Goal: Book appointment/travel/reservation

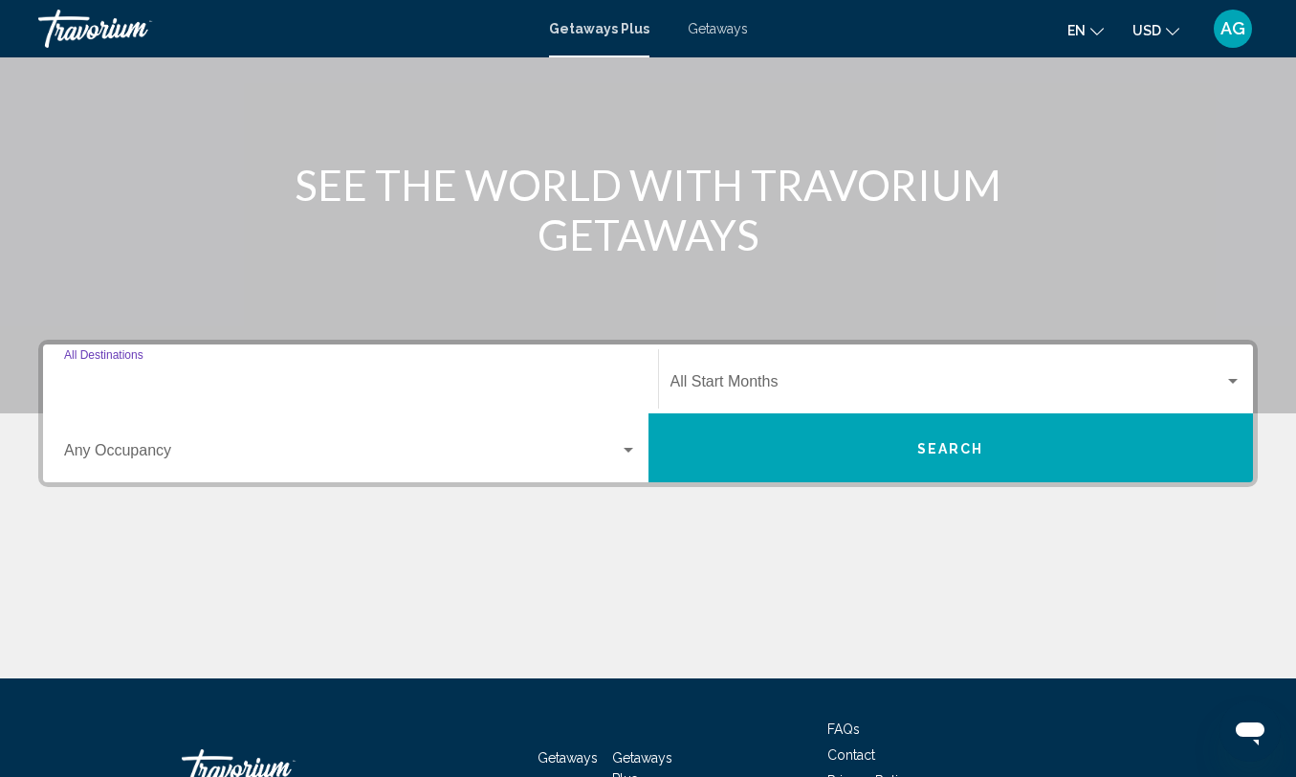
click at [323, 393] on input "Destination All Destinations" at bounding box center [350, 385] width 573 height 17
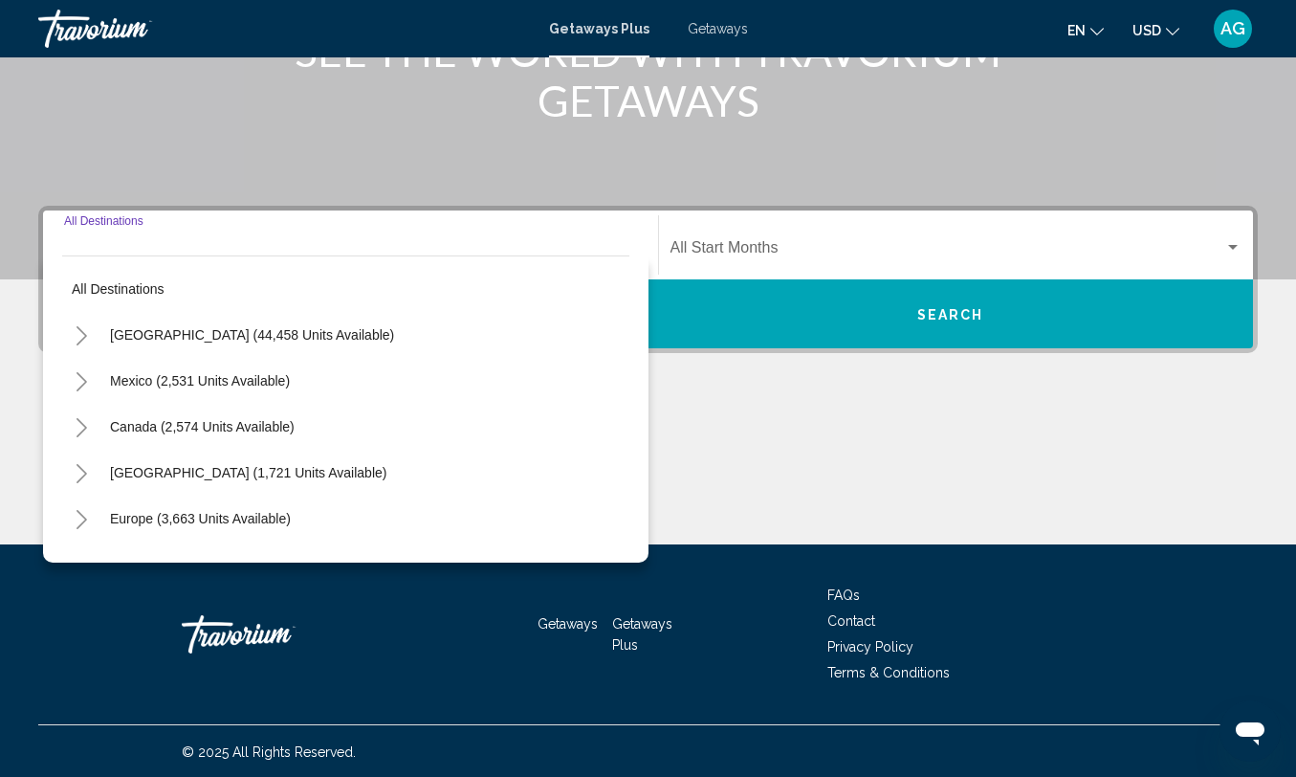
scroll to position [296, 0]
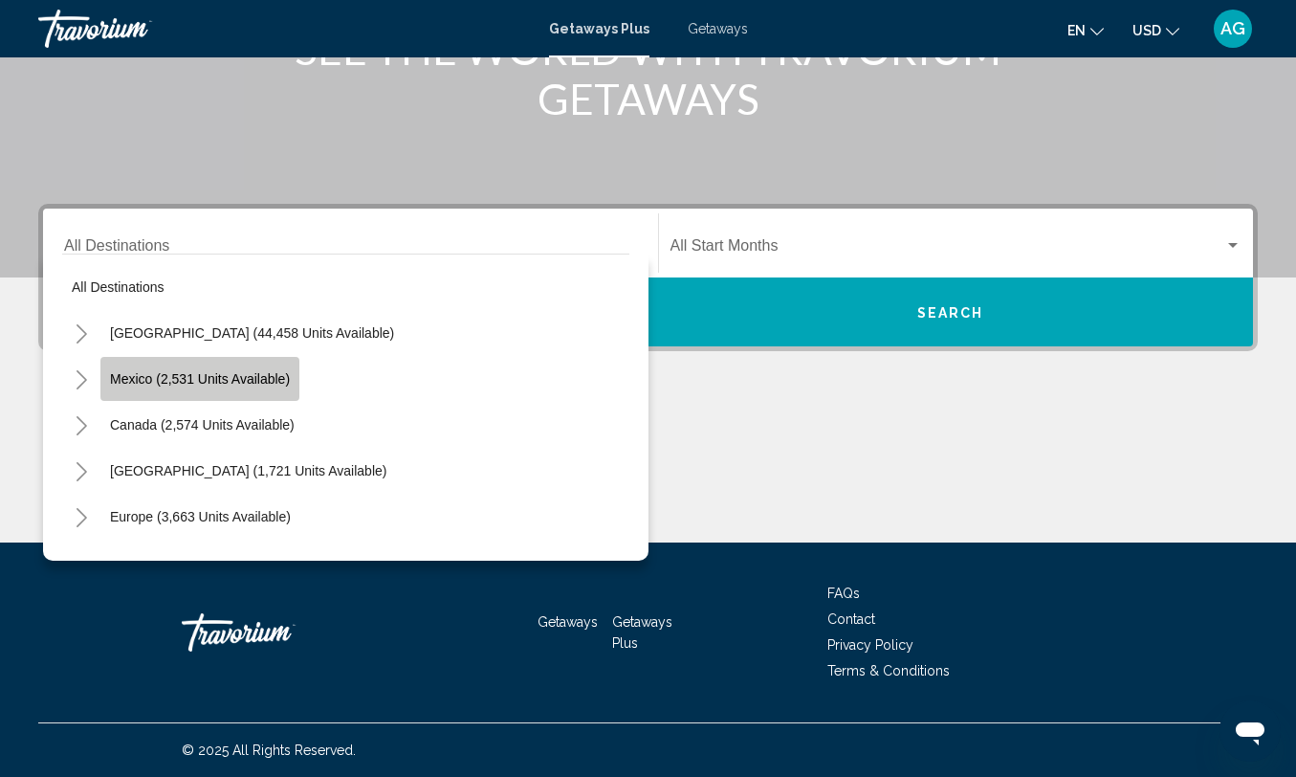
click at [252, 381] on span "Mexico (2,531 units available)" at bounding box center [200, 378] width 180 height 15
type input "**********"
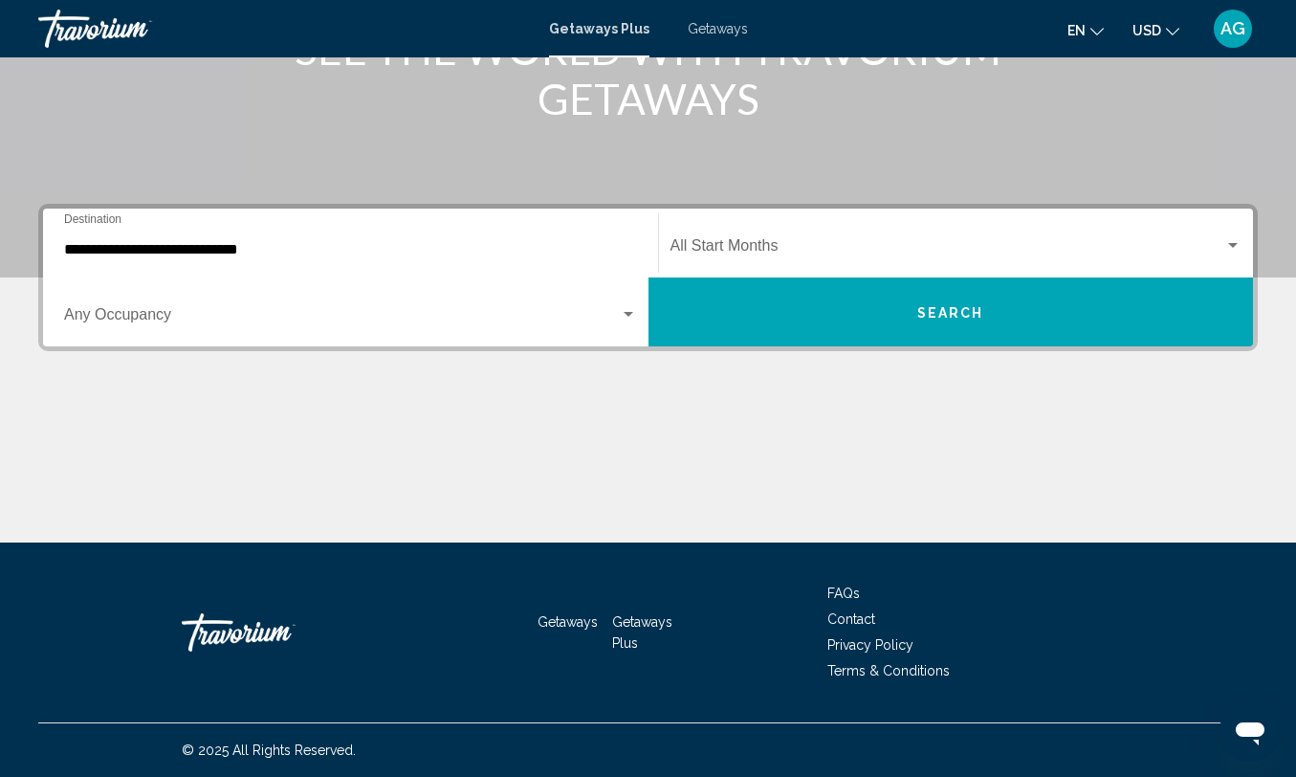
click at [715, 237] on div "Start Month All Start Months" at bounding box center [956, 243] width 572 height 60
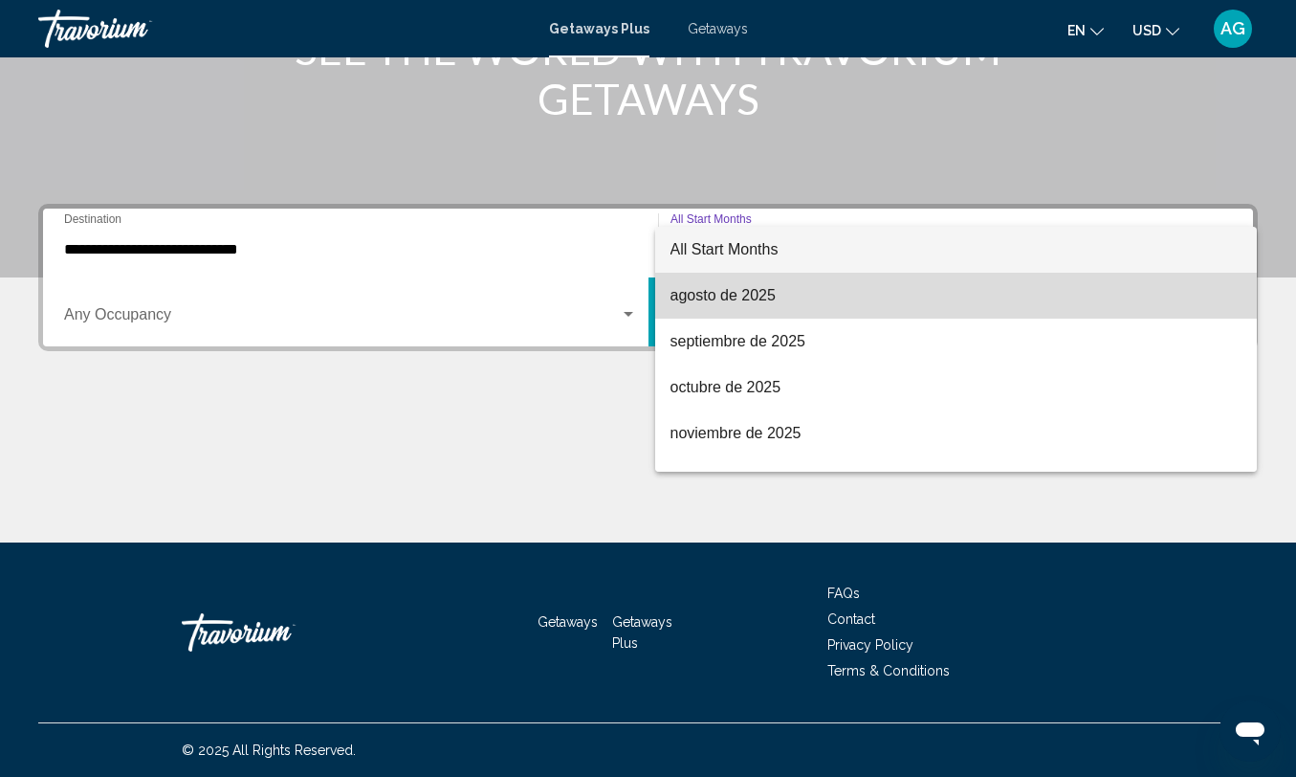
click at [744, 292] on span "agosto de 2025" at bounding box center [956, 296] width 572 height 46
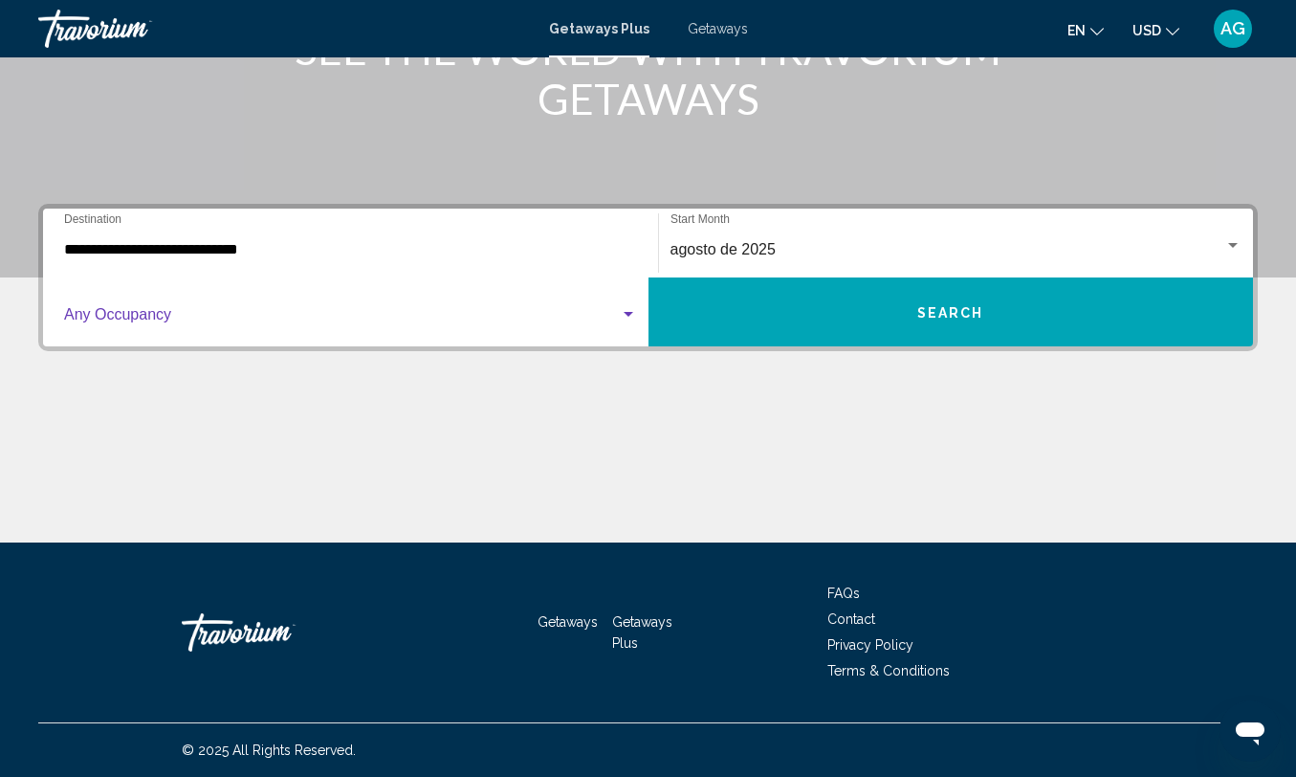
click at [355, 310] on span "Search widget" at bounding box center [342, 318] width 556 height 17
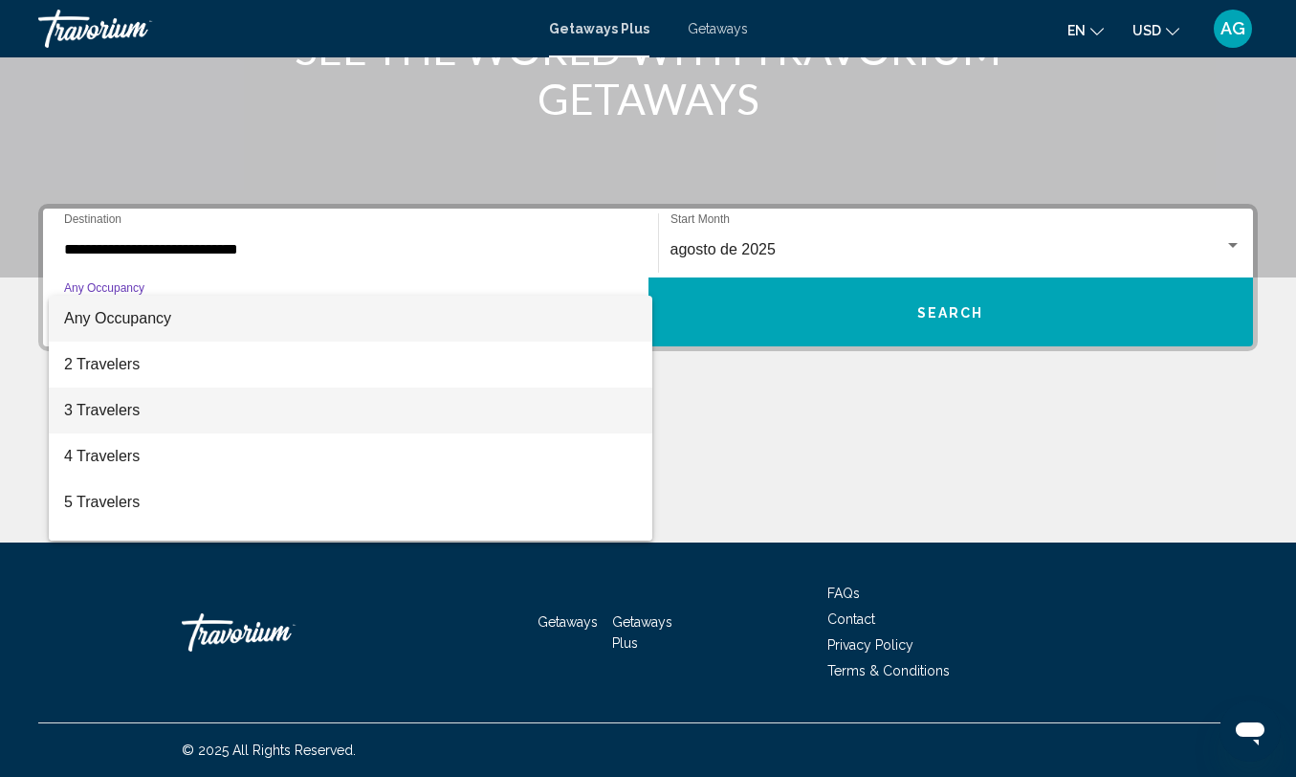
click at [334, 399] on span "3 Travelers" at bounding box center [350, 410] width 573 height 46
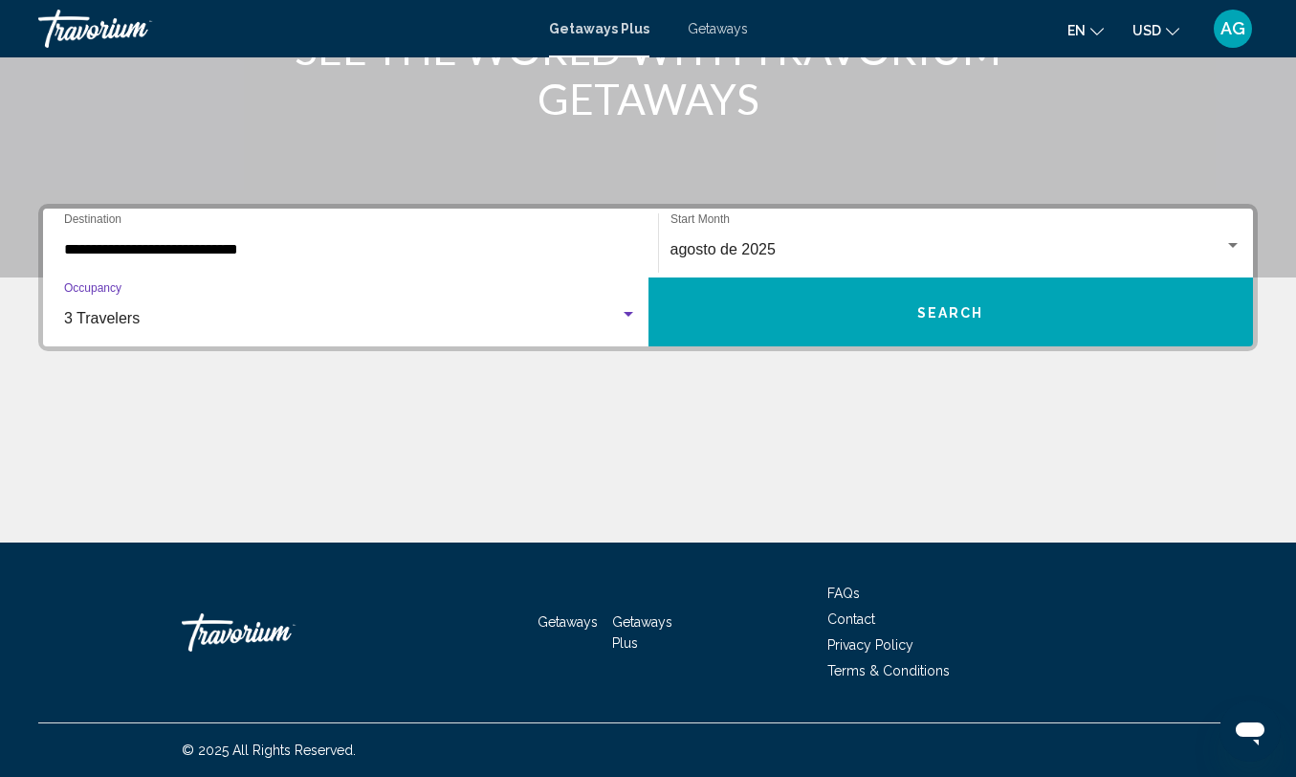
click at [790, 309] on button "Search" at bounding box center [950, 311] width 605 height 69
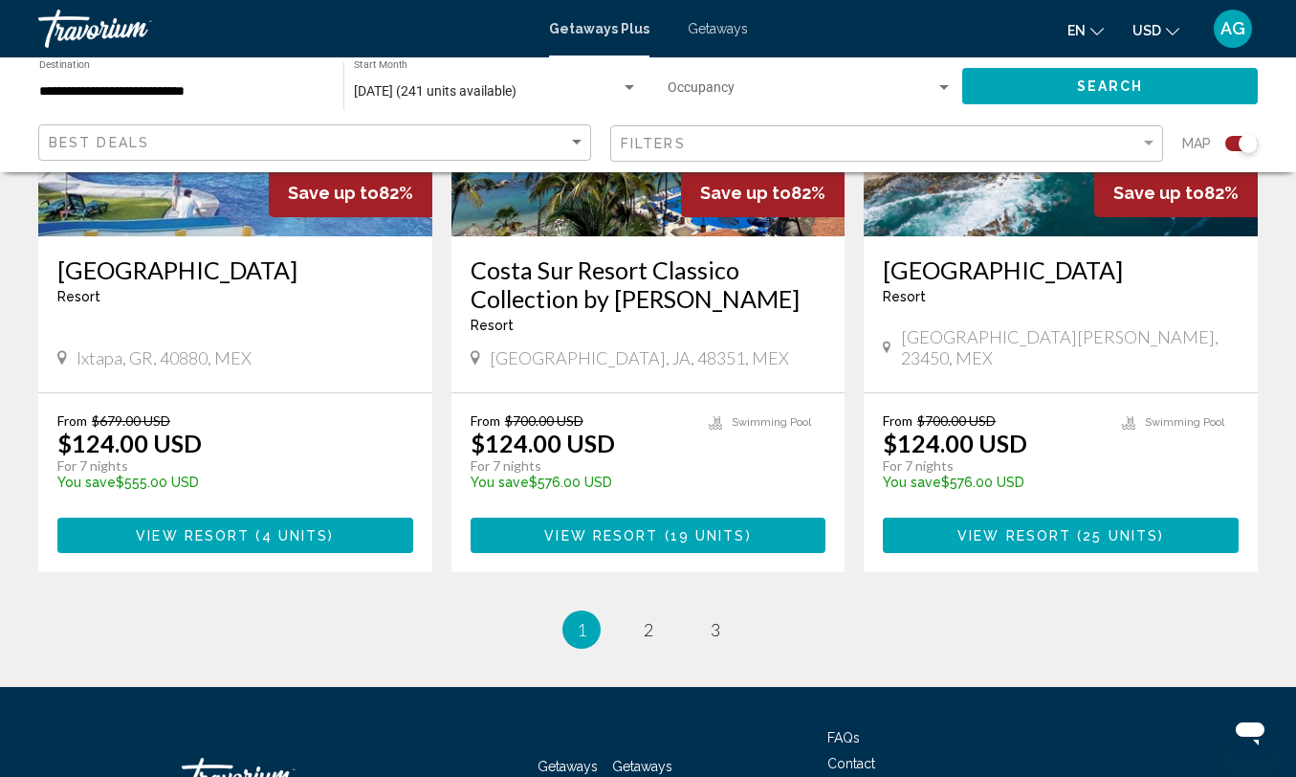
scroll to position [2998, 0]
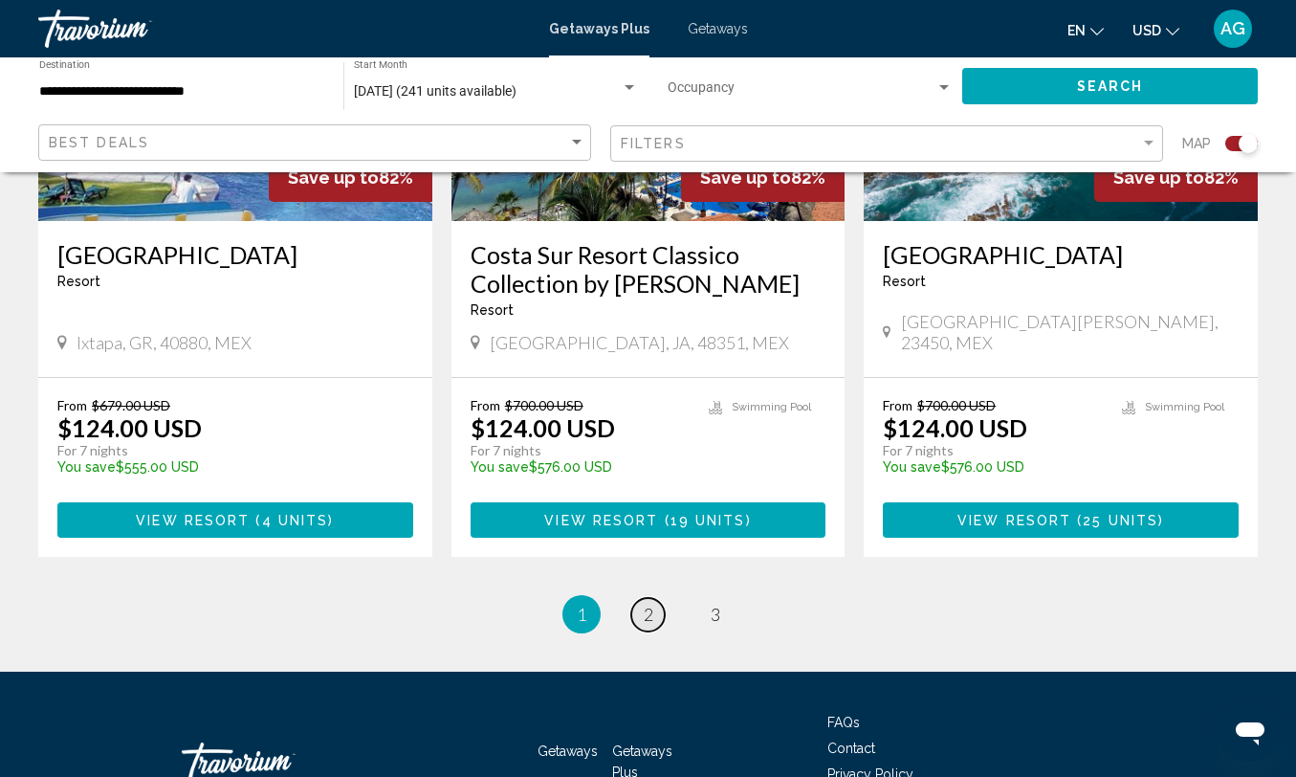
click at [649, 603] on span "2" at bounding box center [649, 613] width 10 height 21
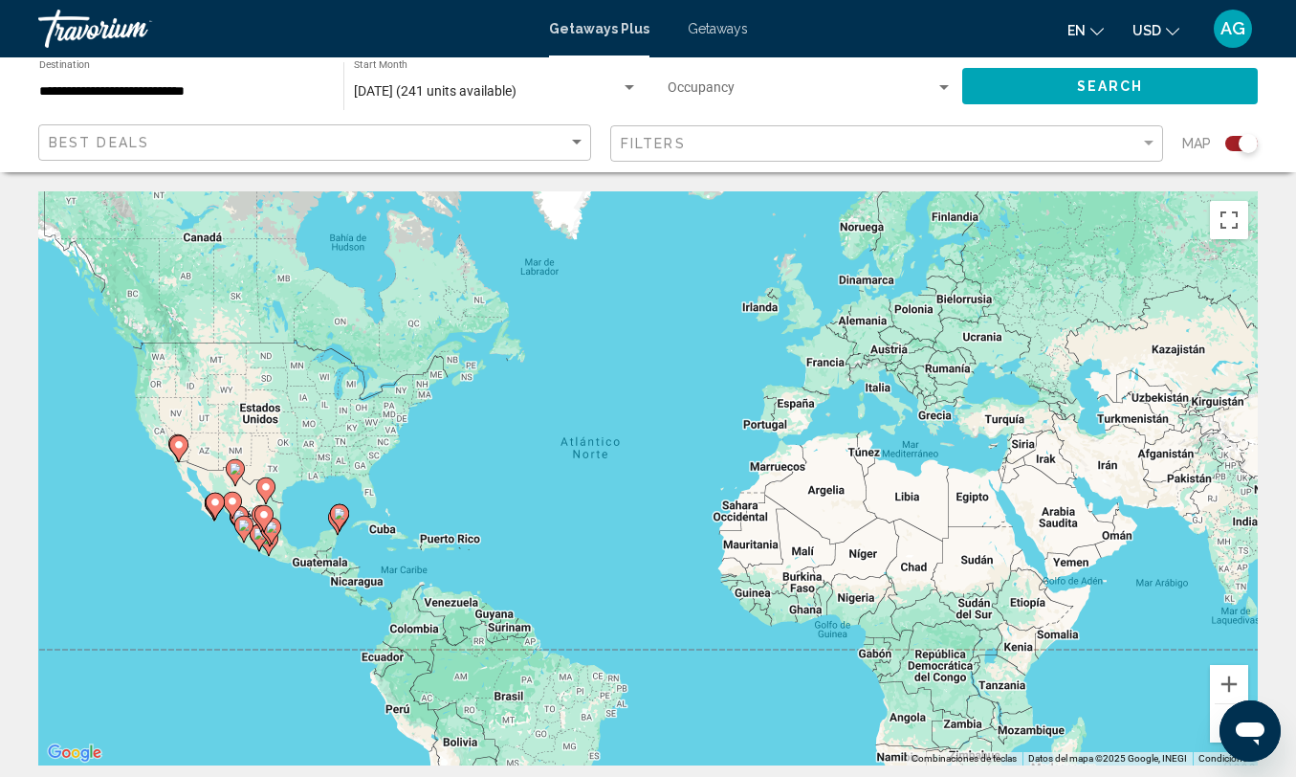
click at [515, 132] on div "Best Deals" at bounding box center [317, 142] width 537 height 35
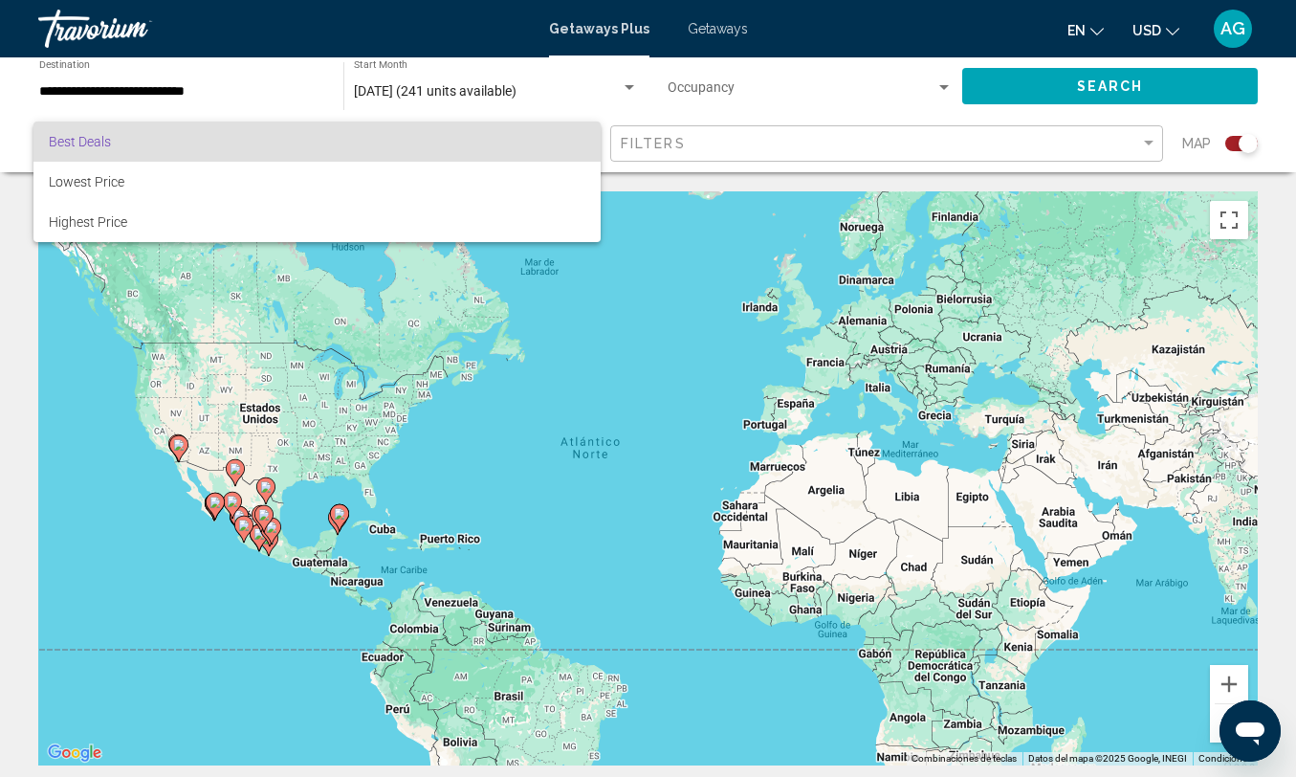
click at [710, 129] on div at bounding box center [648, 388] width 1296 height 777
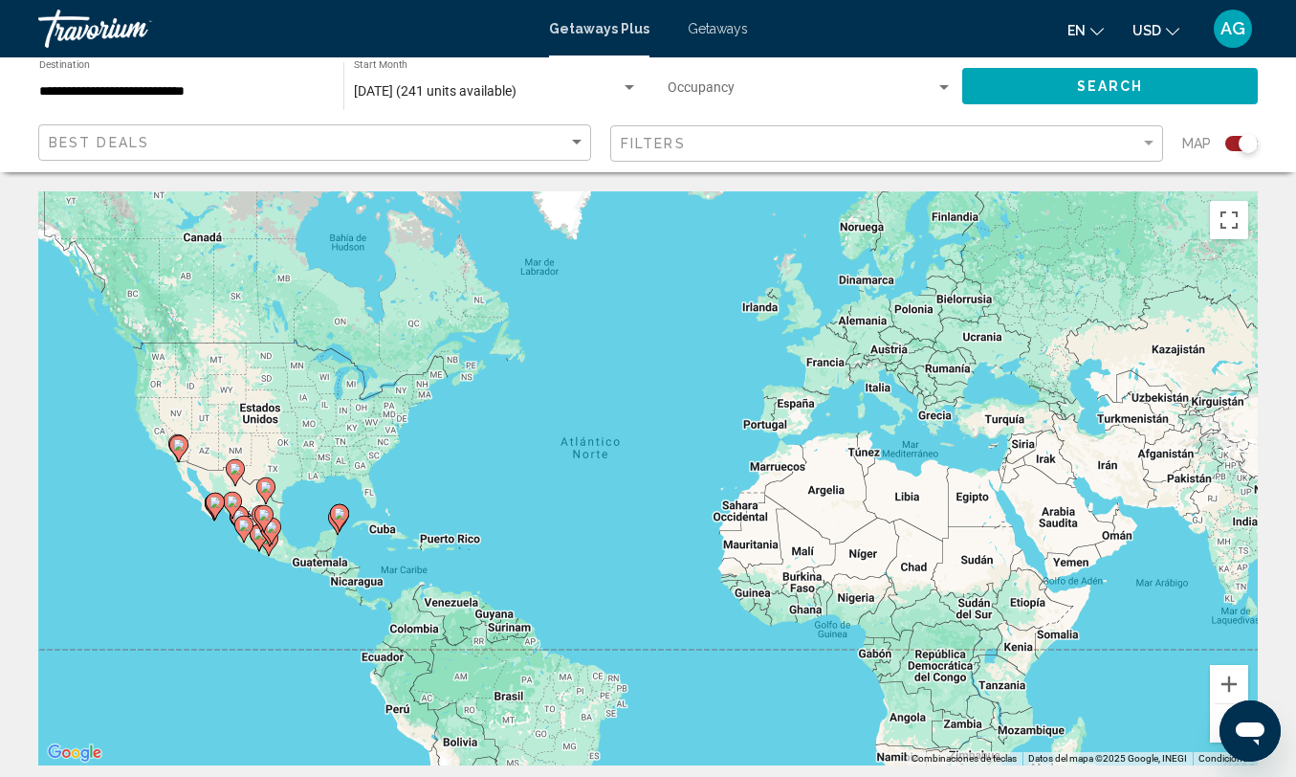
click at [756, 87] on span "Search widget" at bounding box center [802, 91] width 268 height 15
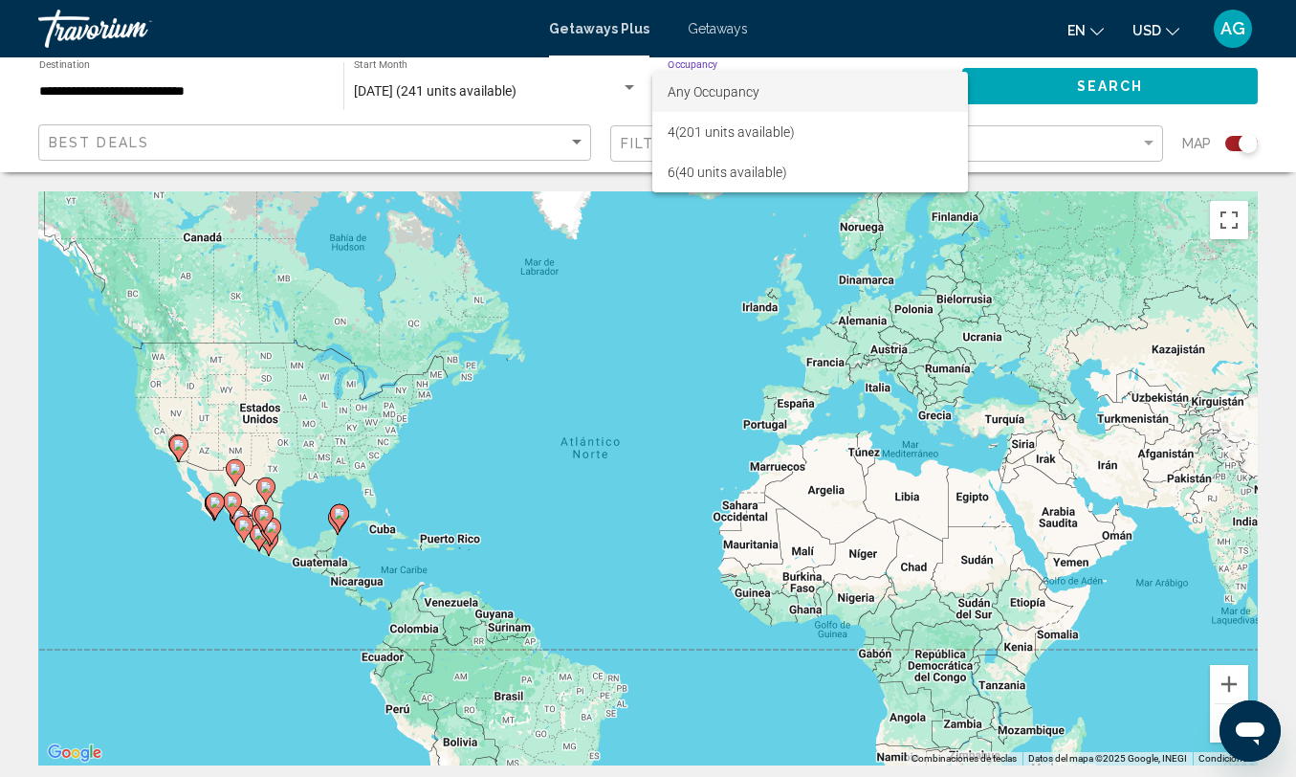
click at [1082, 157] on div at bounding box center [648, 388] width 1296 height 777
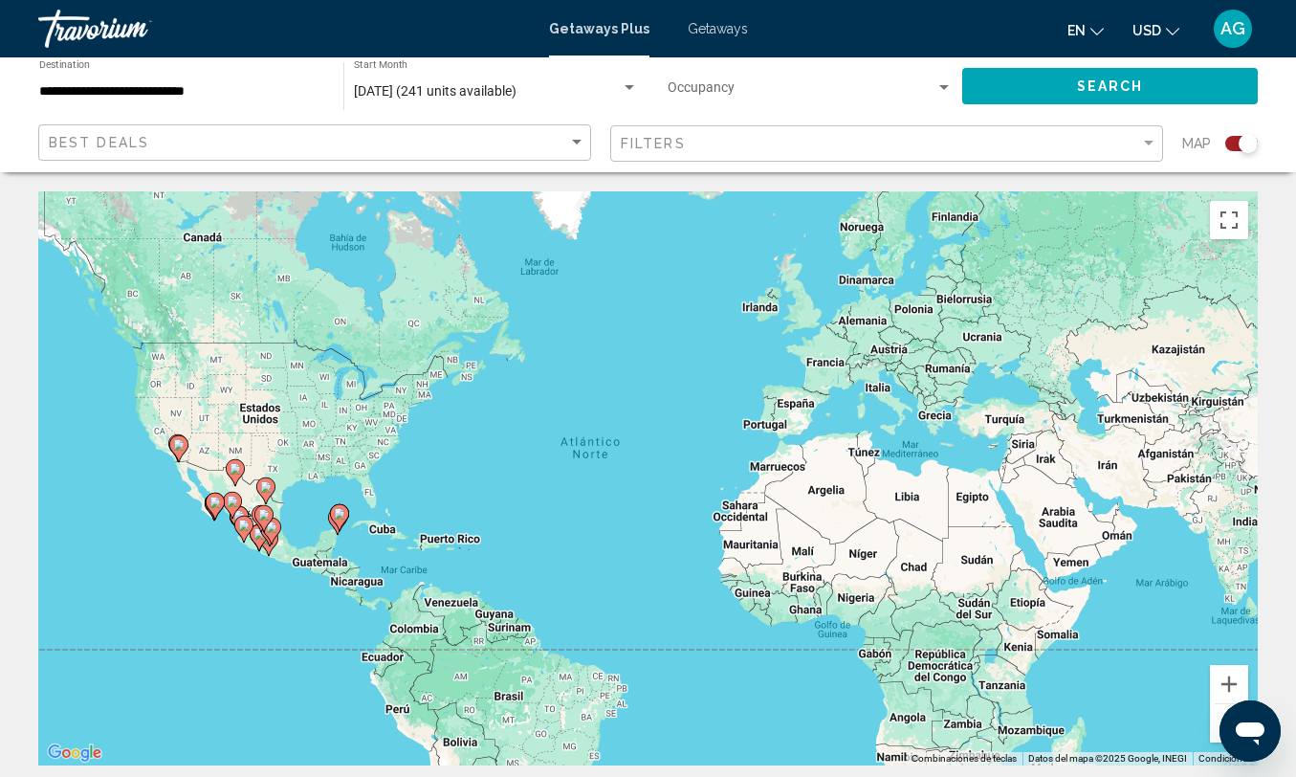
click at [1242, 147] on div "Search widget" at bounding box center [1248, 143] width 19 height 19
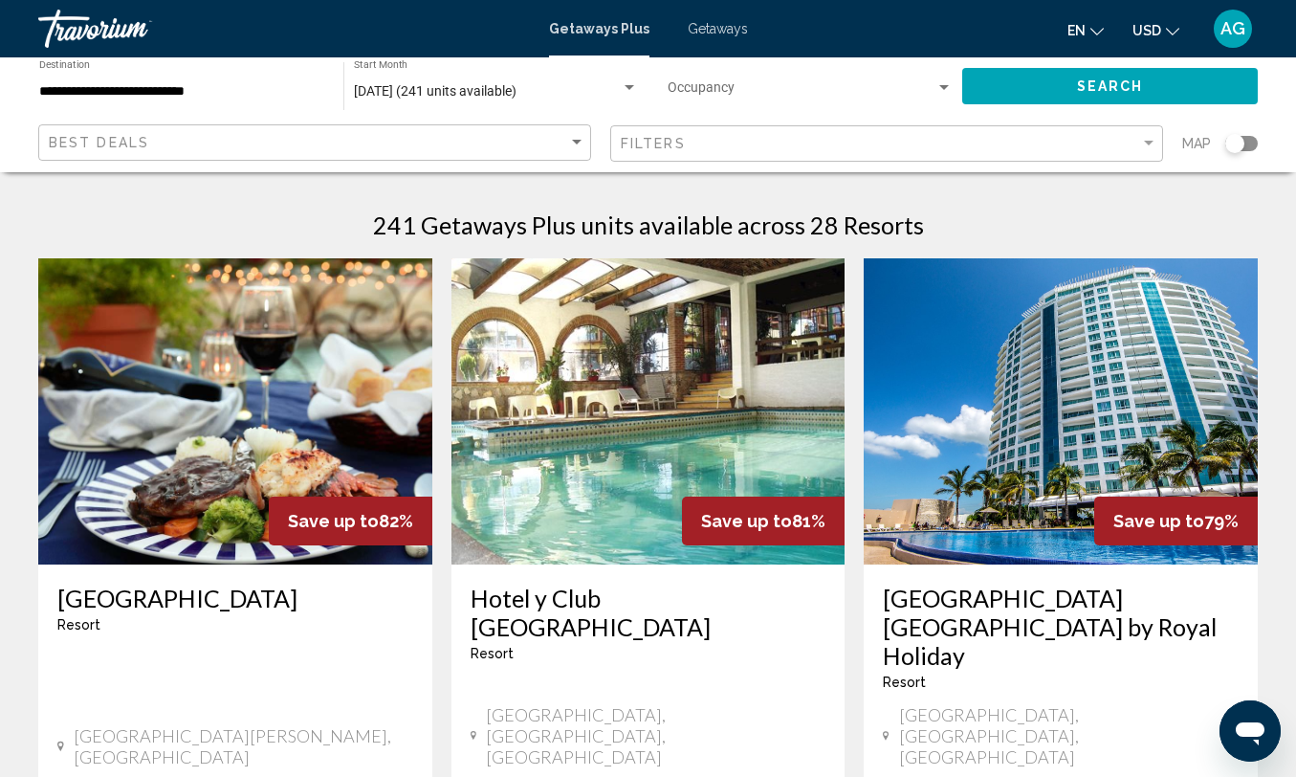
click at [923, 160] on div "Filters" at bounding box center [889, 143] width 537 height 35
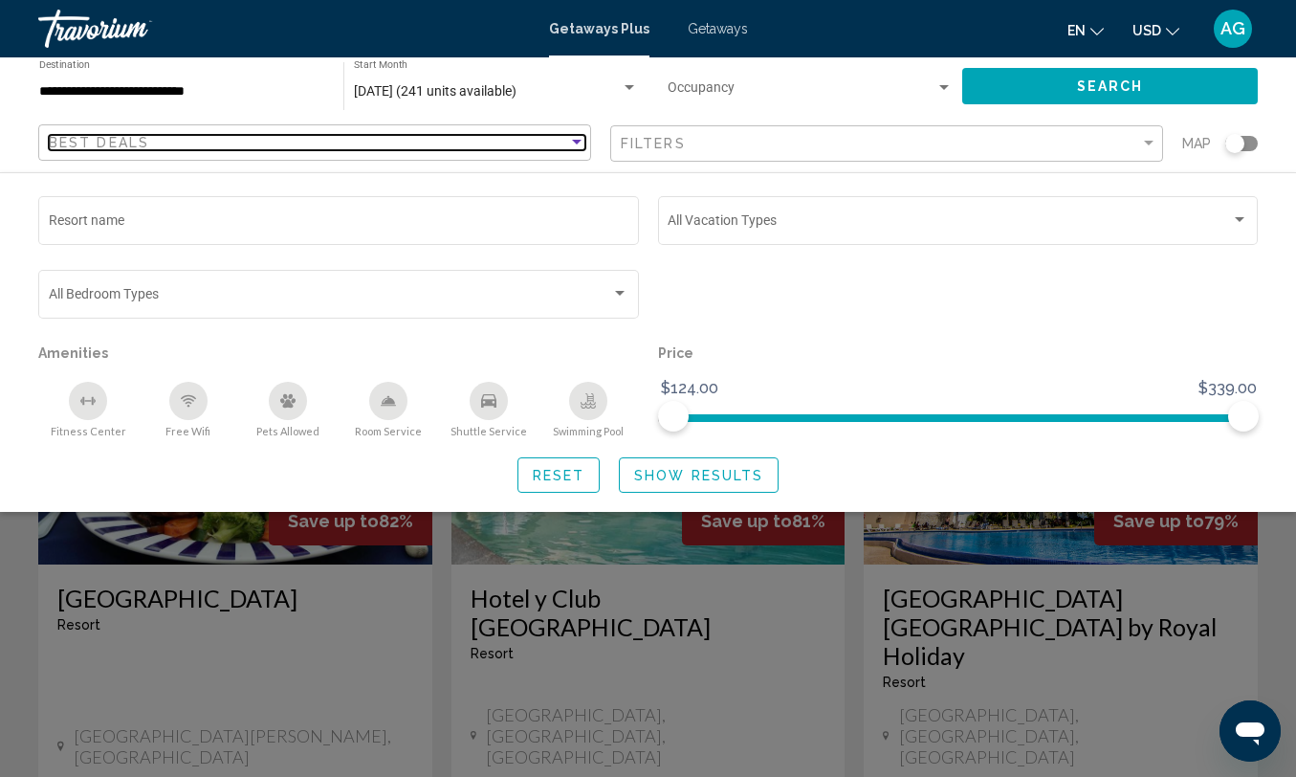
click at [273, 135] on div "Best Deals" at bounding box center [308, 142] width 519 height 15
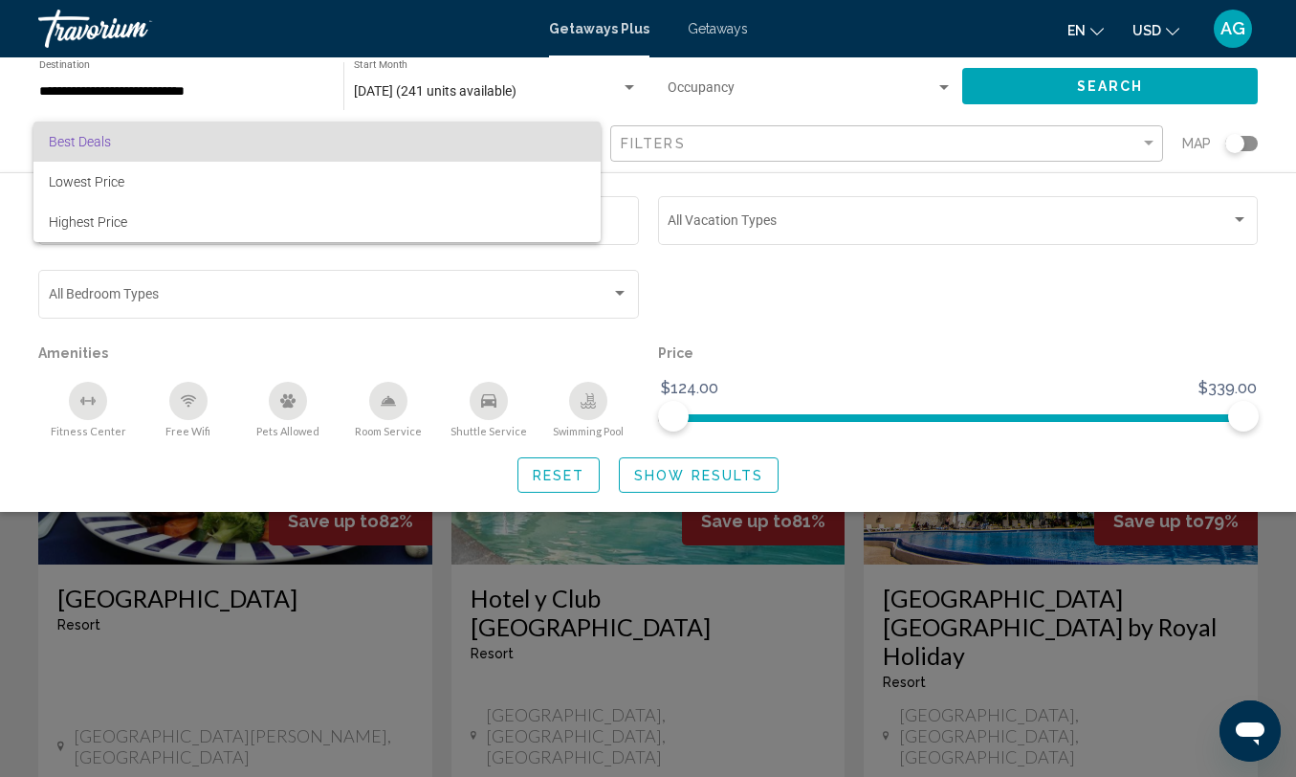
click at [660, 135] on div at bounding box center [648, 388] width 1296 height 777
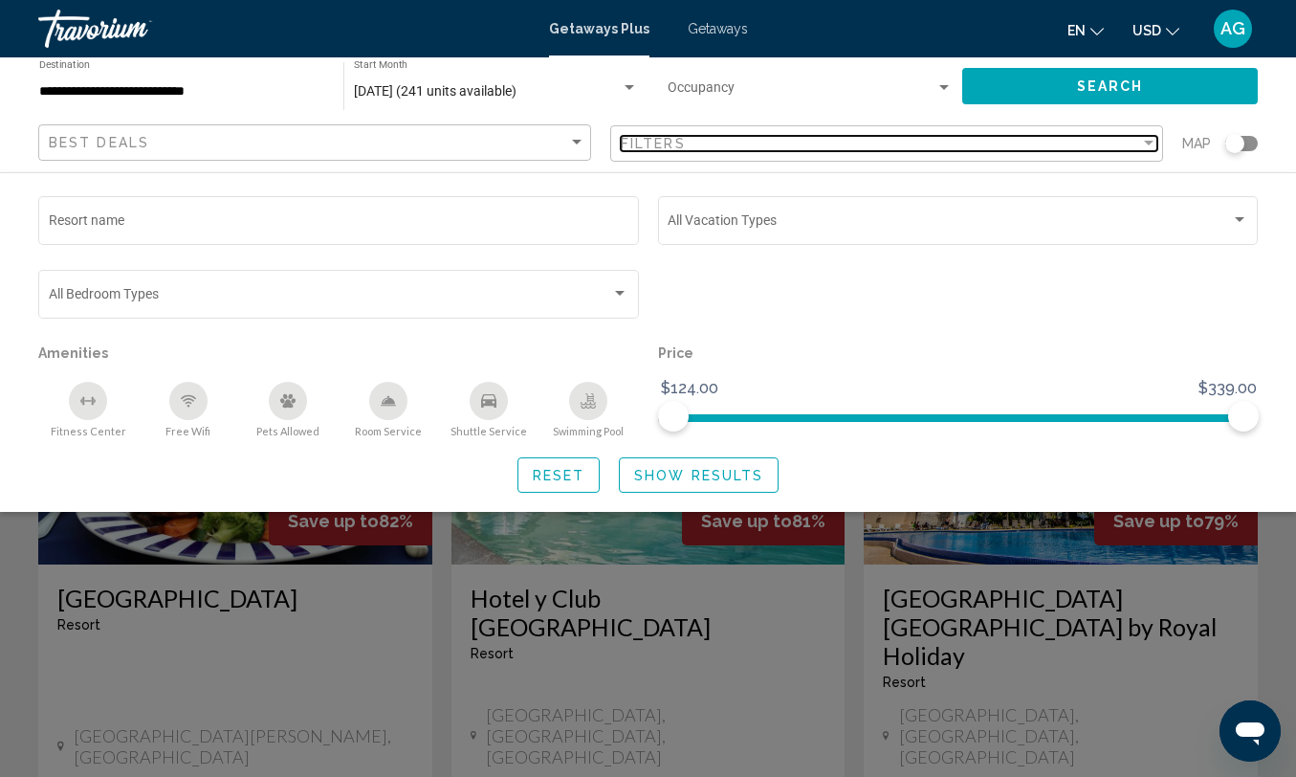
click at [660, 136] on span "Filters" at bounding box center [653, 143] width 65 height 15
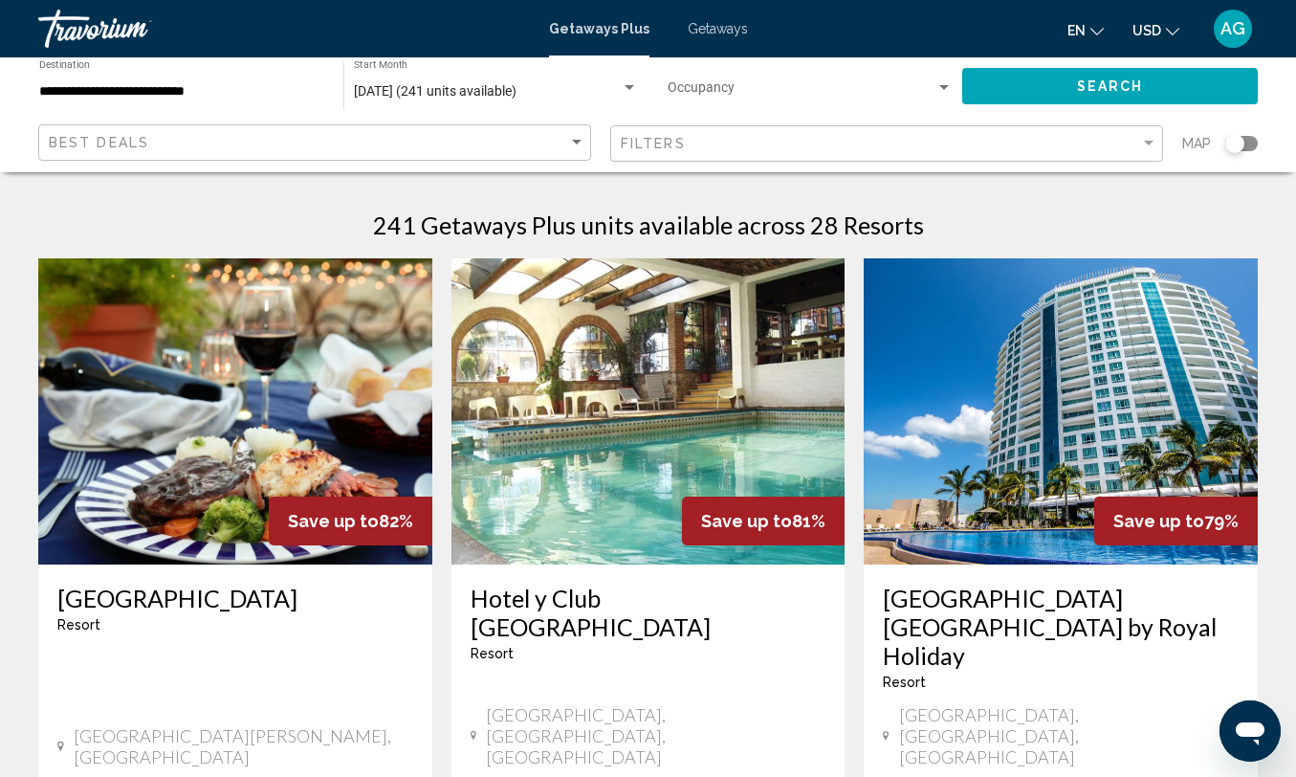
click at [420, 153] on div "Best Deals" at bounding box center [317, 142] width 537 height 35
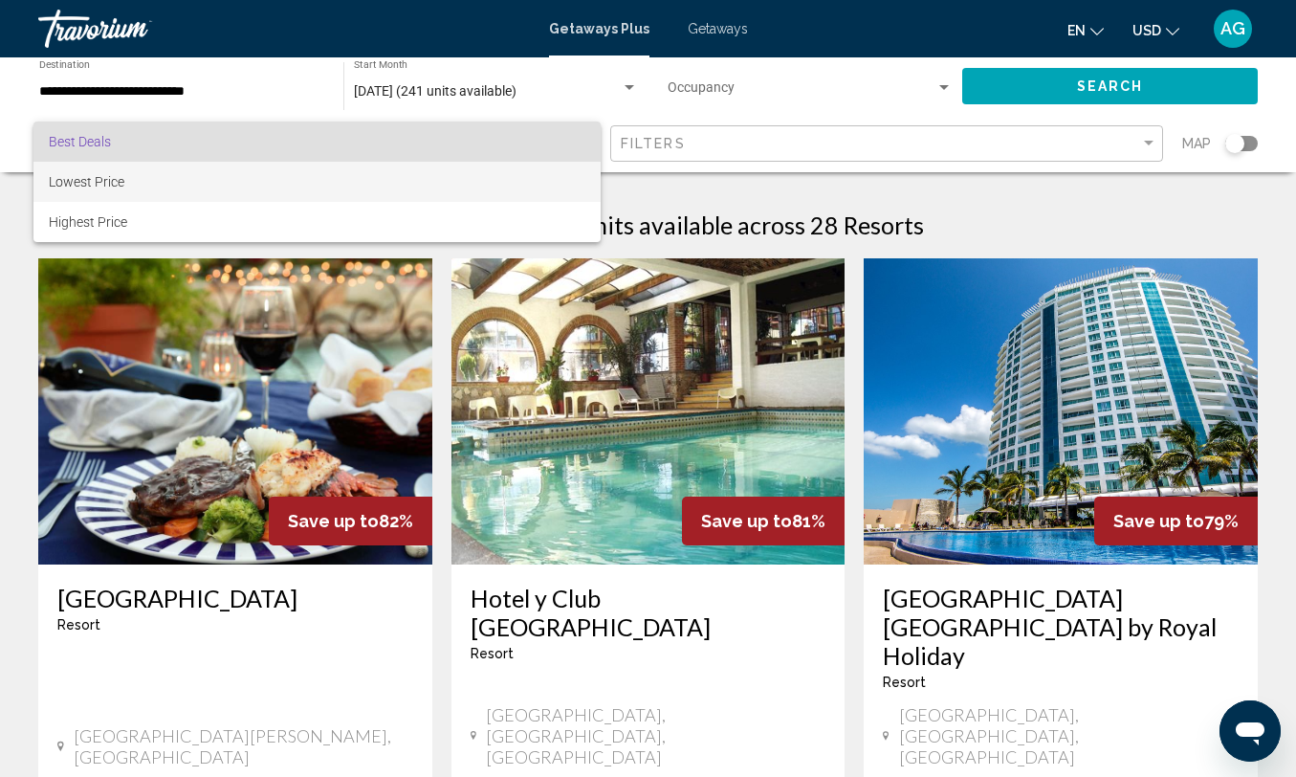
click at [373, 193] on span "Lowest Price" at bounding box center [317, 182] width 537 height 40
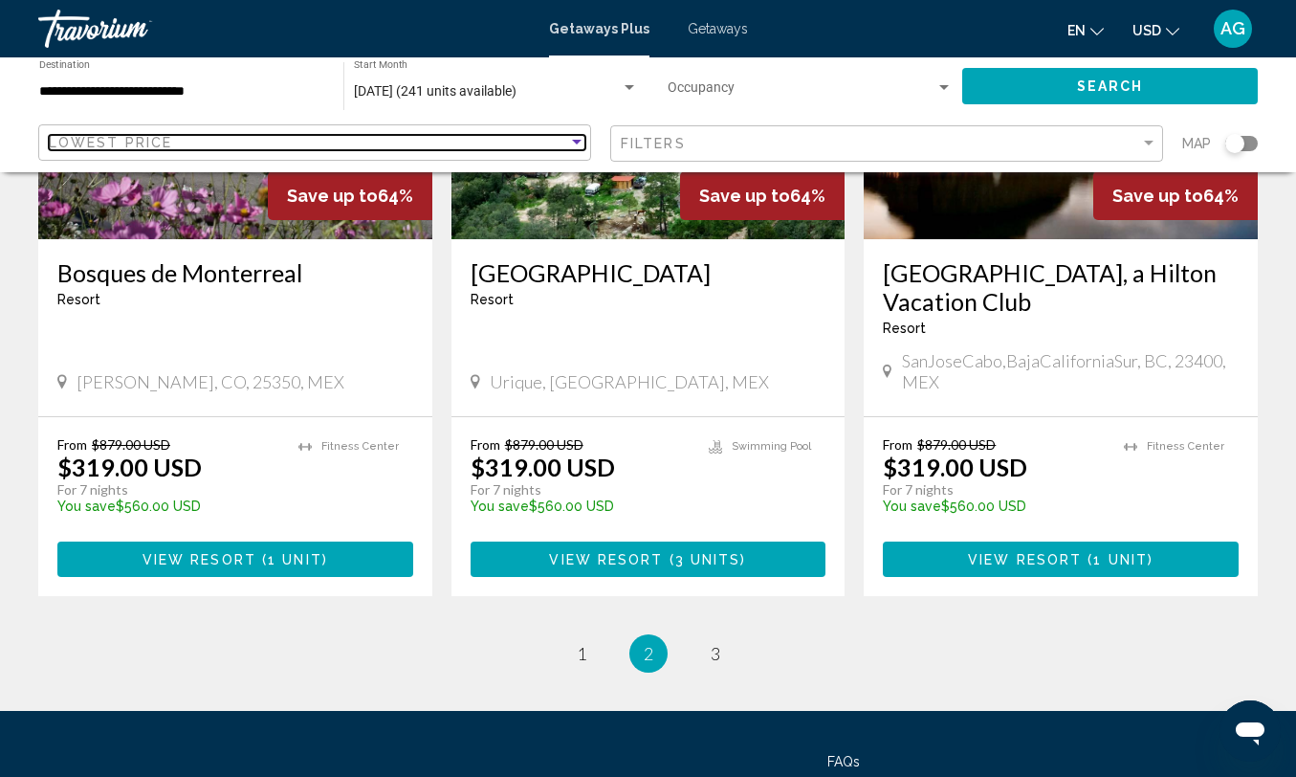
scroll to position [2499, 0]
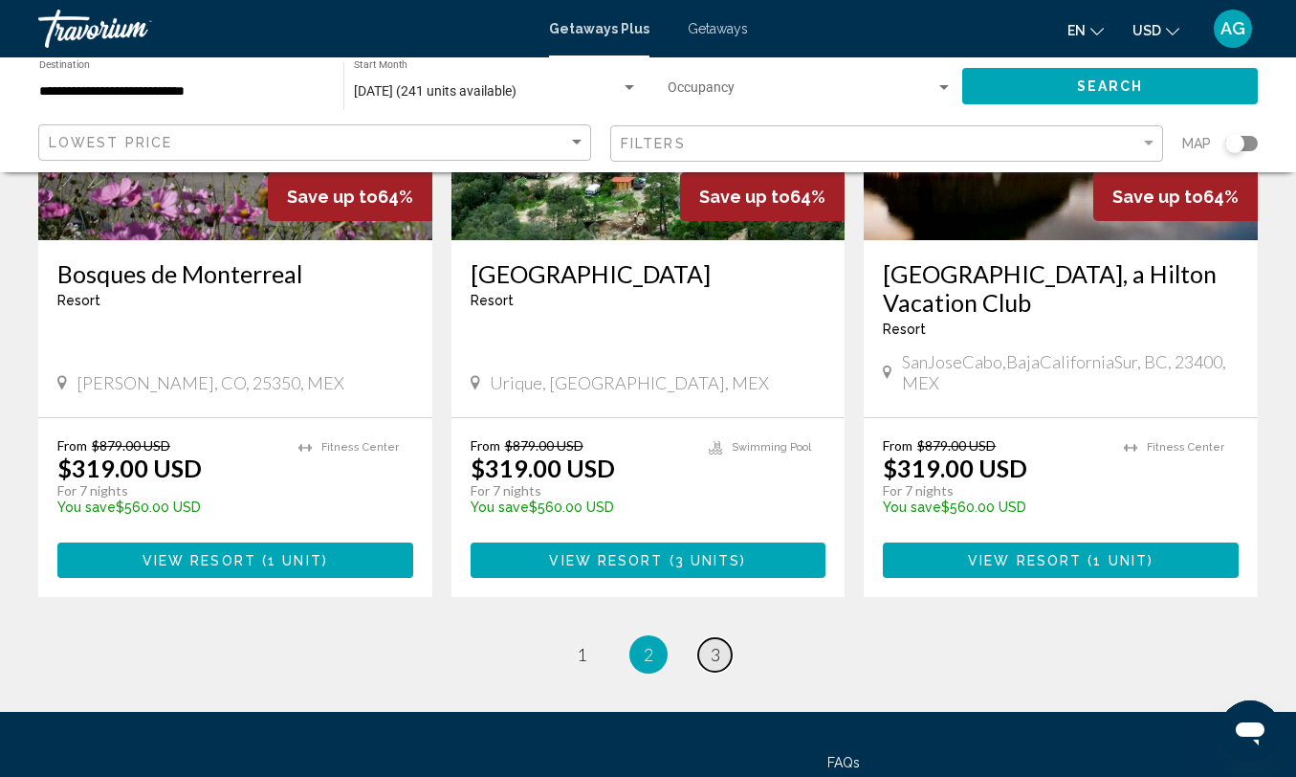
click at [712, 644] on span "3" at bounding box center [716, 654] width 10 height 21
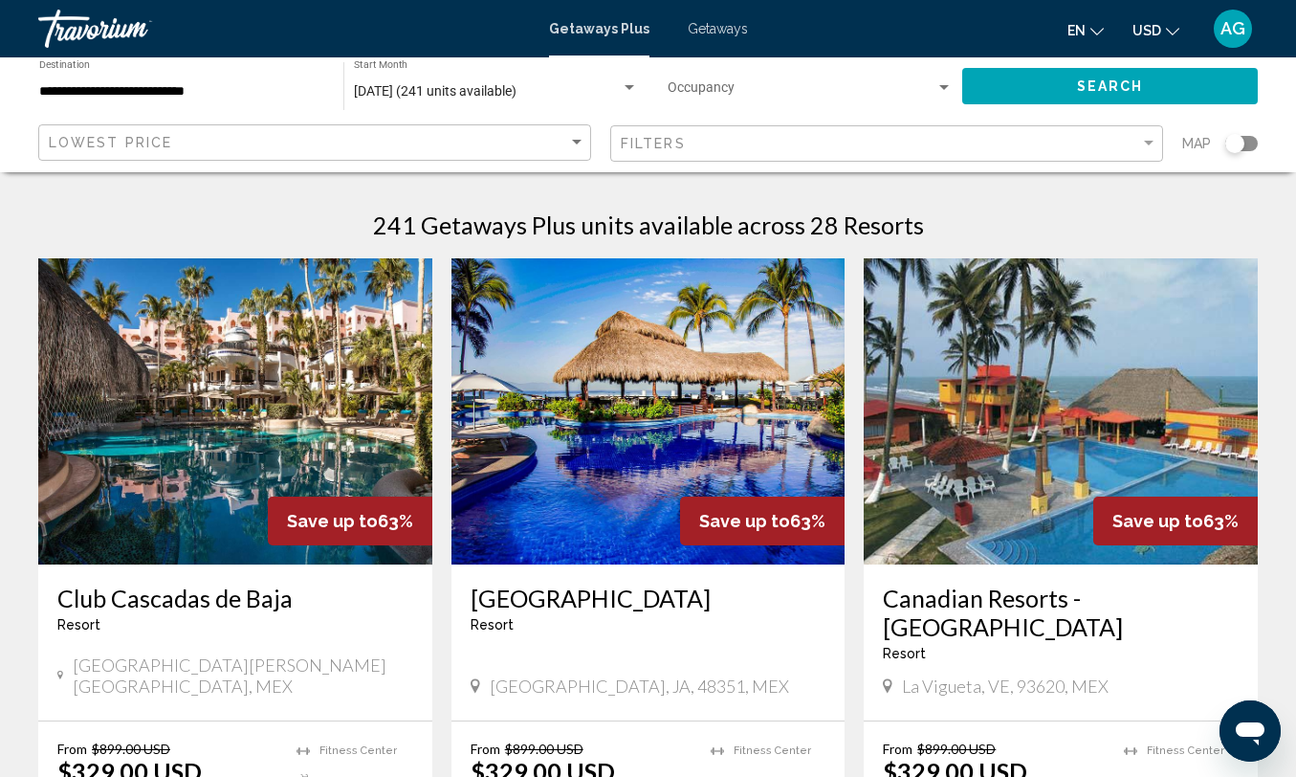
click at [271, 92] on input "**********" at bounding box center [181, 91] width 285 height 15
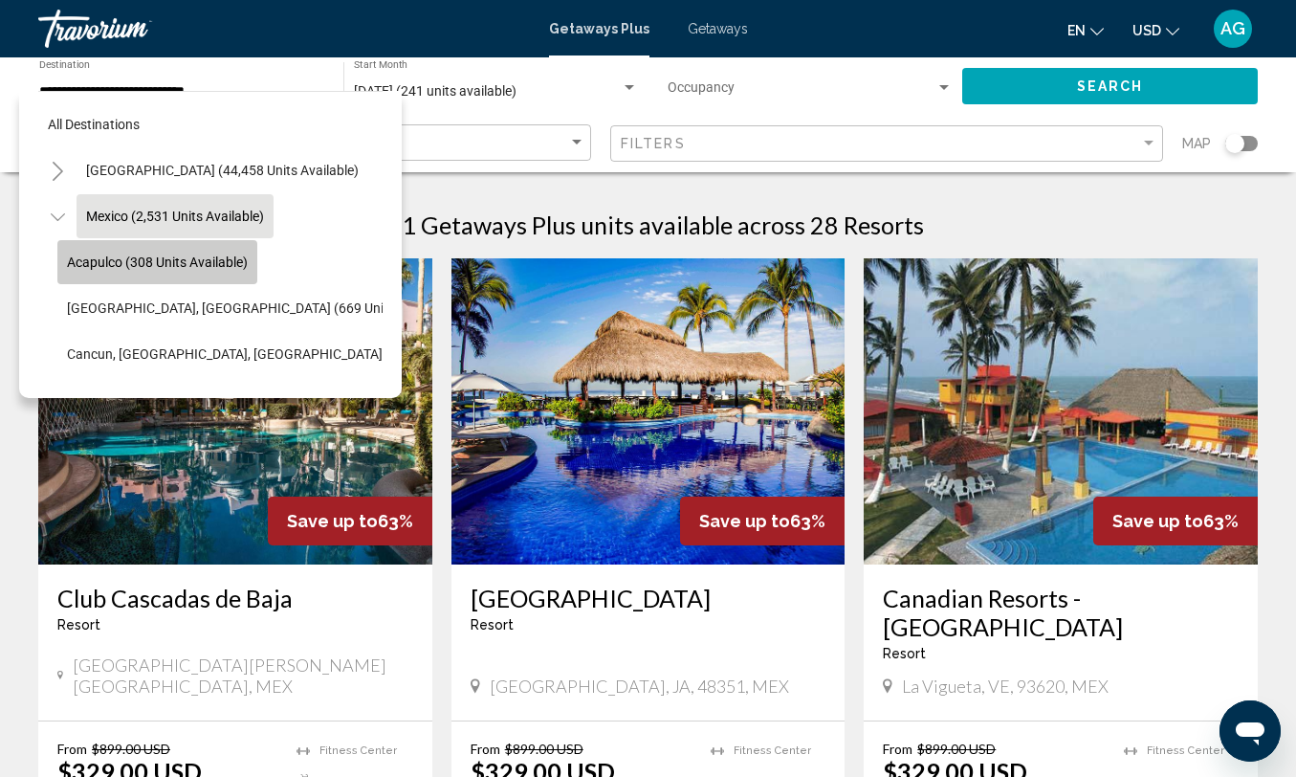
click at [227, 271] on button "Acapulco (308 units available)" at bounding box center [157, 262] width 200 height 44
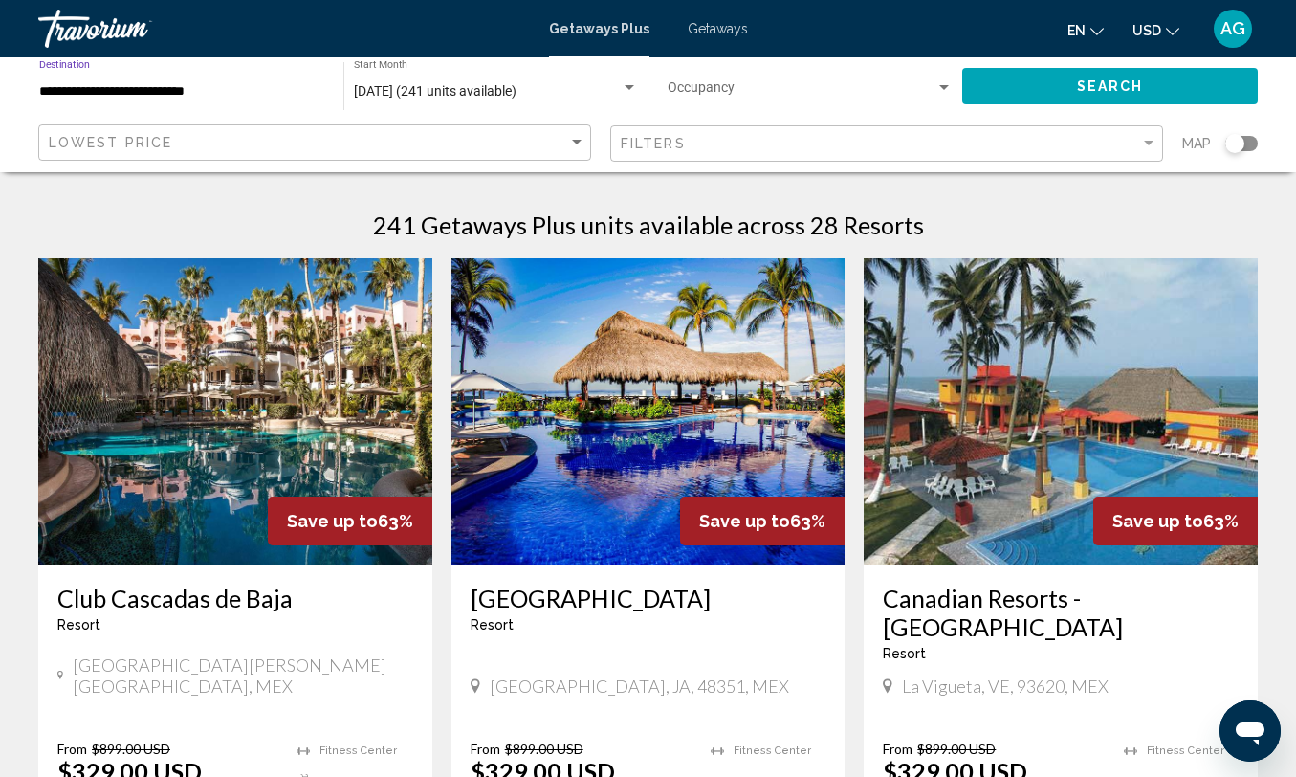
click at [1050, 80] on button "Search" at bounding box center [1110, 85] width 296 height 35
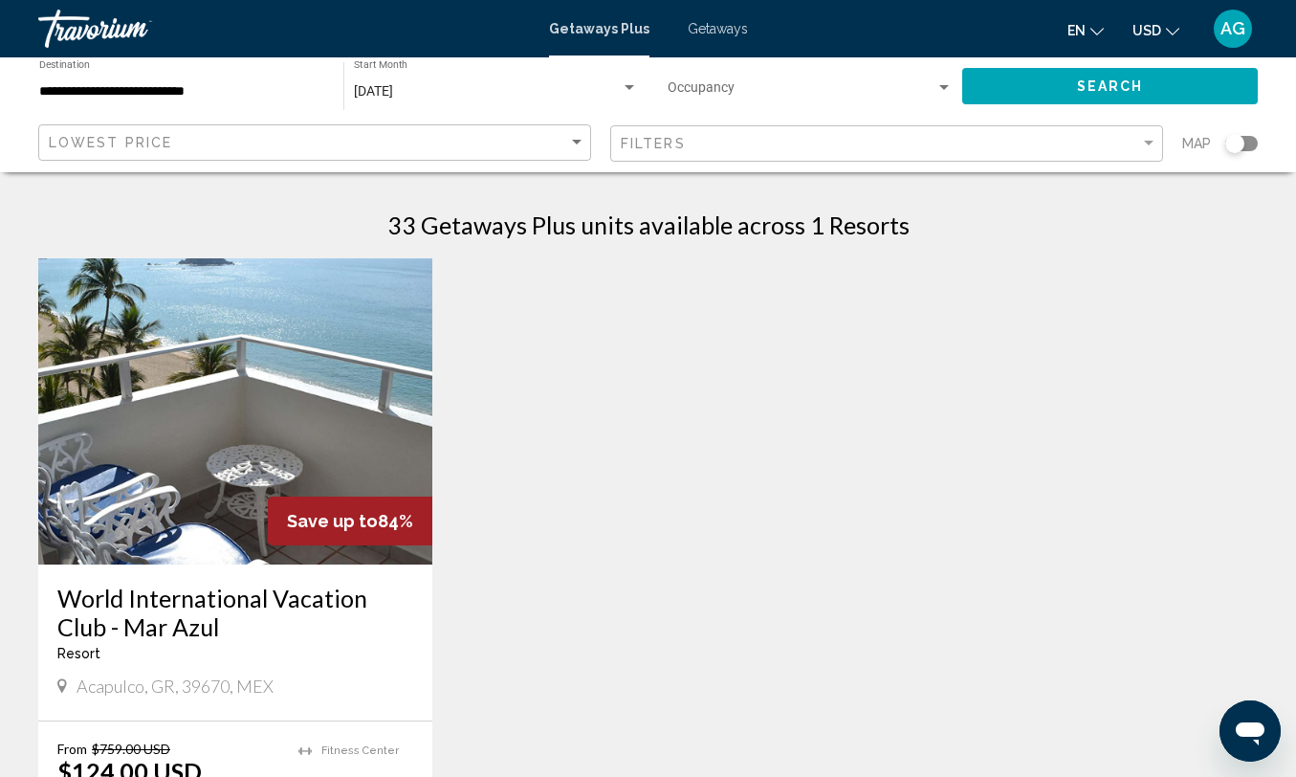
click at [219, 90] on input "**********" at bounding box center [181, 91] width 285 height 15
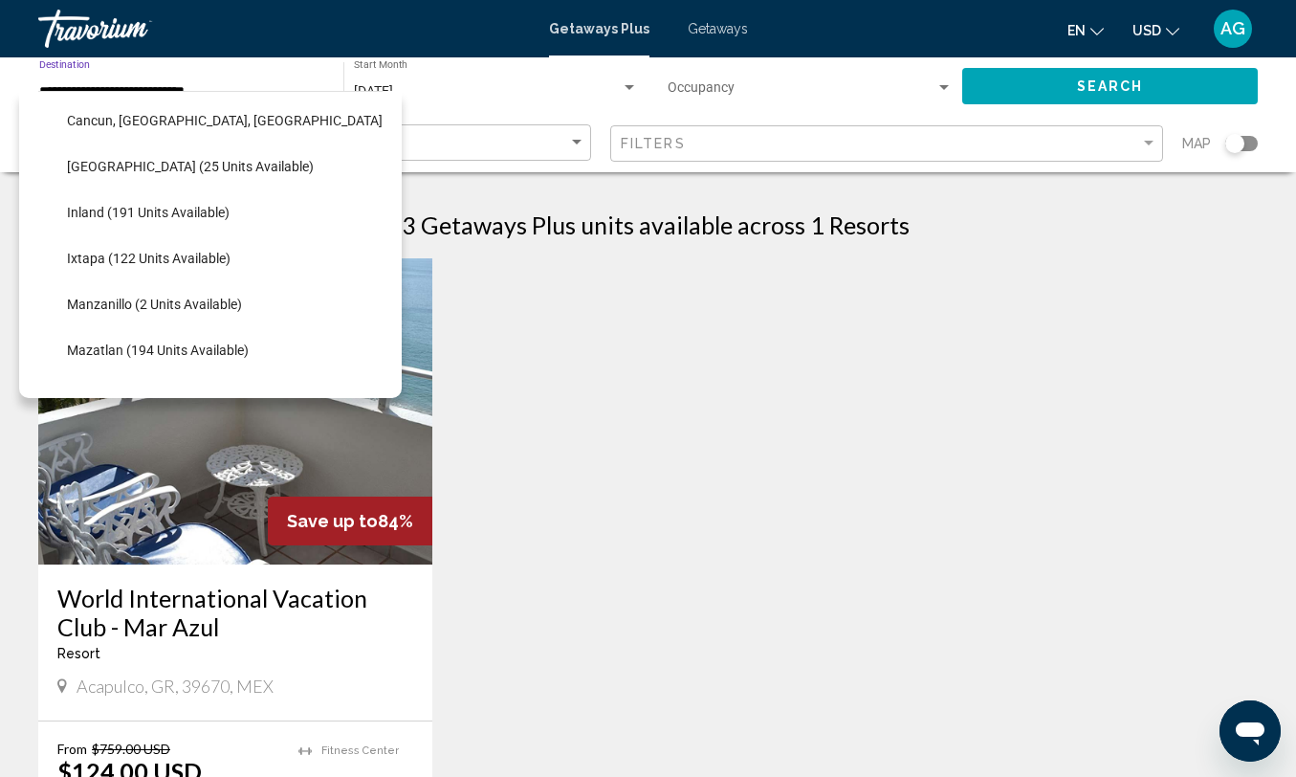
scroll to position [235, 0]
click at [193, 260] on span "Ixtapa (122 units available)" at bounding box center [149, 256] width 164 height 15
type input "**********"
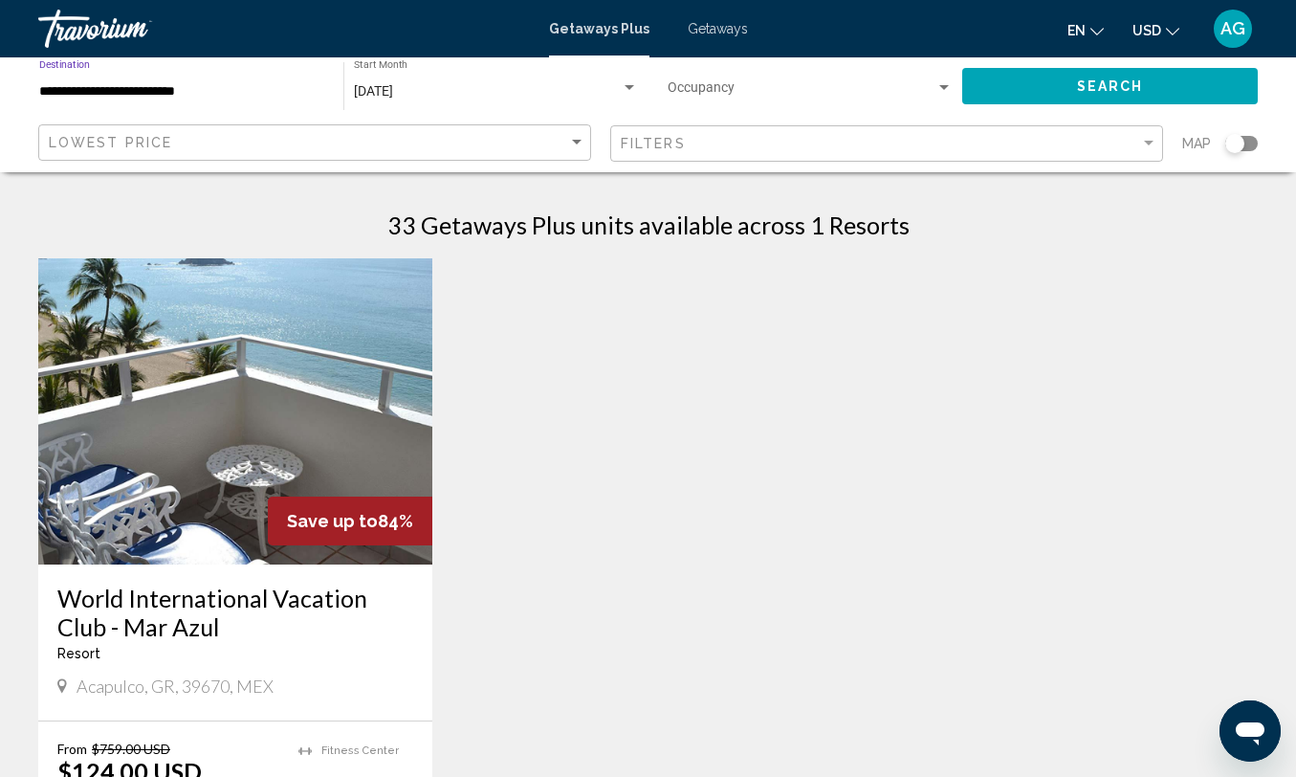
scroll to position [0, 0]
click at [1010, 89] on button "Search" at bounding box center [1110, 85] width 296 height 35
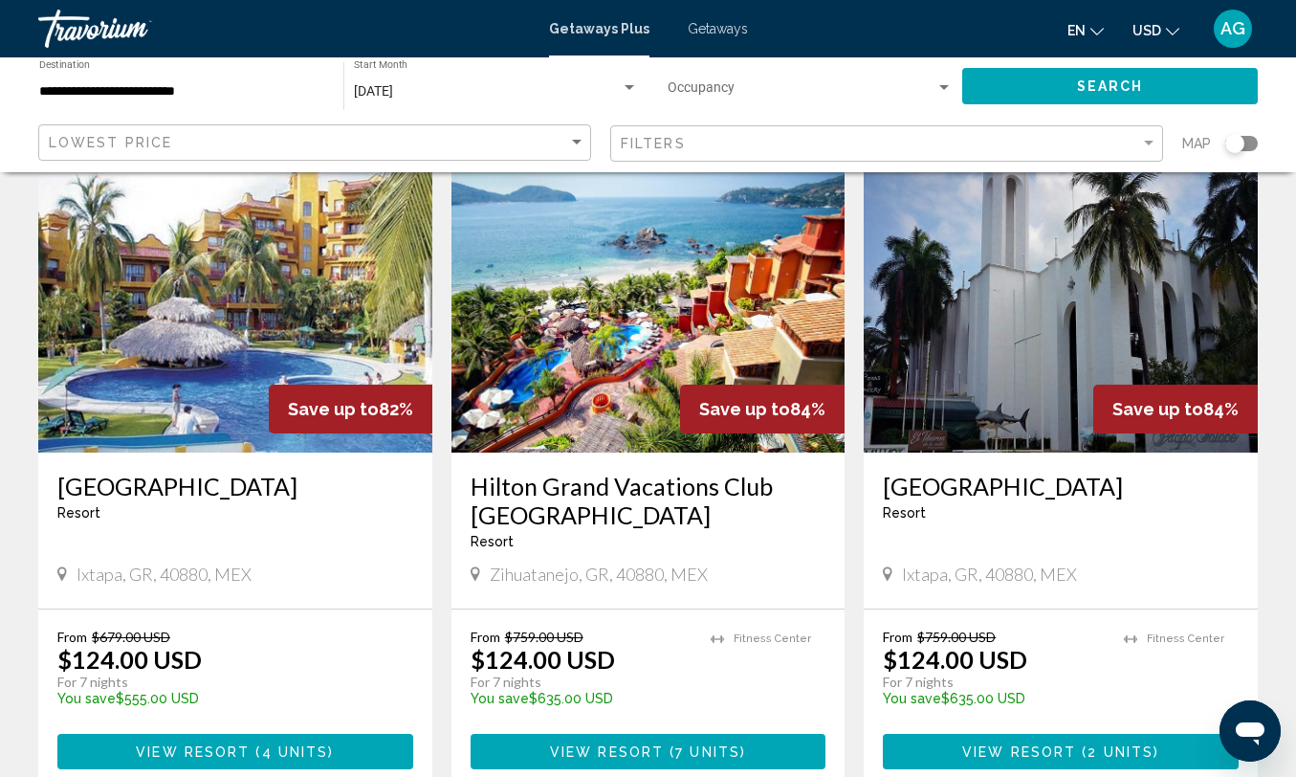
scroll to position [84, 0]
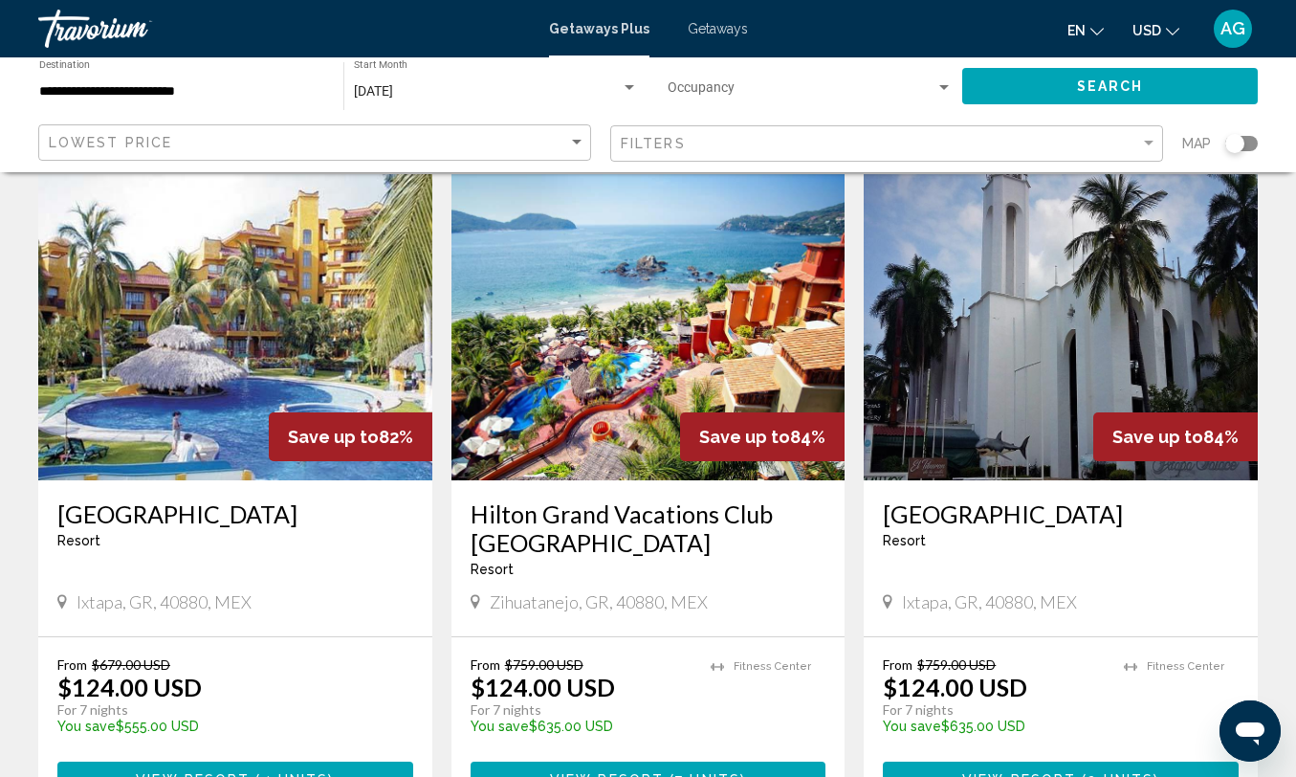
click at [655, 550] on h3 "Hilton Grand Vacations Club [GEOGRAPHIC_DATA]" at bounding box center [649, 527] width 356 height 57
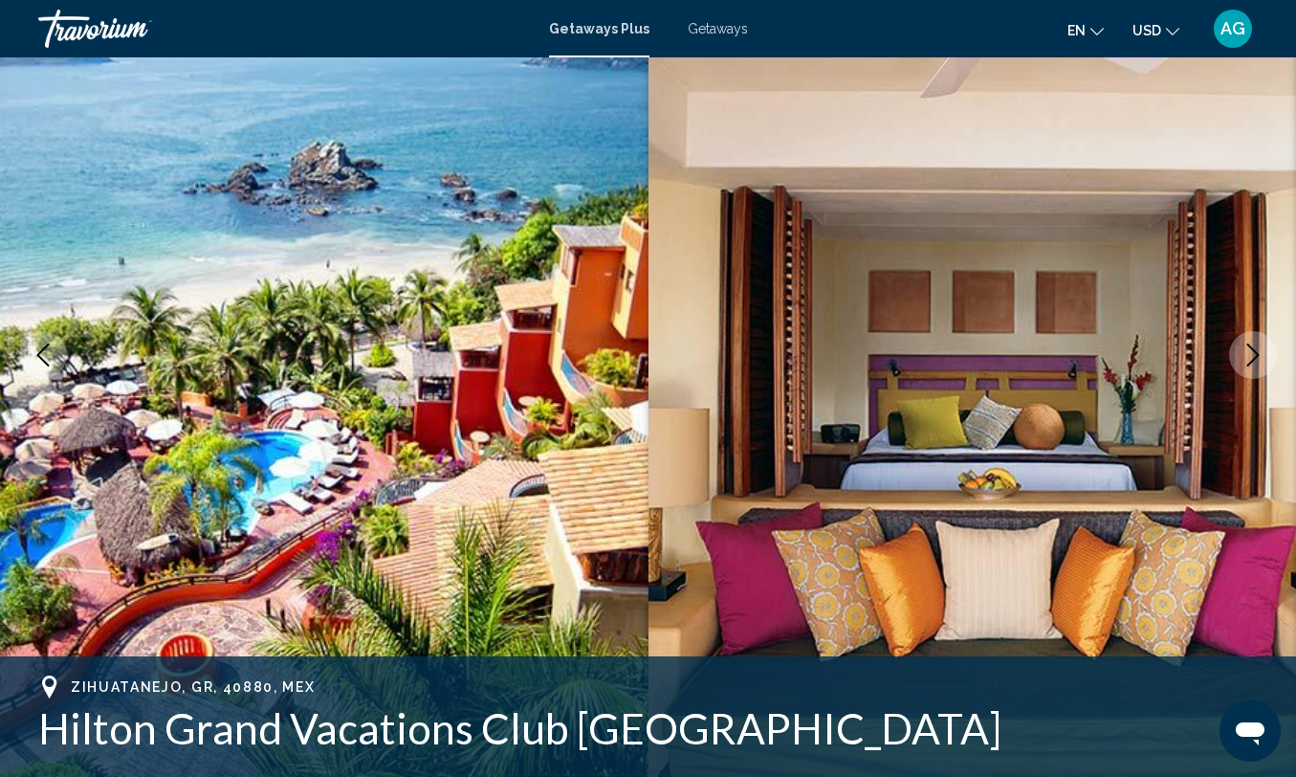
scroll to position [159, 0]
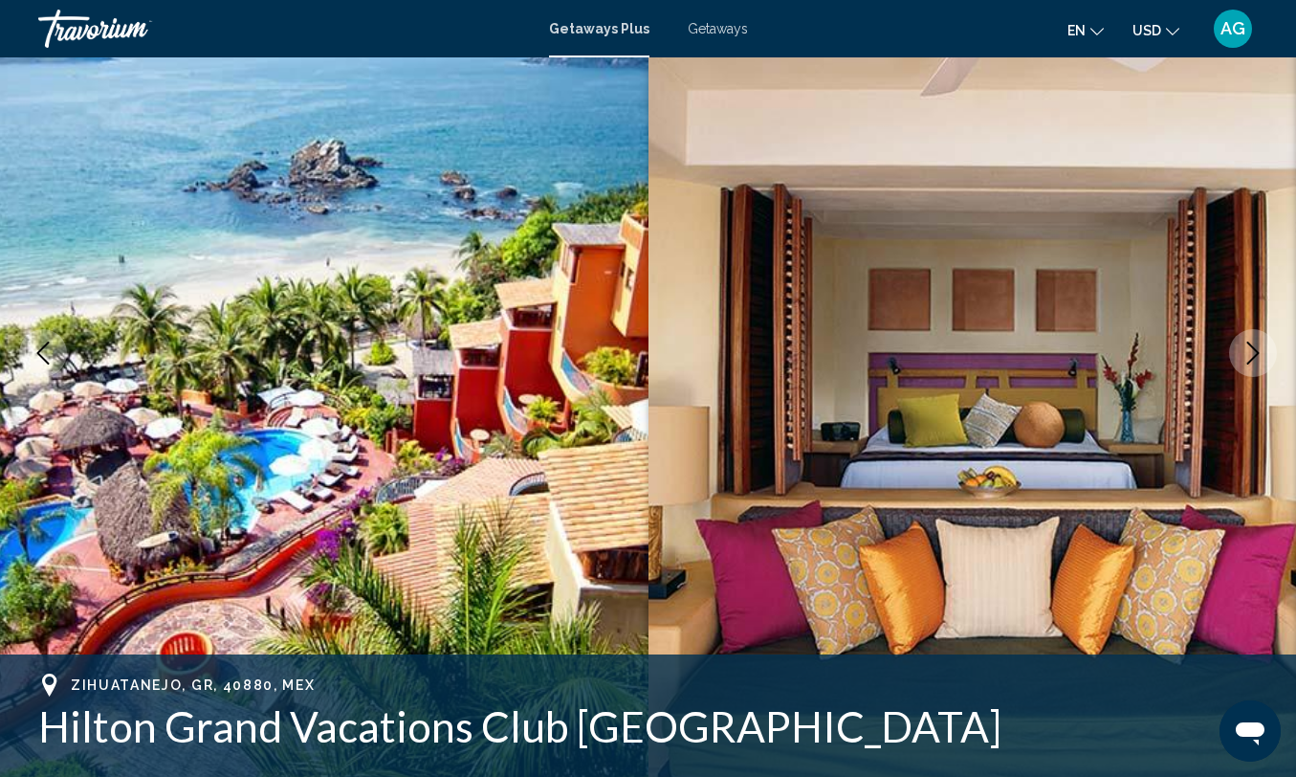
click at [1253, 343] on icon "Next image" at bounding box center [1252, 352] width 23 height 23
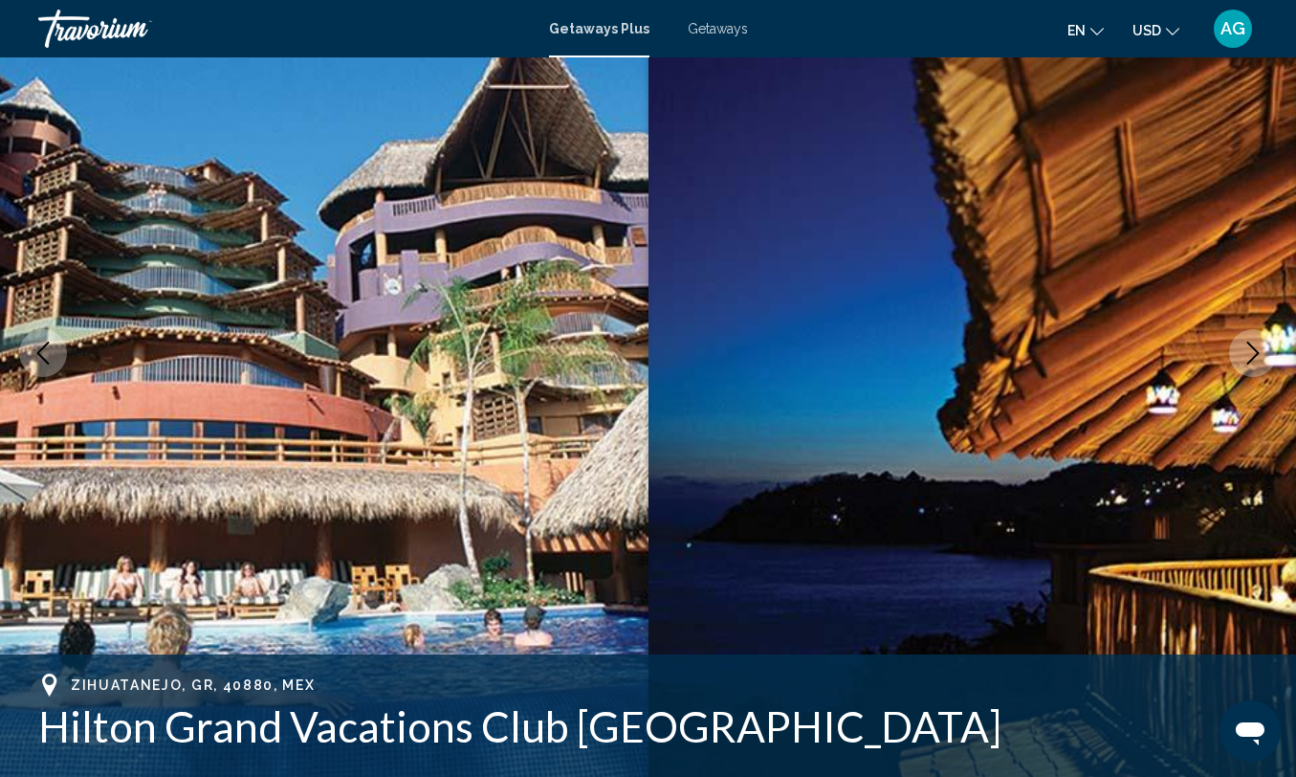
click at [1253, 343] on icon "Next image" at bounding box center [1252, 352] width 23 height 23
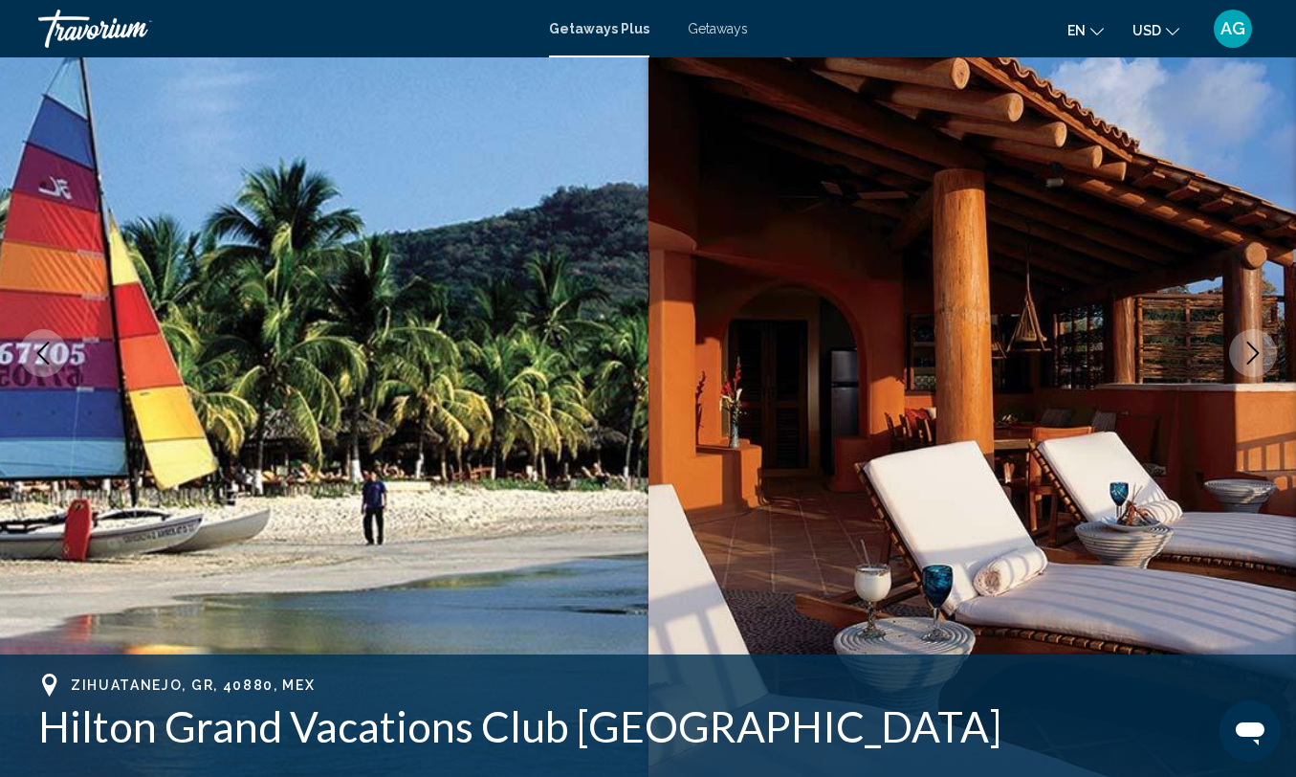
click at [1253, 343] on icon "Next image" at bounding box center [1252, 352] width 23 height 23
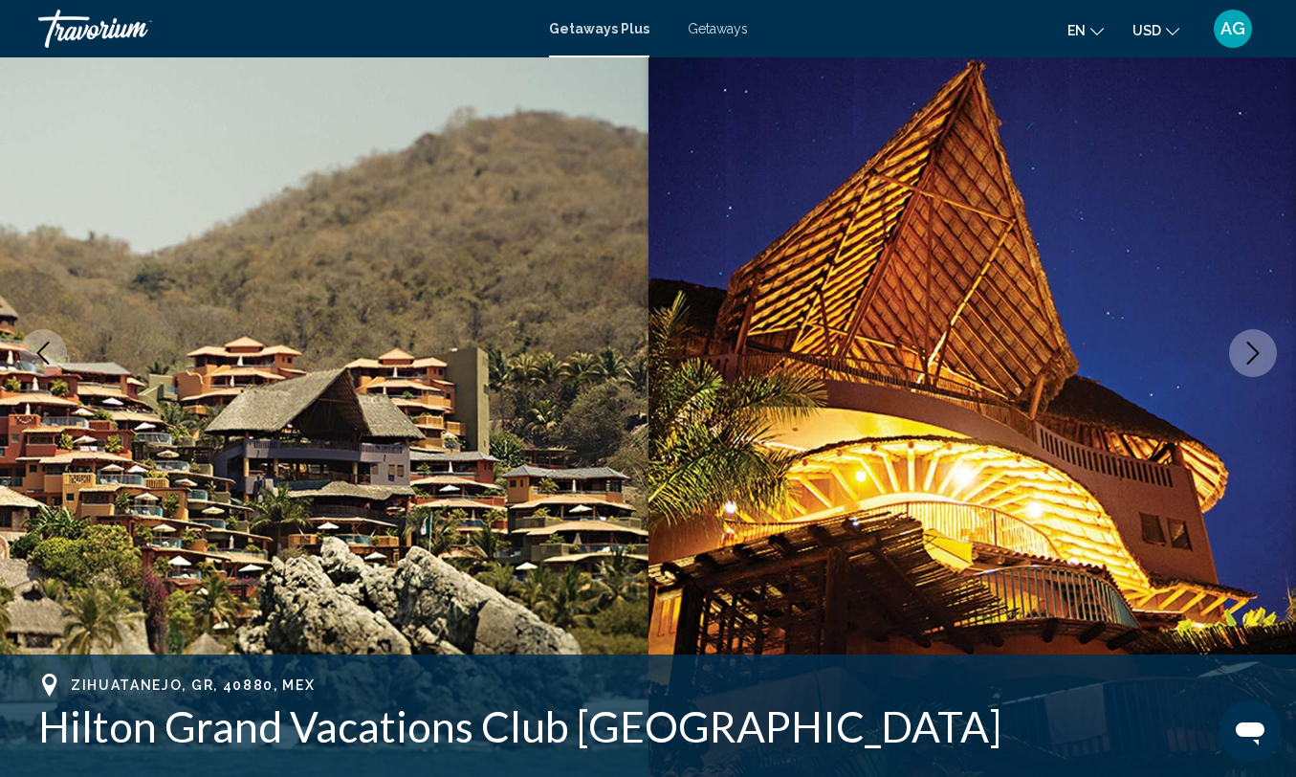
click at [1253, 343] on icon "Next image" at bounding box center [1252, 352] width 23 height 23
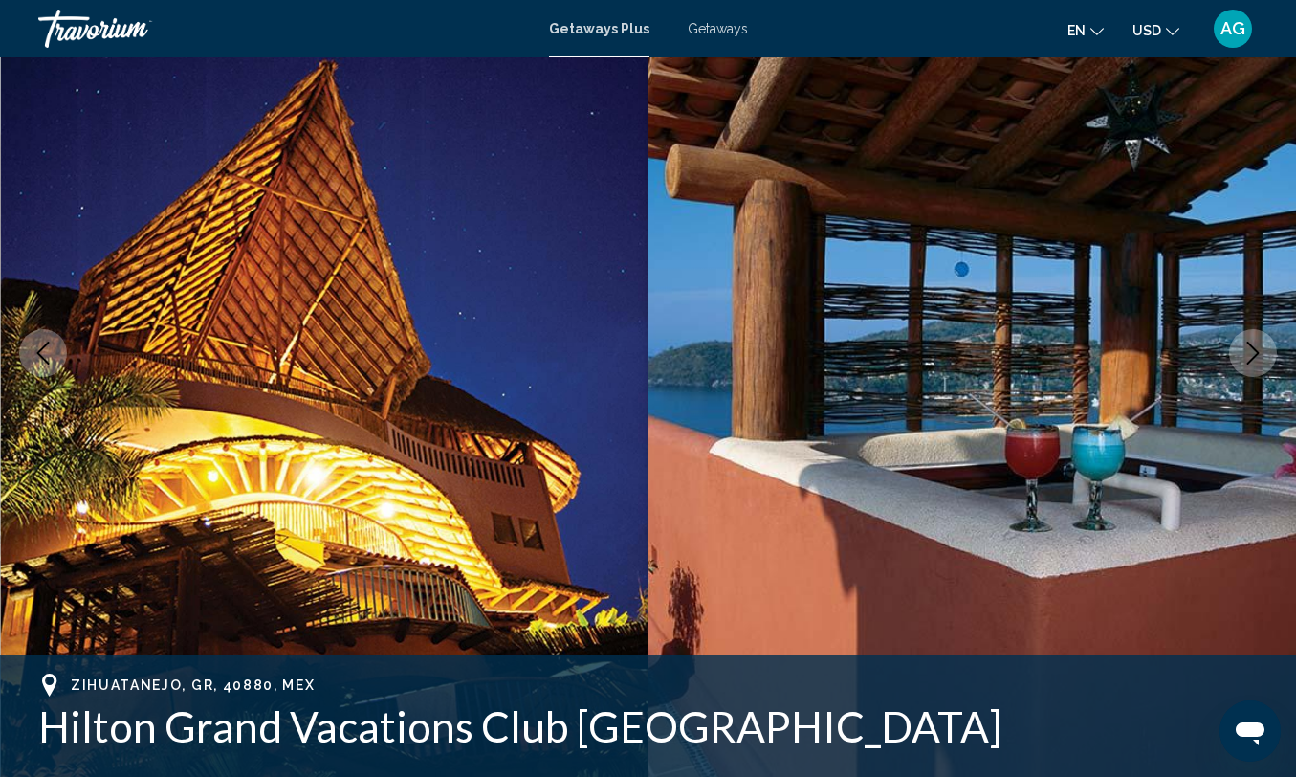
click at [1253, 343] on icon "Next image" at bounding box center [1252, 352] width 23 height 23
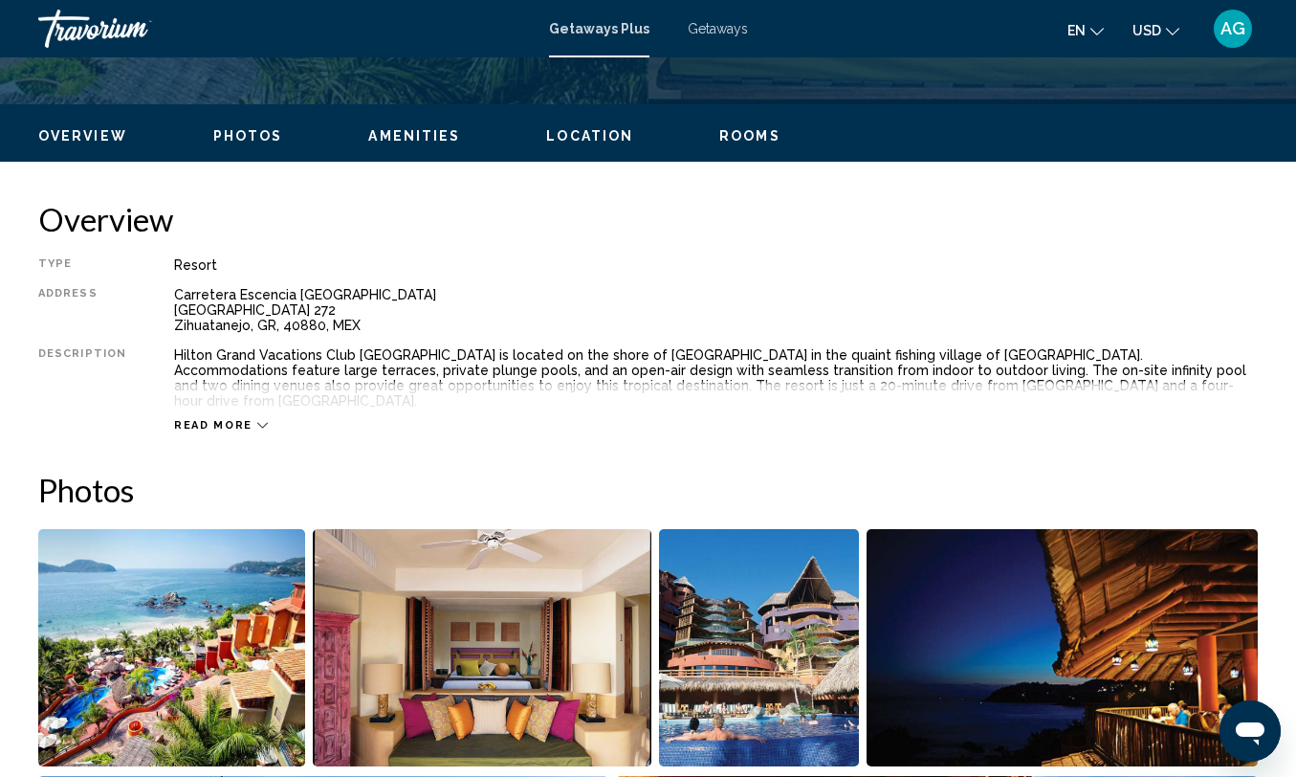
scroll to position [863, 0]
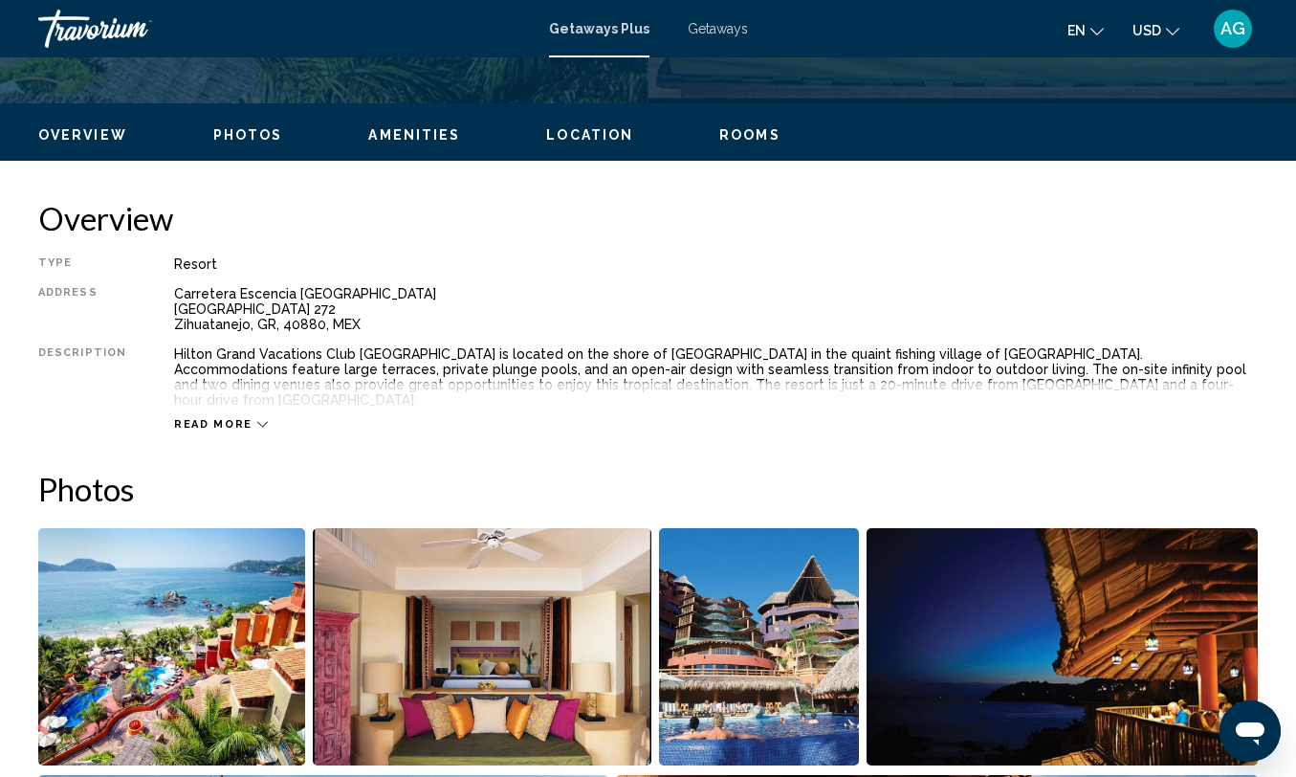
click at [237, 418] on span "Read more" at bounding box center [213, 424] width 78 height 12
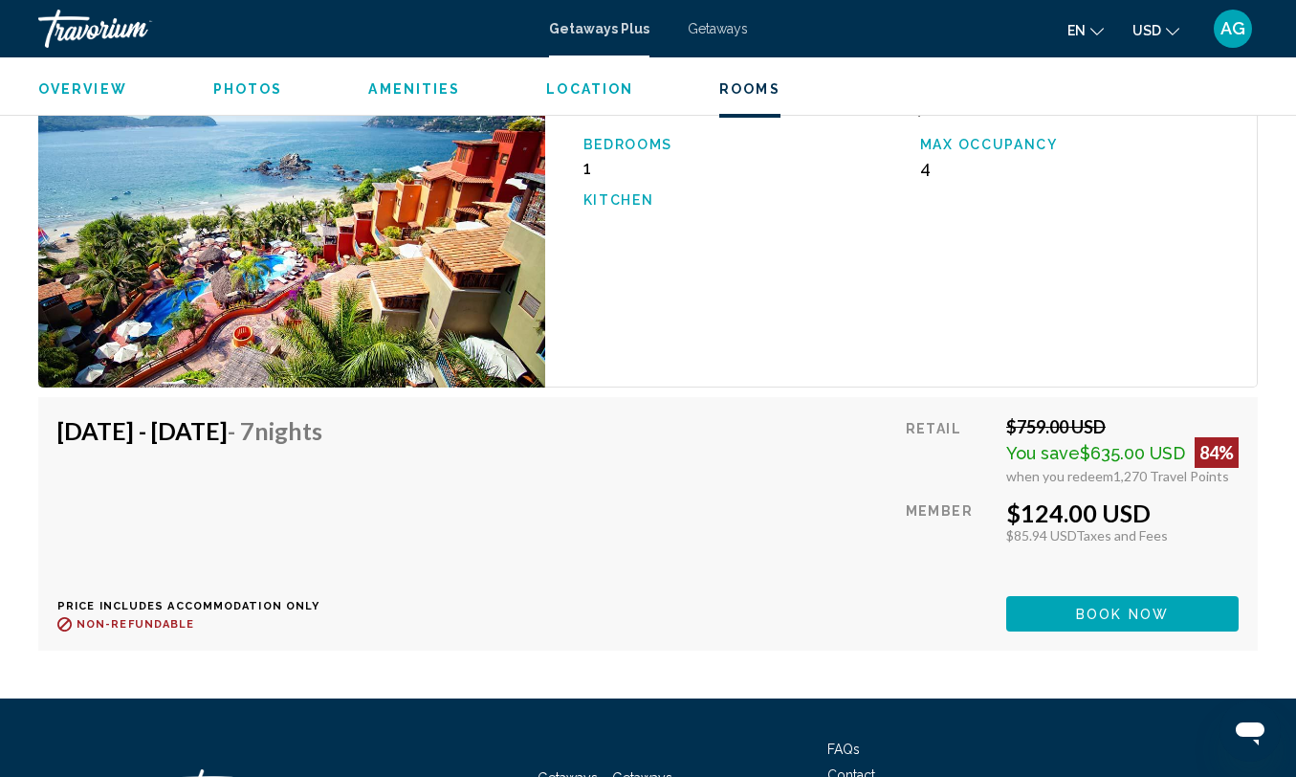
scroll to position [3514, 0]
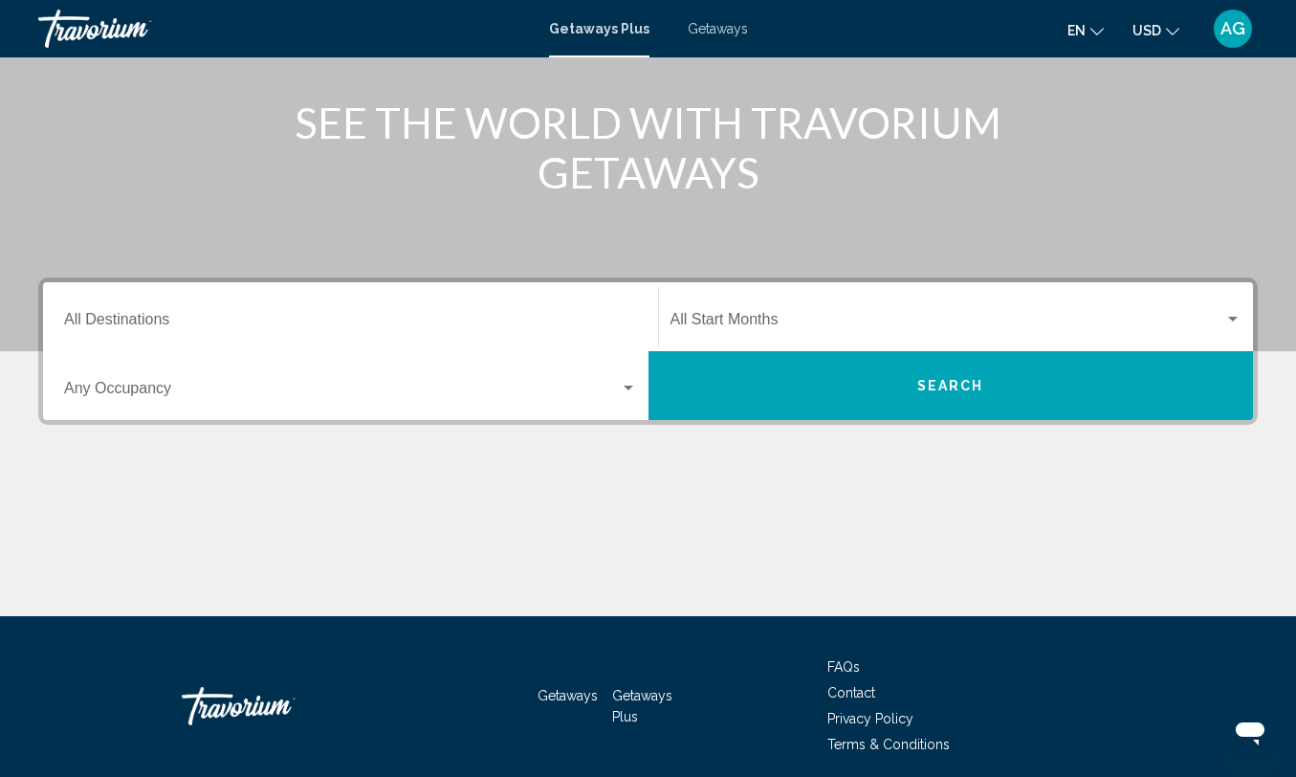
scroll to position [224, 0]
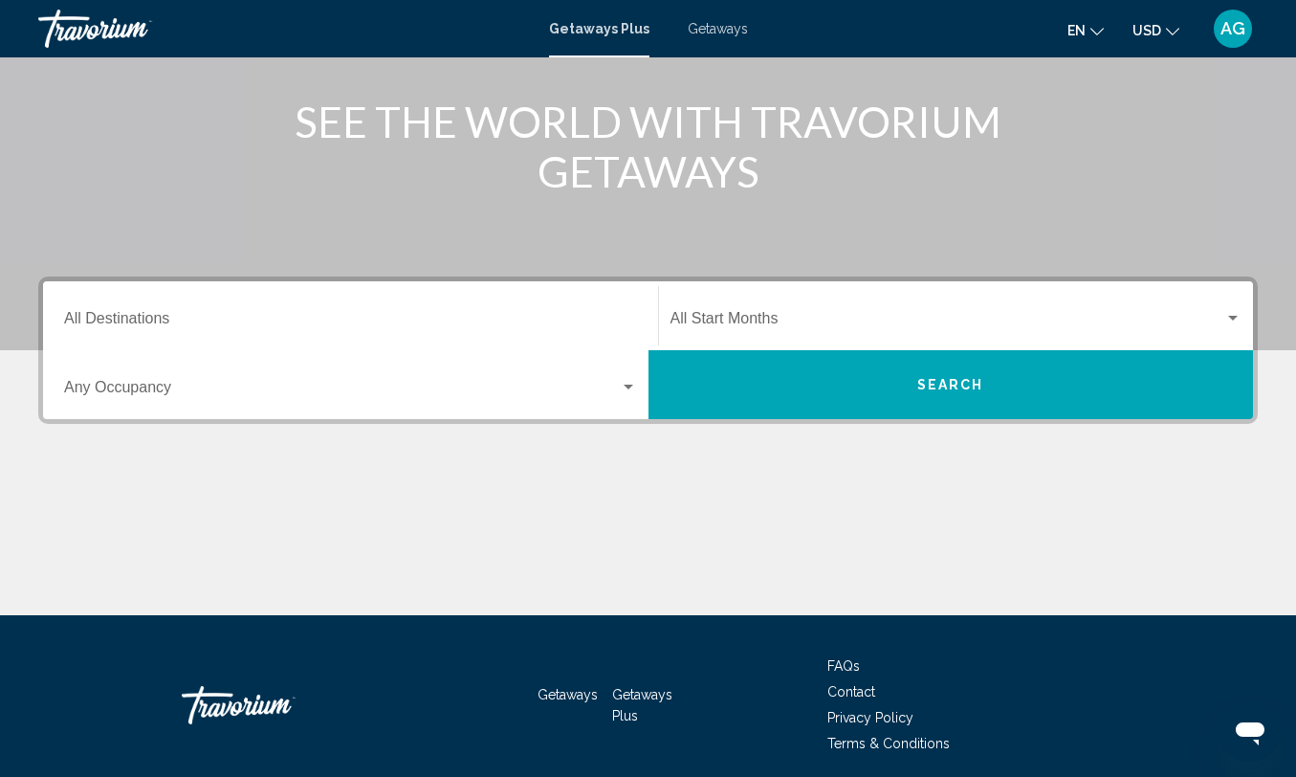
click at [301, 327] on input "Destination All Destinations" at bounding box center [350, 322] width 573 height 17
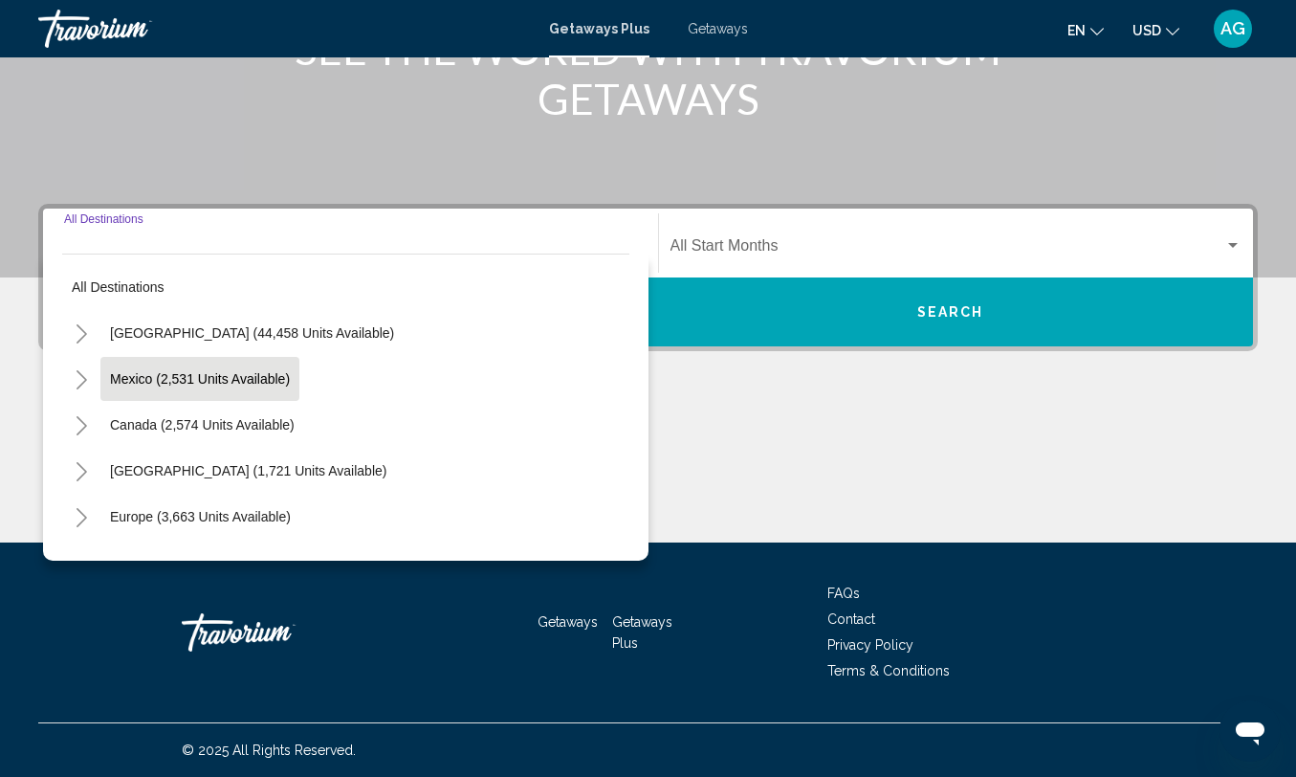
scroll to position [0, 0]
click at [230, 387] on button "Mexico (2,531 units available)" at bounding box center [199, 379] width 199 height 44
type input "**********"
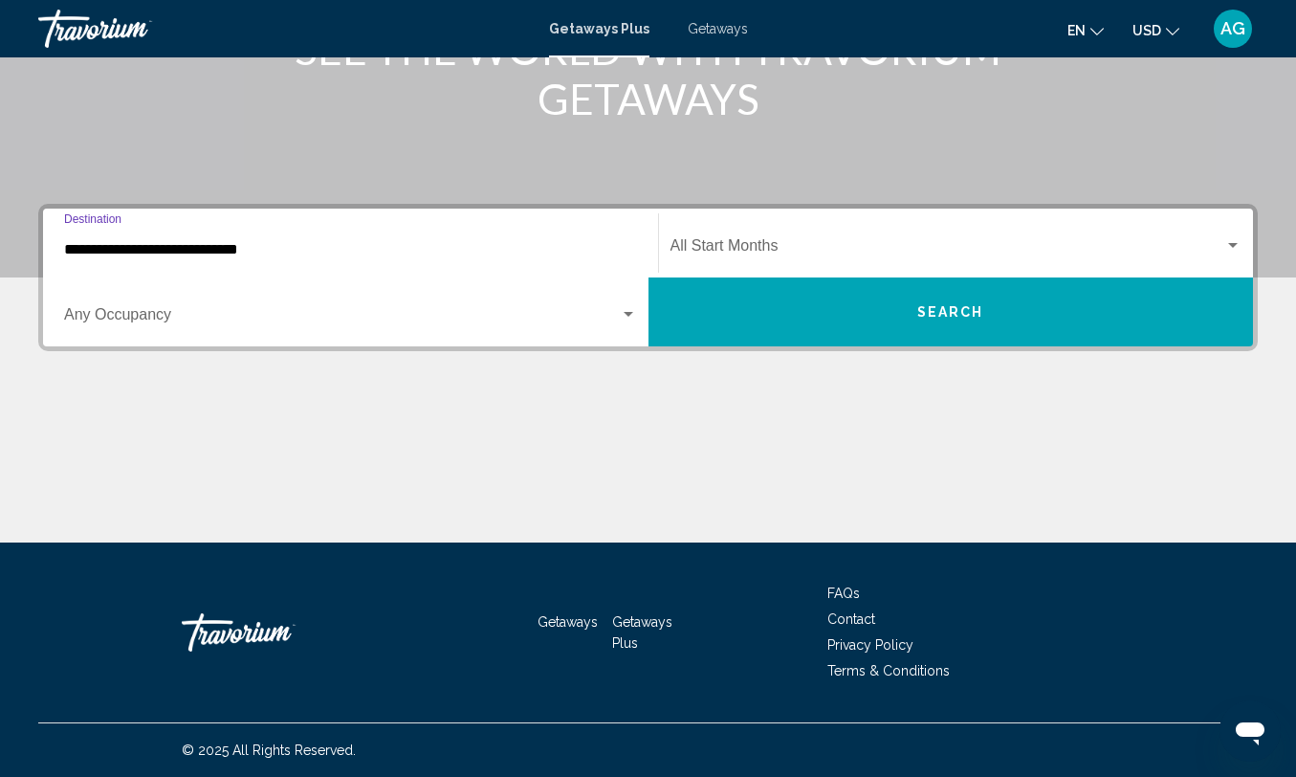
click at [687, 238] on div "Start Month All Start Months" at bounding box center [956, 243] width 572 height 60
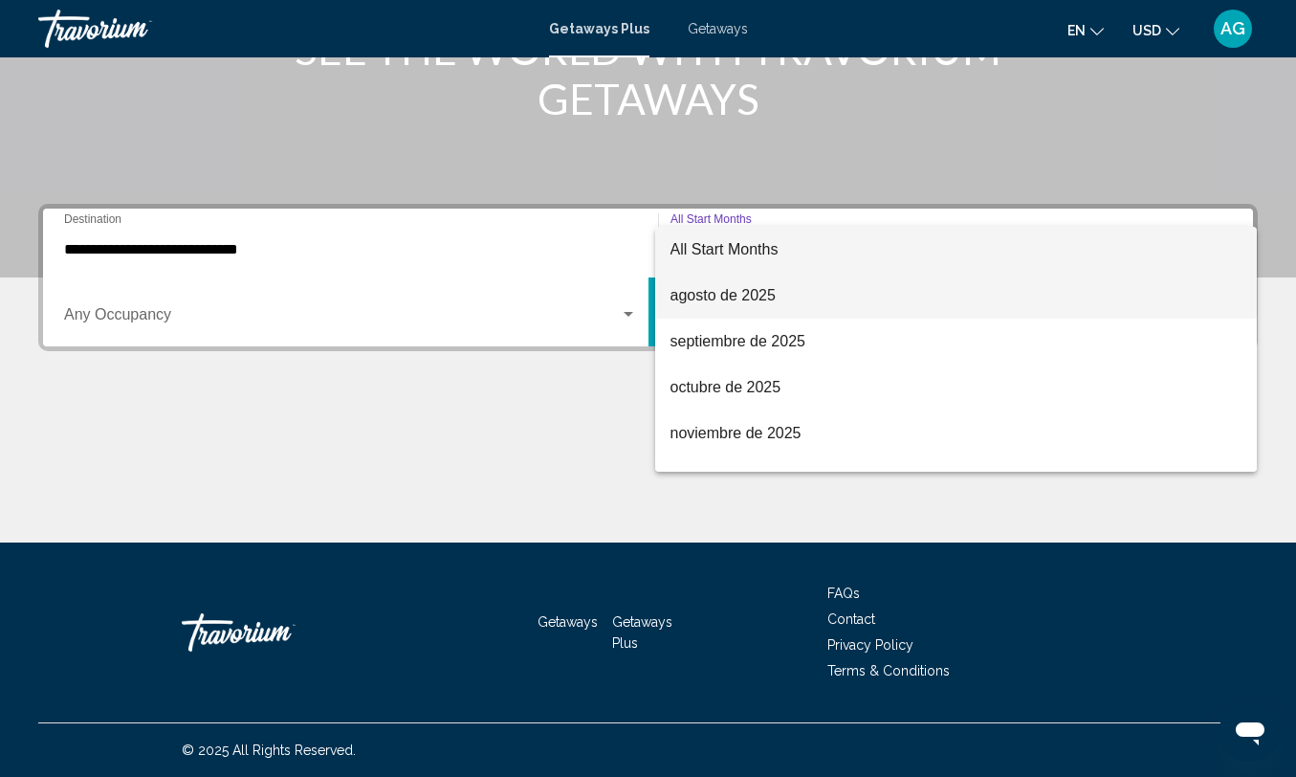
click at [740, 296] on span "agosto de 2025" at bounding box center [956, 296] width 572 height 46
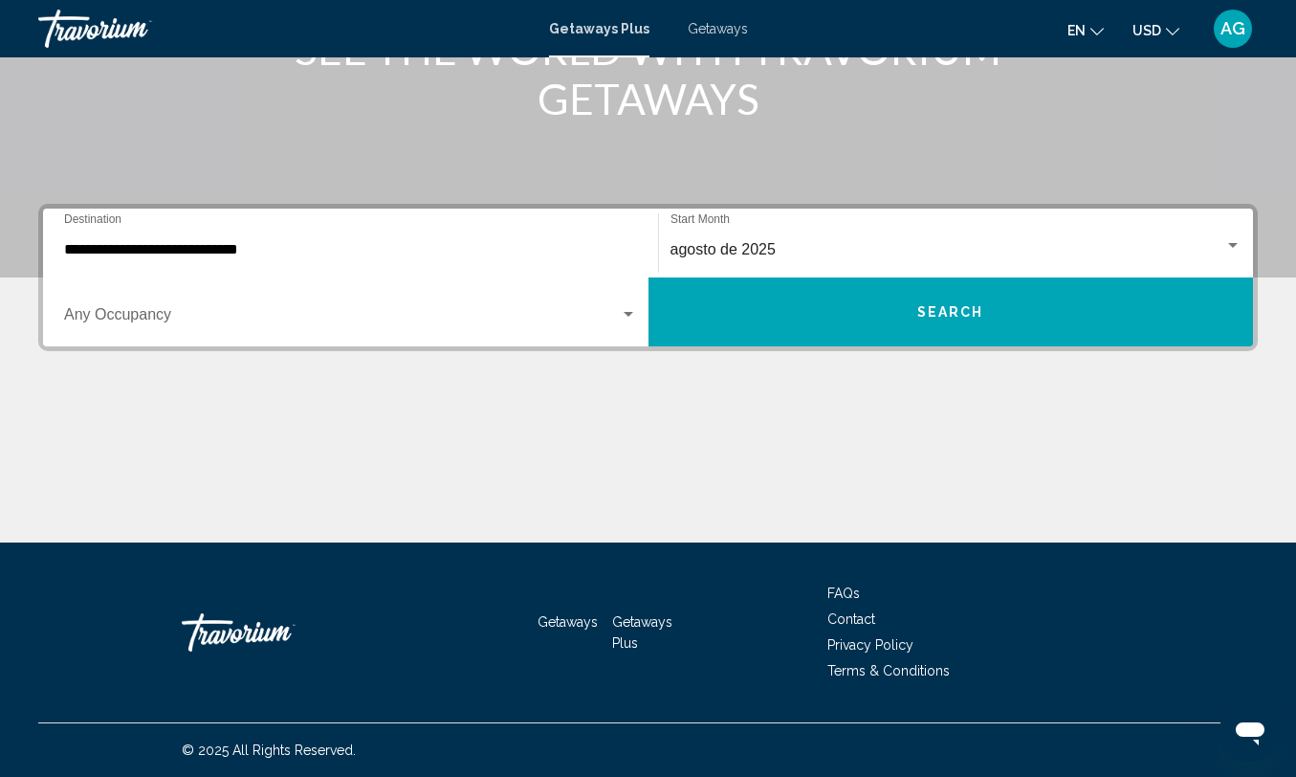
click at [433, 331] on div "Occupancy Any Occupancy" at bounding box center [350, 312] width 573 height 60
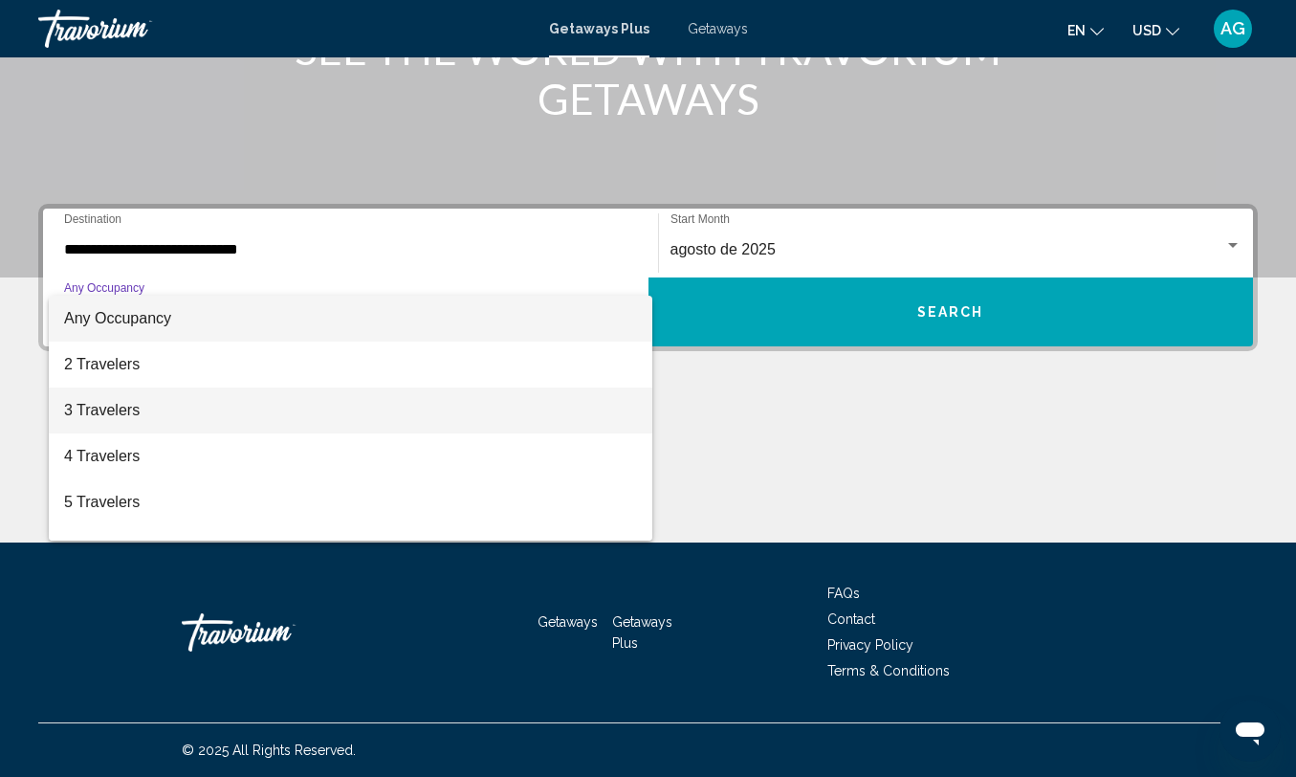
click at [379, 409] on span "3 Travelers" at bounding box center [350, 410] width 573 height 46
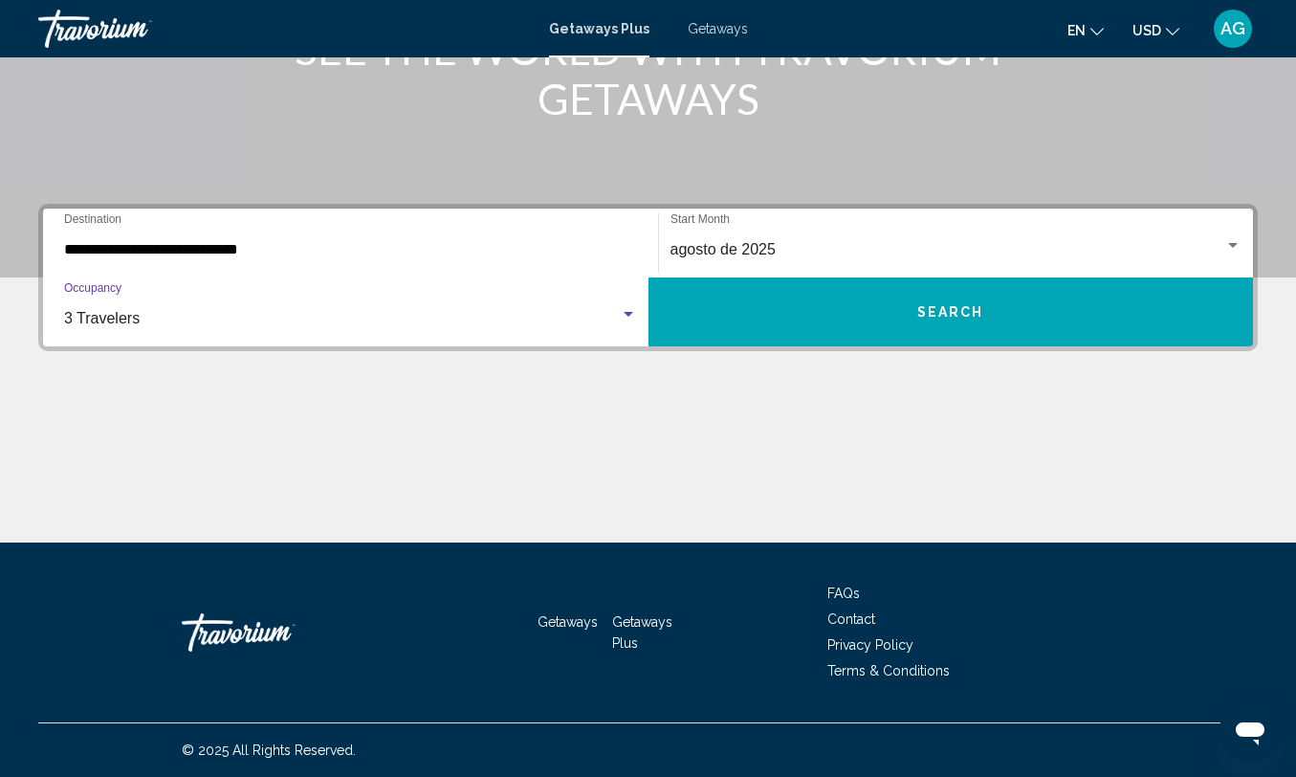
click at [963, 296] on button "Search" at bounding box center [950, 311] width 605 height 69
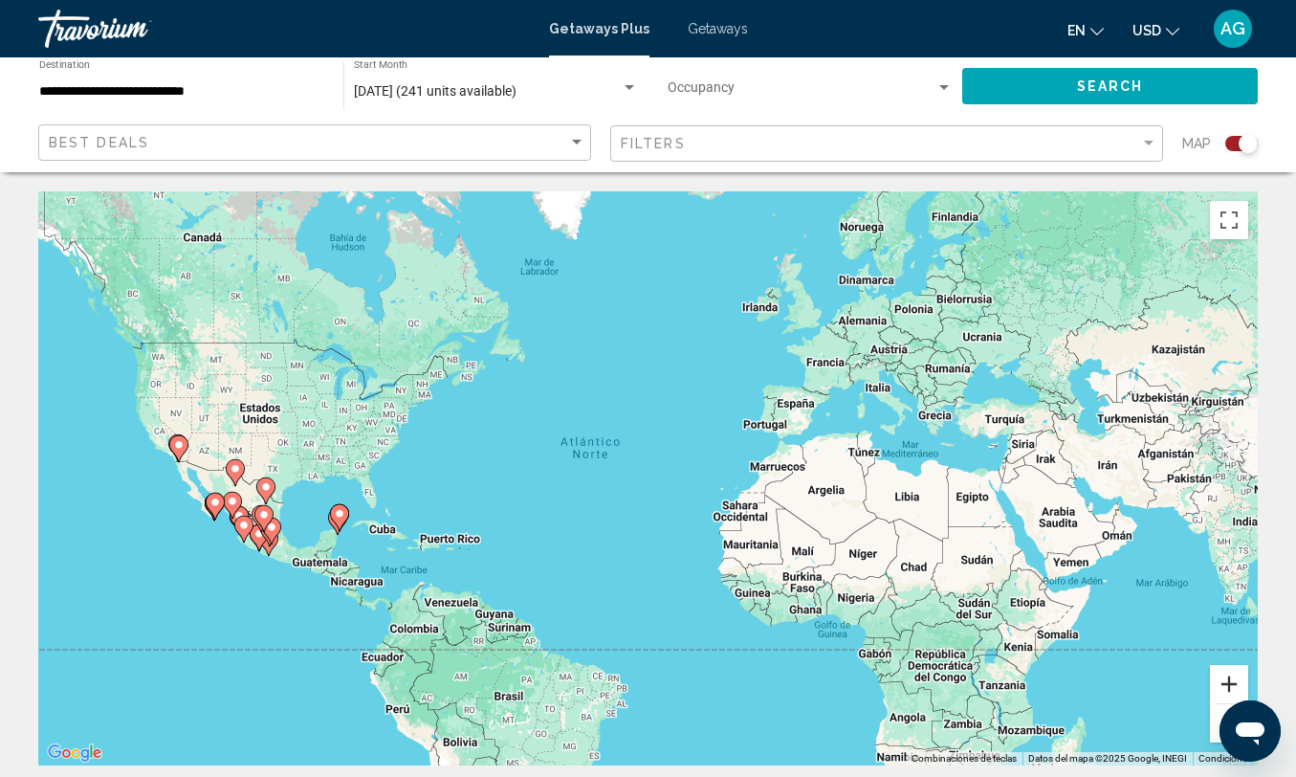
click at [1225, 688] on button "Acercar" at bounding box center [1229, 684] width 38 height 38
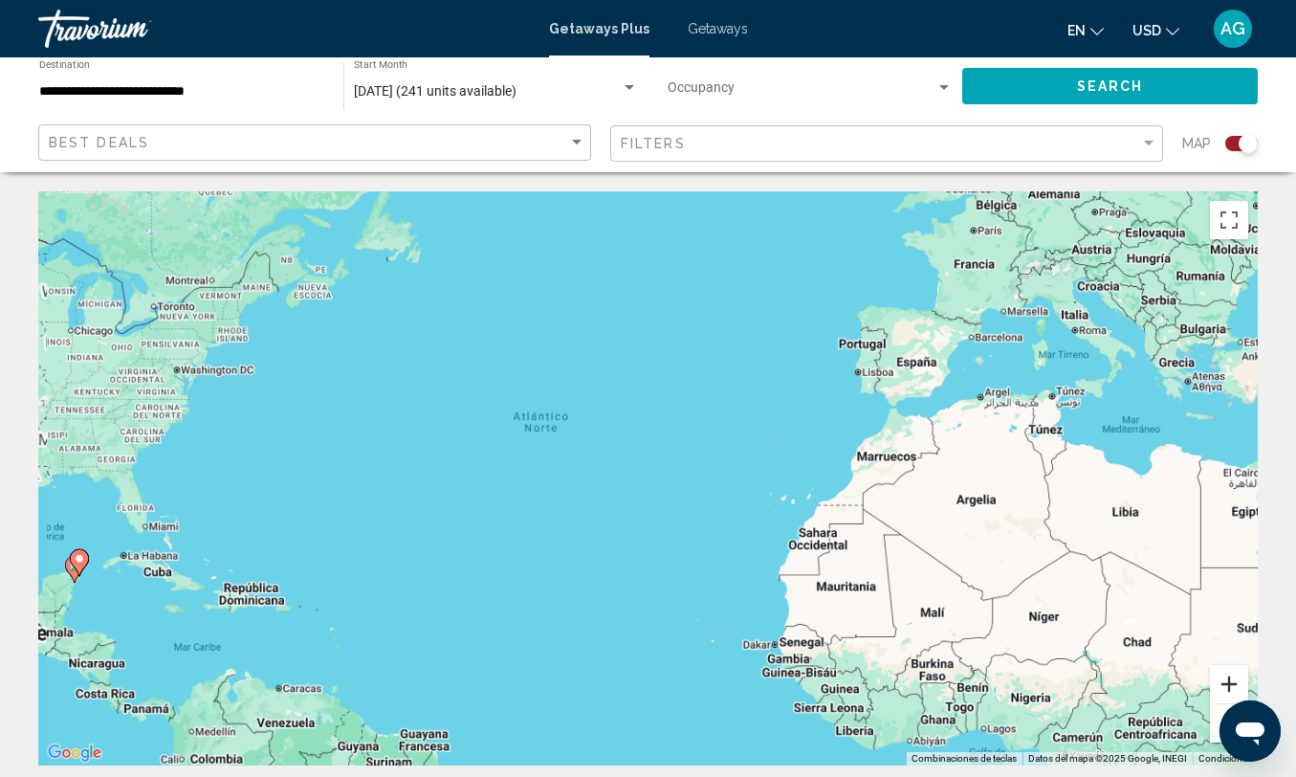
click at [1225, 688] on button "Acercar" at bounding box center [1229, 684] width 38 height 38
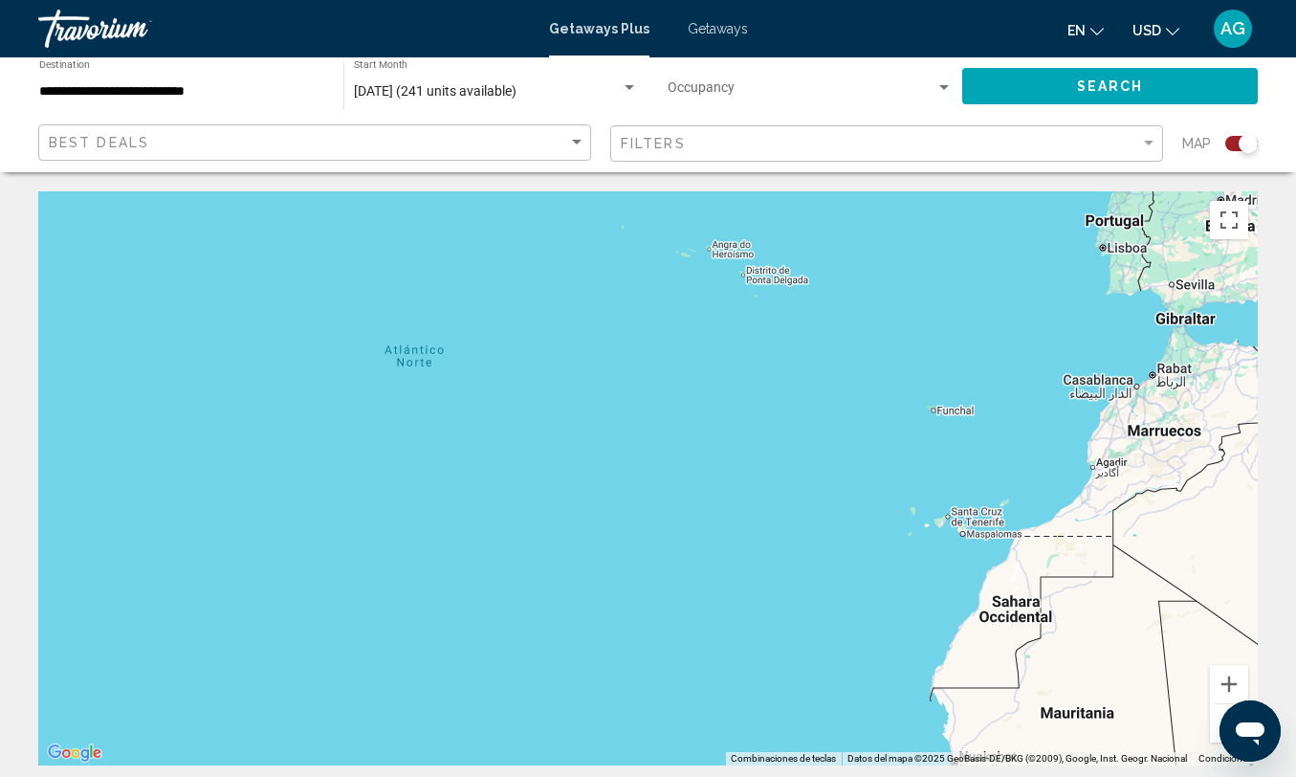
drag, startPoint x: 395, startPoint y: 577, endPoint x: 1086, endPoint y: 579, distance: 691.5
click at [1085, 580] on div "Main content" at bounding box center [647, 478] width 1219 height 574
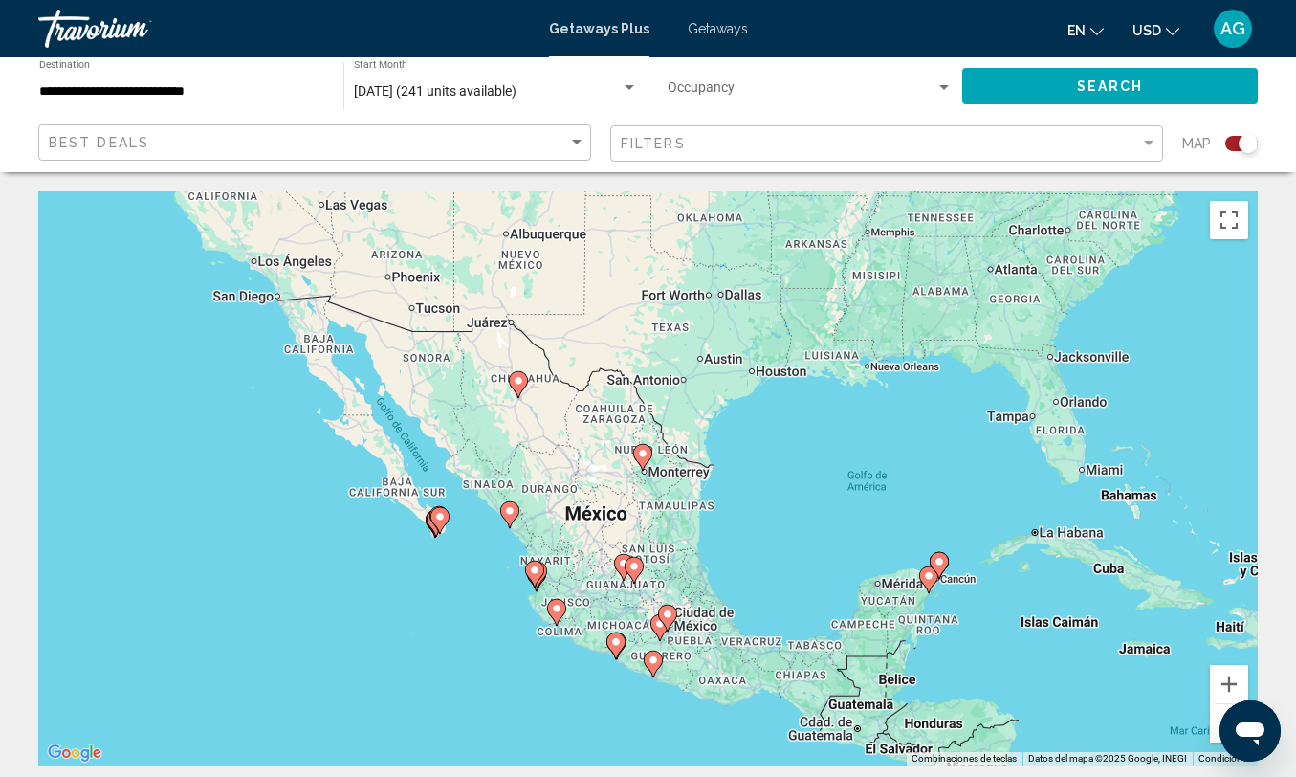
drag, startPoint x: 533, startPoint y: 536, endPoint x: 1105, endPoint y: 406, distance: 586.5
click at [1108, 408] on div "Para activar la función de arrastrar con el teclado, presiona Alt + Intro. Una …" at bounding box center [647, 478] width 1219 height 574
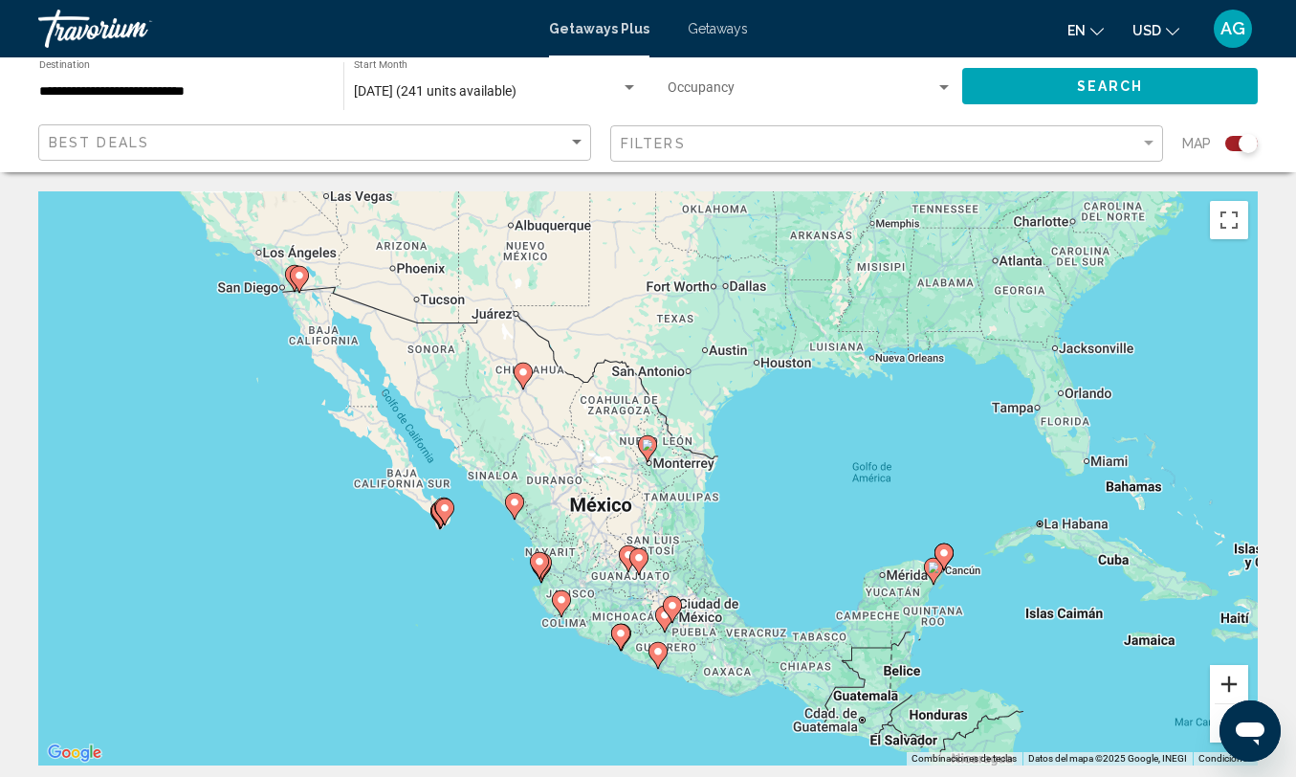
click at [1230, 678] on button "Acercar" at bounding box center [1229, 684] width 38 height 38
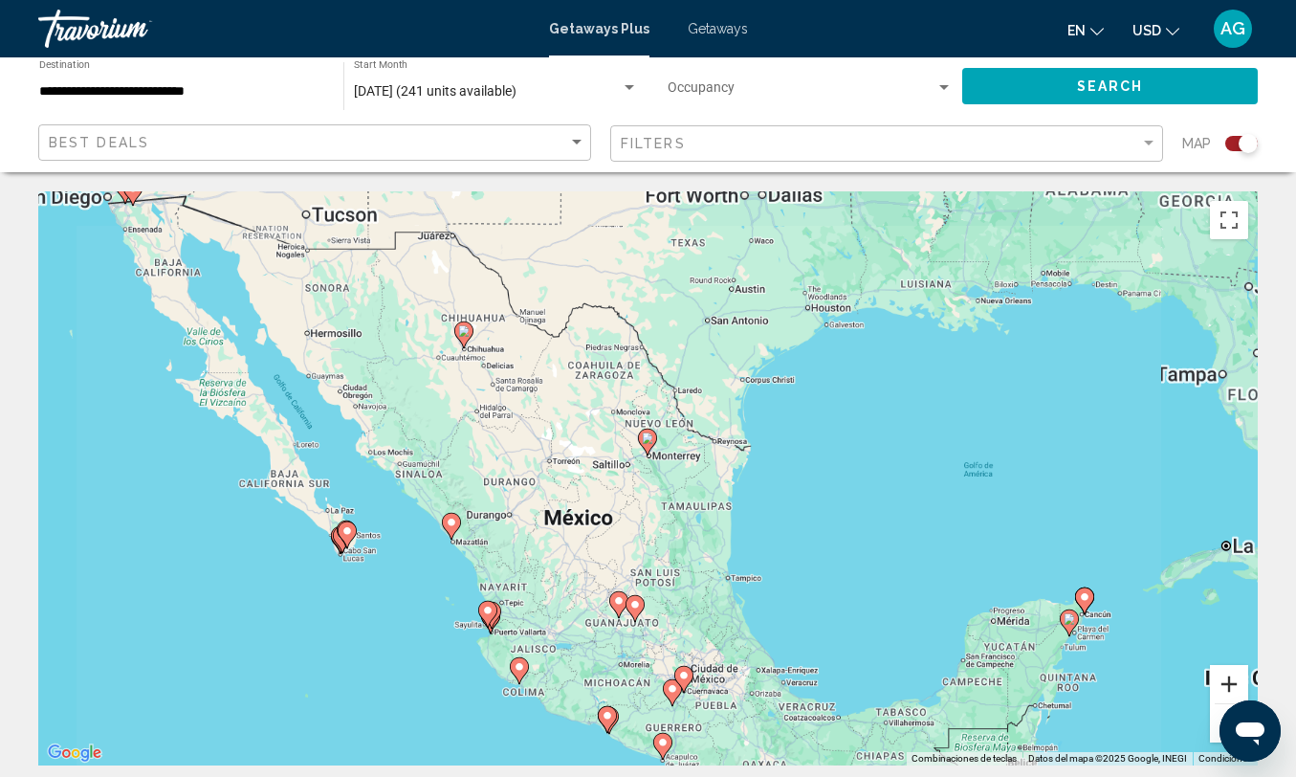
click at [1230, 678] on button "Acercar" at bounding box center [1229, 684] width 38 height 38
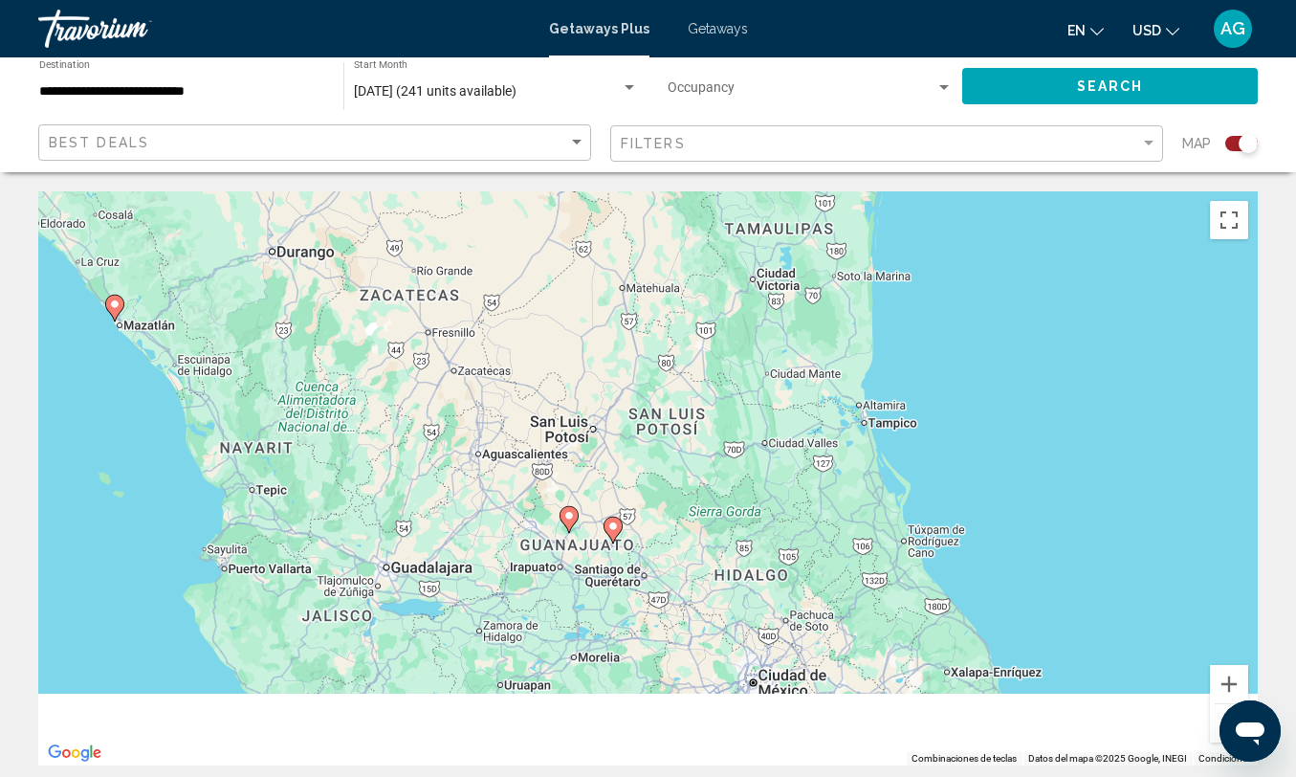
drag, startPoint x: 742, startPoint y: 710, endPoint x: 740, endPoint y: 350, distance: 359.6
click at [740, 350] on div "Para activar la función de arrastrar con el teclado, presiona Alt + Intro. Una …" at bounding box center [647, 478] width 1219 height 574
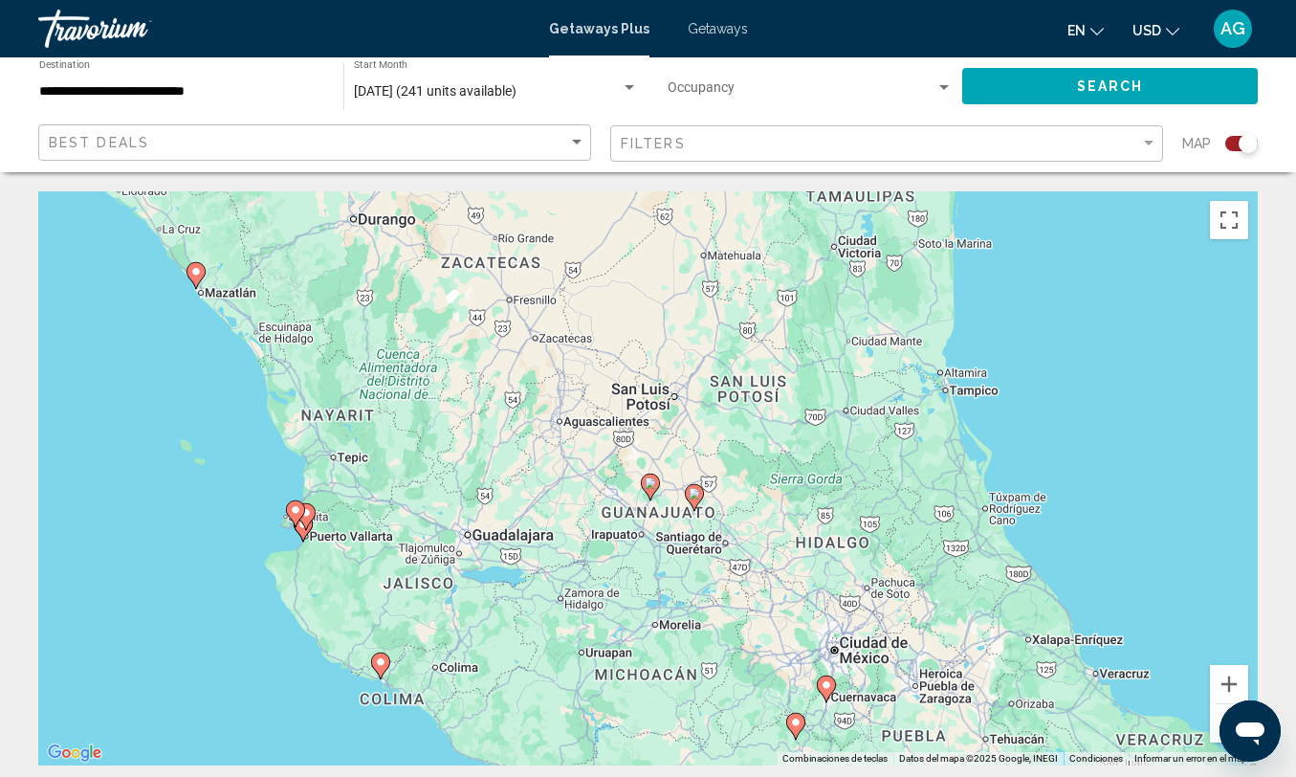
drag, startPoint x: 248, startPoint y: 567, endPoint x: 338, endPoint y: 561, distance: 90.1
click at [340, 563] on div "Para activar la función de arrastrar con el teclado, presiona Alt + Intro. Una …" at bounding box center [647, 478] width 1219 height 574
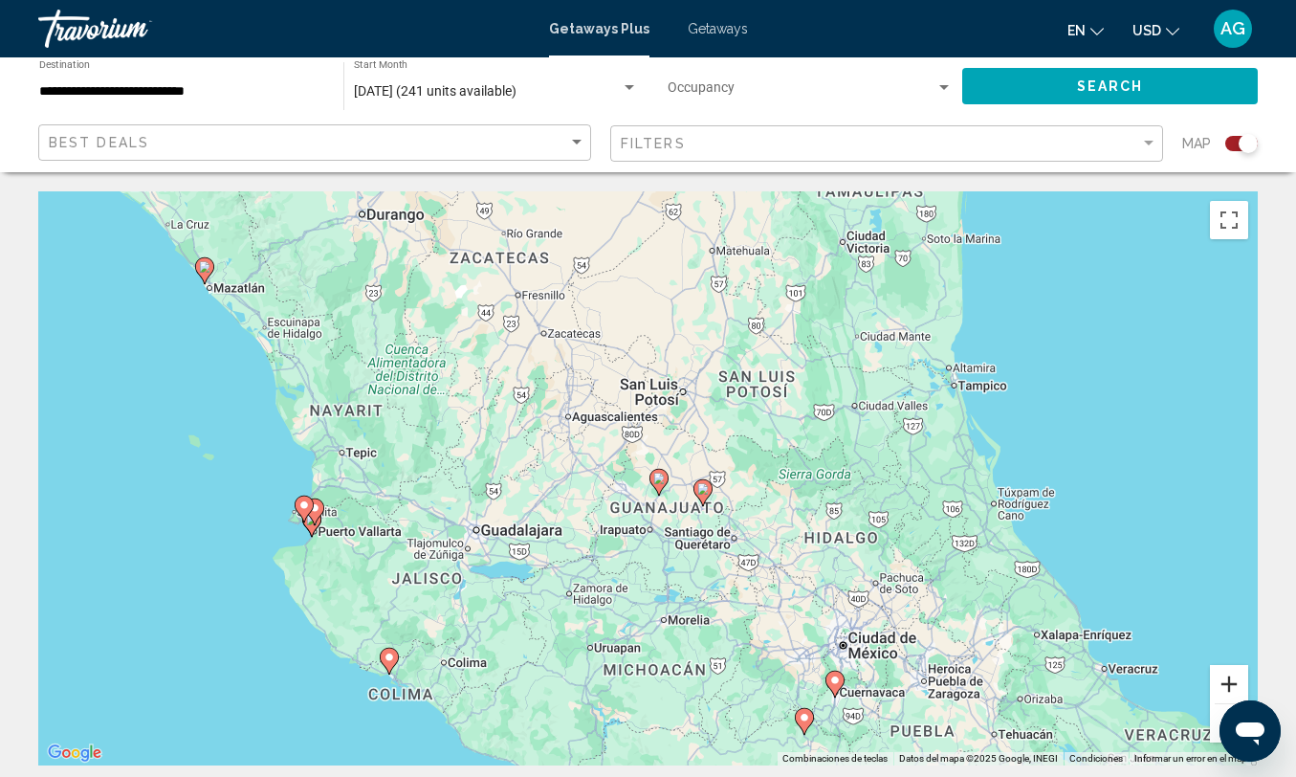
click at [1233, 673] on button "Acercar" at bounding box center [1229, 684] width 38 height 38
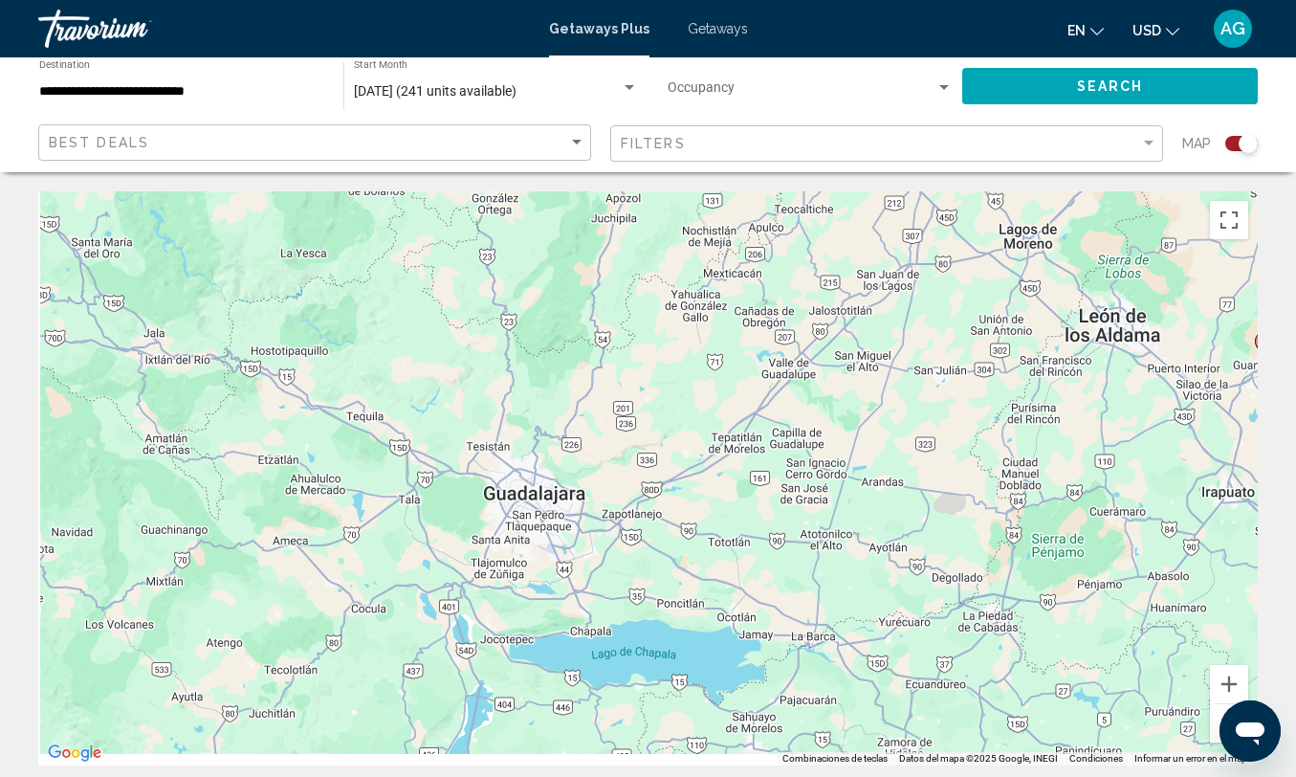
drag, startPoint x: 371, startPoint y: 596, endPoint x: 1048, endPoint y: 413, distance: 701.3
click at [1047, 413] on div "Para activar la función de arrastrar con el teclado, presiona Alt + Intro. Una …" at bounding box center [647, 478] width 1219 height 574
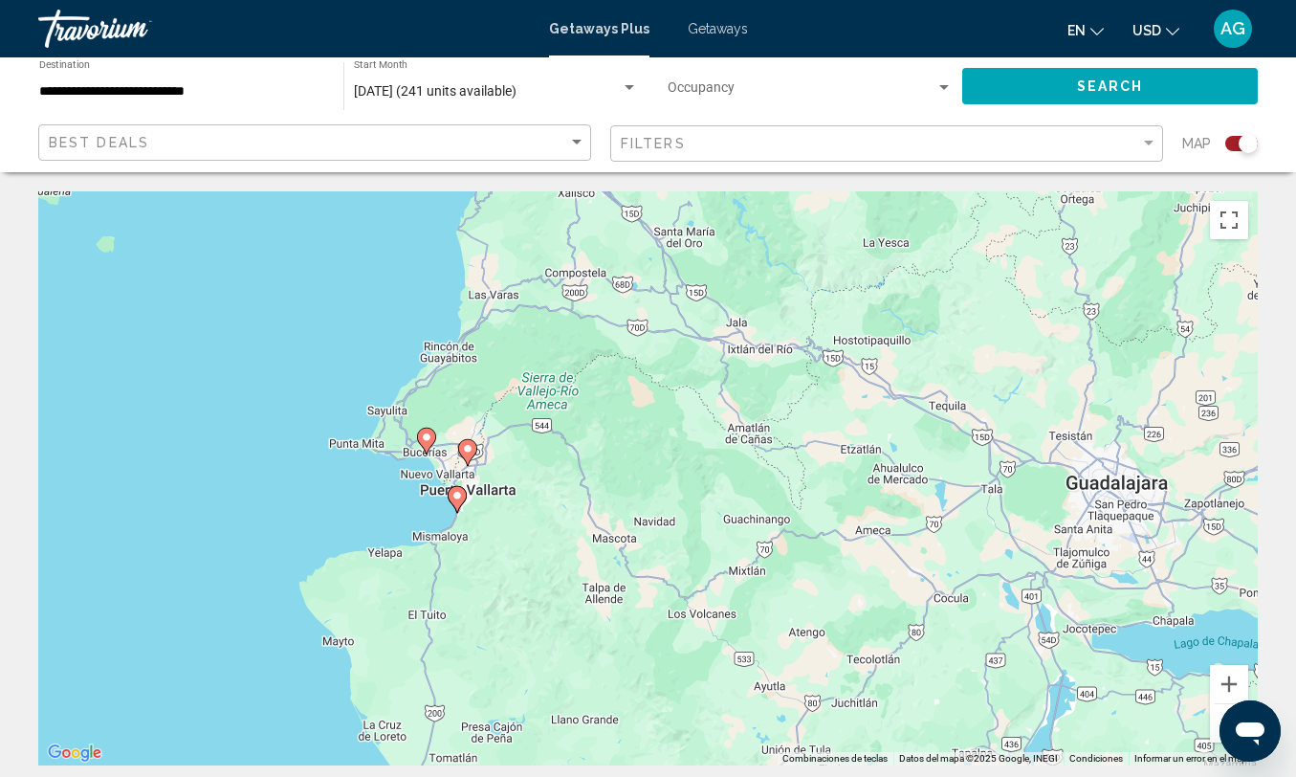
drag, startPoint x: 414, startPoint y: 473, endPoint x: 747, endPoint y: 433, distance: 335.2
click at [747, 433] on div "Para activar la función de arrastrar con el teclado, presiona Alt + Intro. Una …" at bounding box center [647, 478] width 1219 height 574
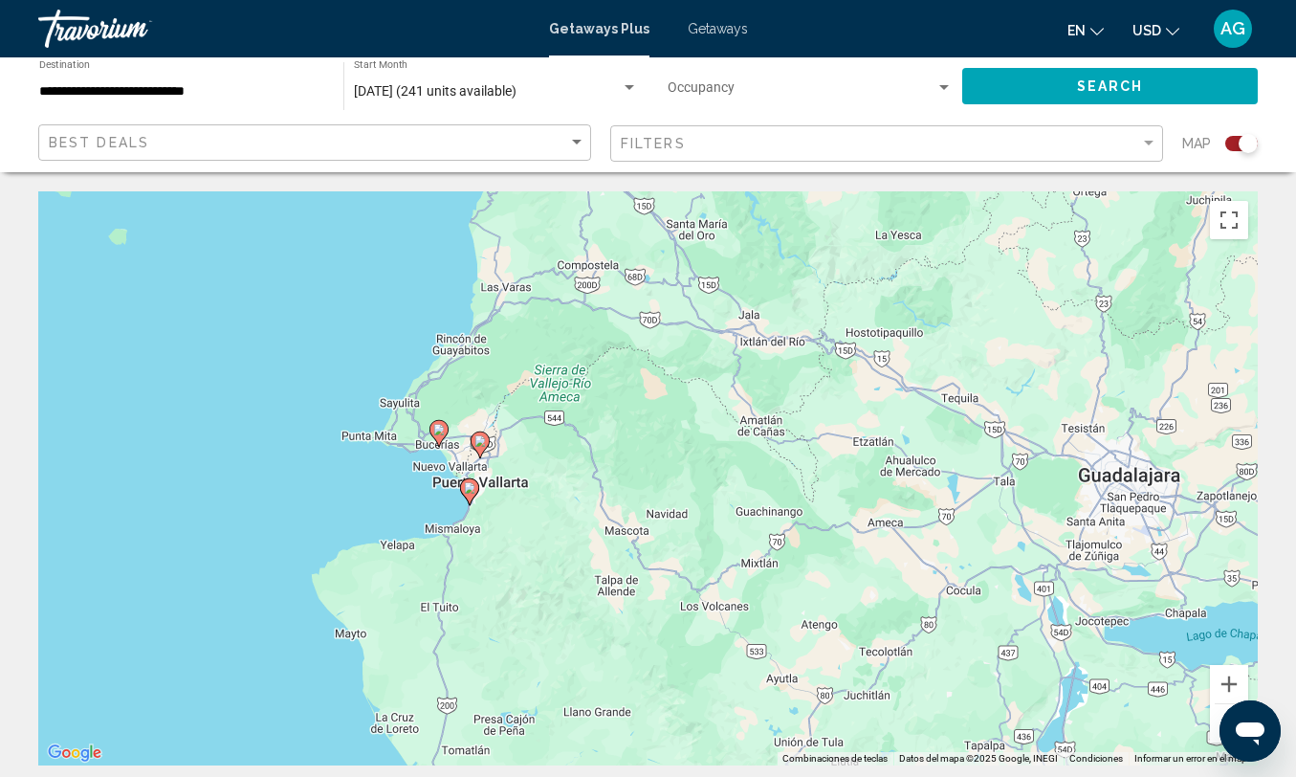
click at [473, 492] on image "Main content" at bounding box center [469, 487] width 11 height 11
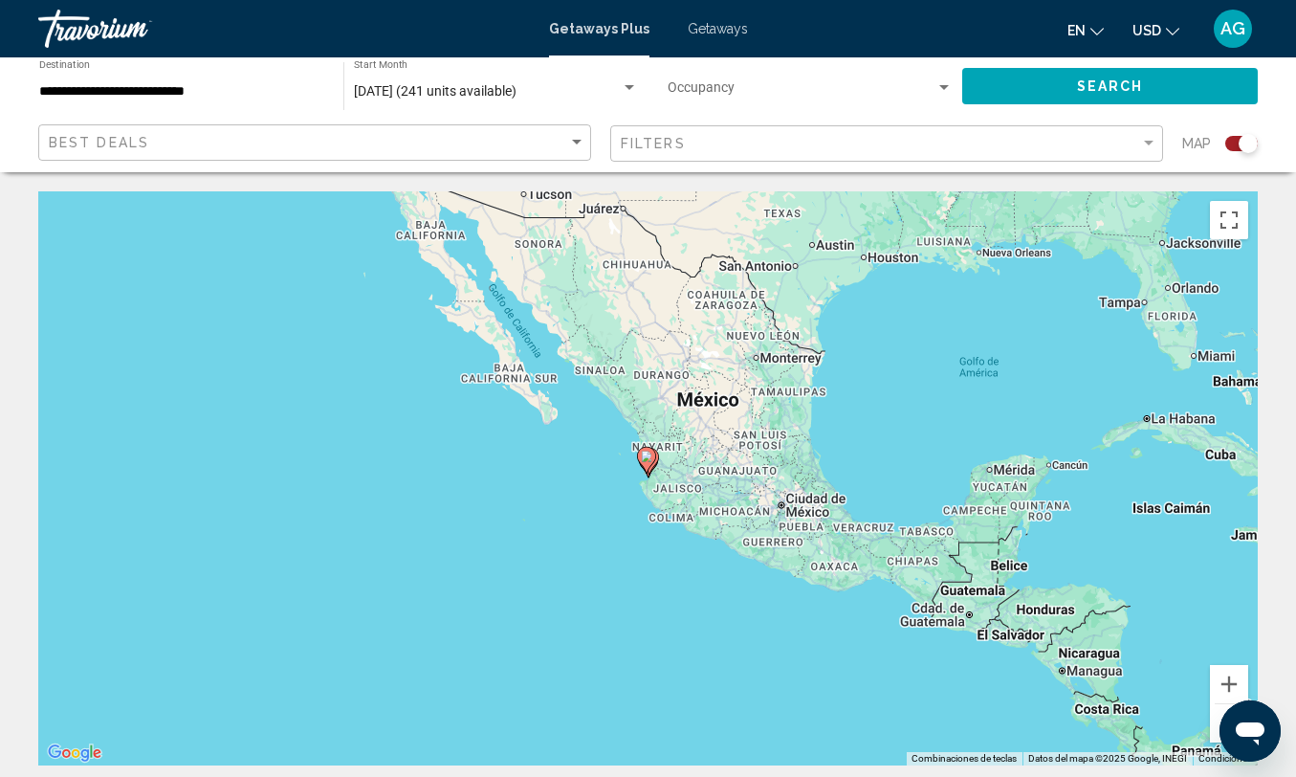
click at [1239, 142] on div "Search widget" at bounding box center [1248, 143] width 19 height 19
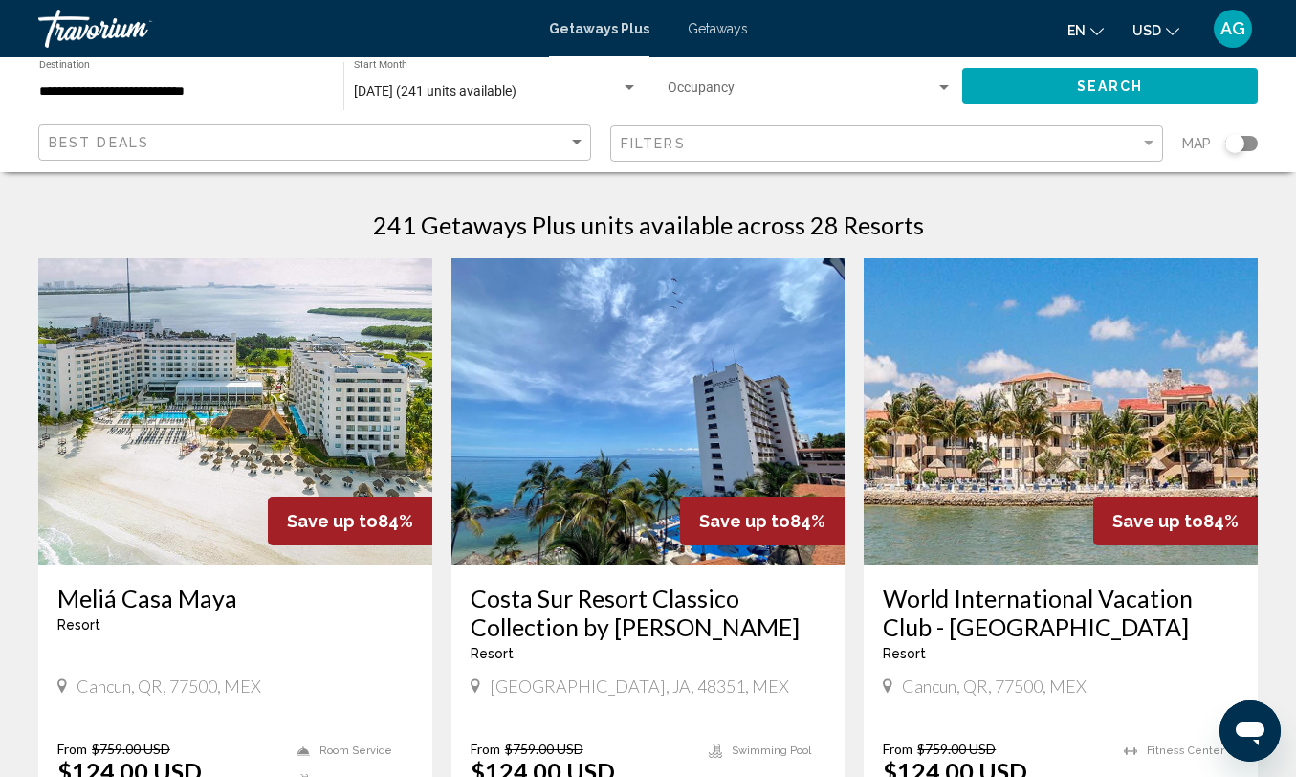
click at [724, 27] on span "Getaways" at bounding box center [718, 28] width 60 height 15
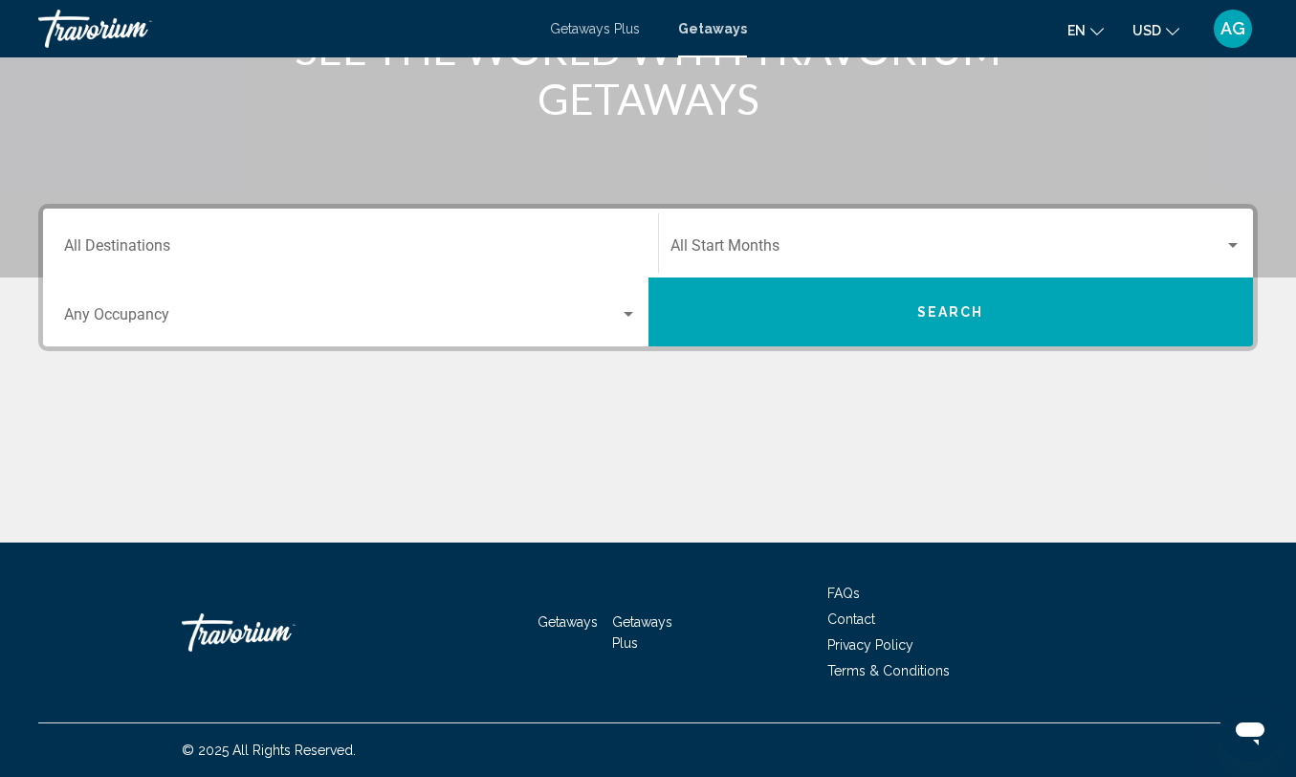
scroll to position [296, 0]
click at [595, 254] on input "Destination All Destinations" at bounding box center [350, 249] width 573 height 17
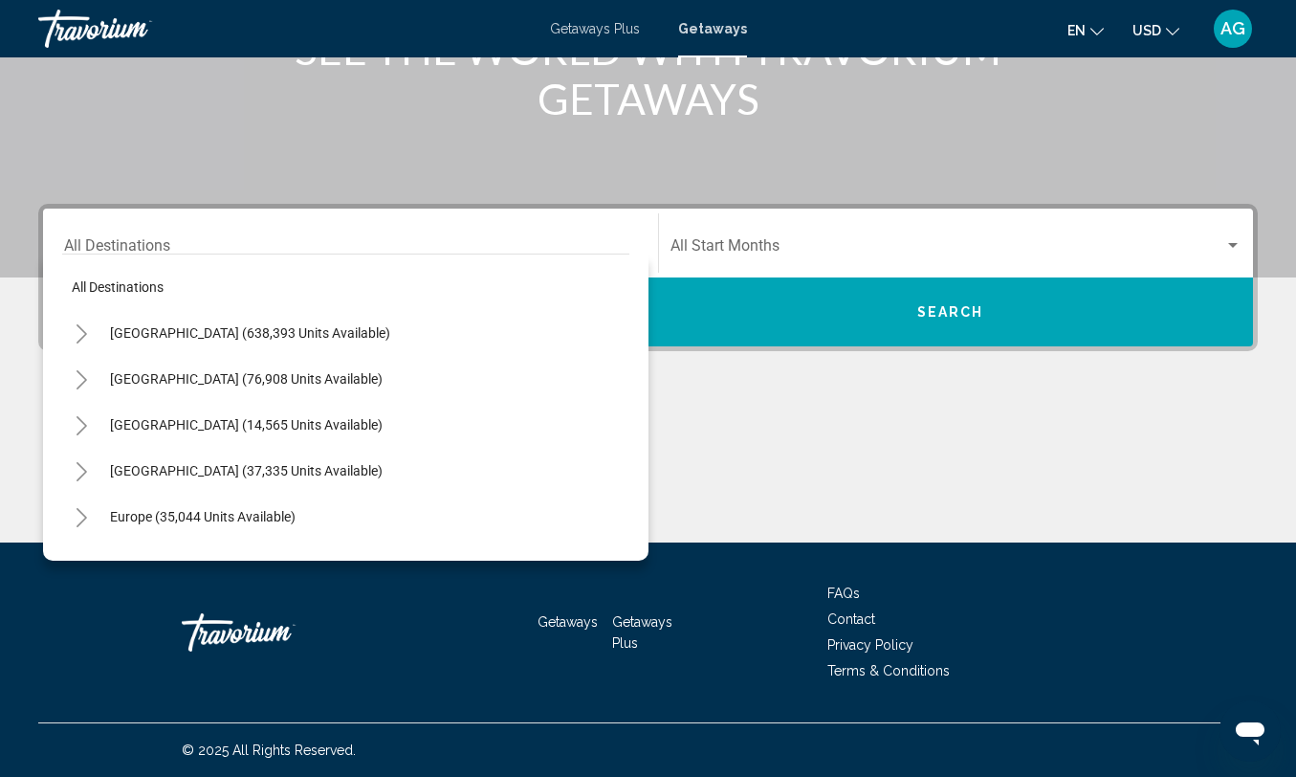
click at [445, 378] on div "Mexico (76,908 units available)" at bounding box center [345, 379] width 567 height 46
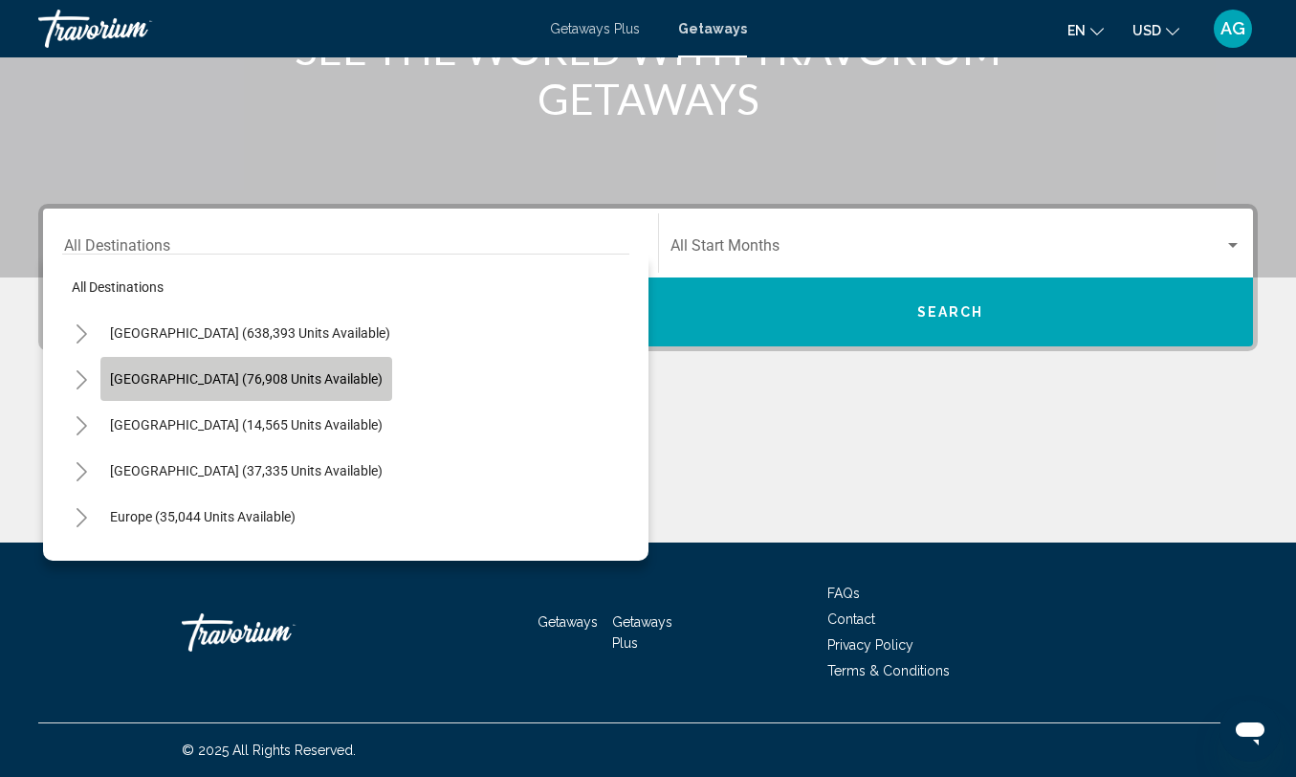
click at [264, 384] on span "Mexico (76,908 units available)" at bounding box center [246, 378] width 273 height 15
type input "**********"
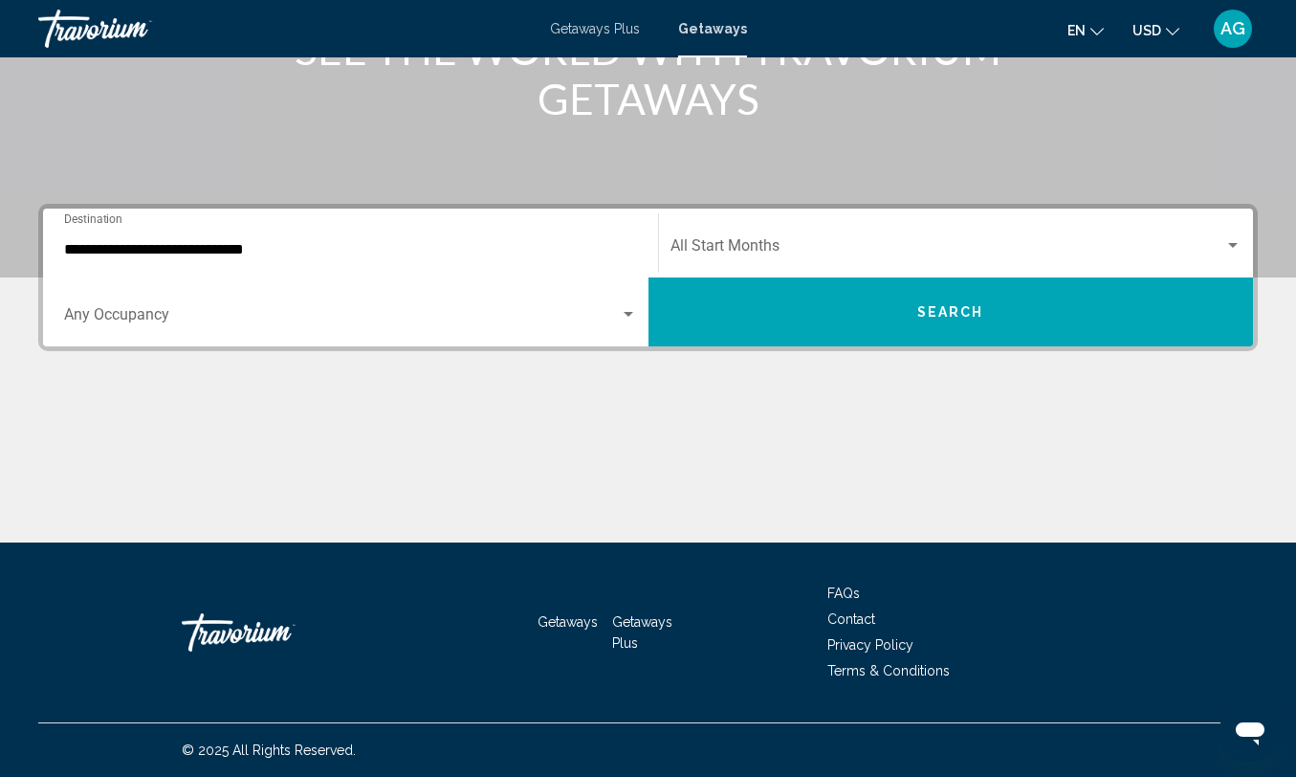
click at [829, 234] on div "Start Month All Start Months" at bounding box center [956, 243] width 572 height 60
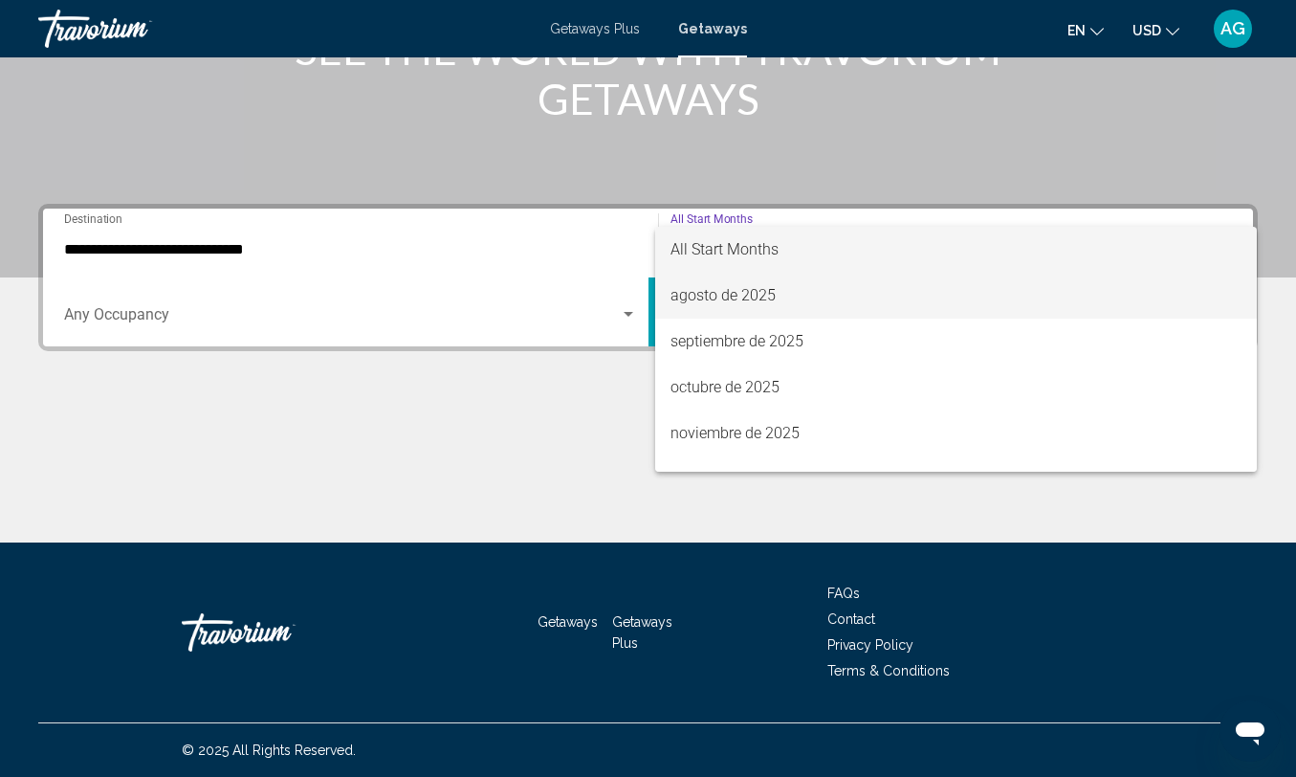
click at [820, 296] on span "agosto de 2025" at bounding box center [956, 296] width 572 height 46
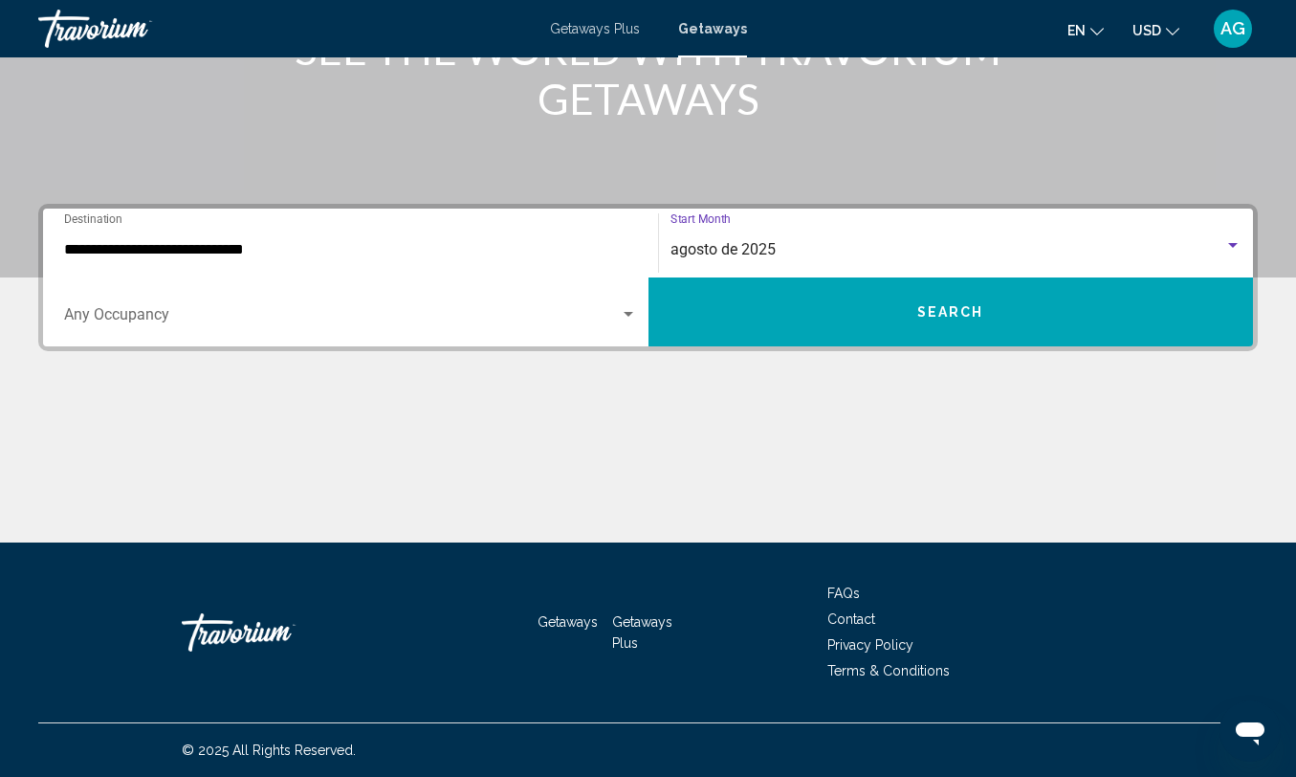
click at [624, 313] on div "Search widget" at bounding box center [629, 314] width 10 height 5
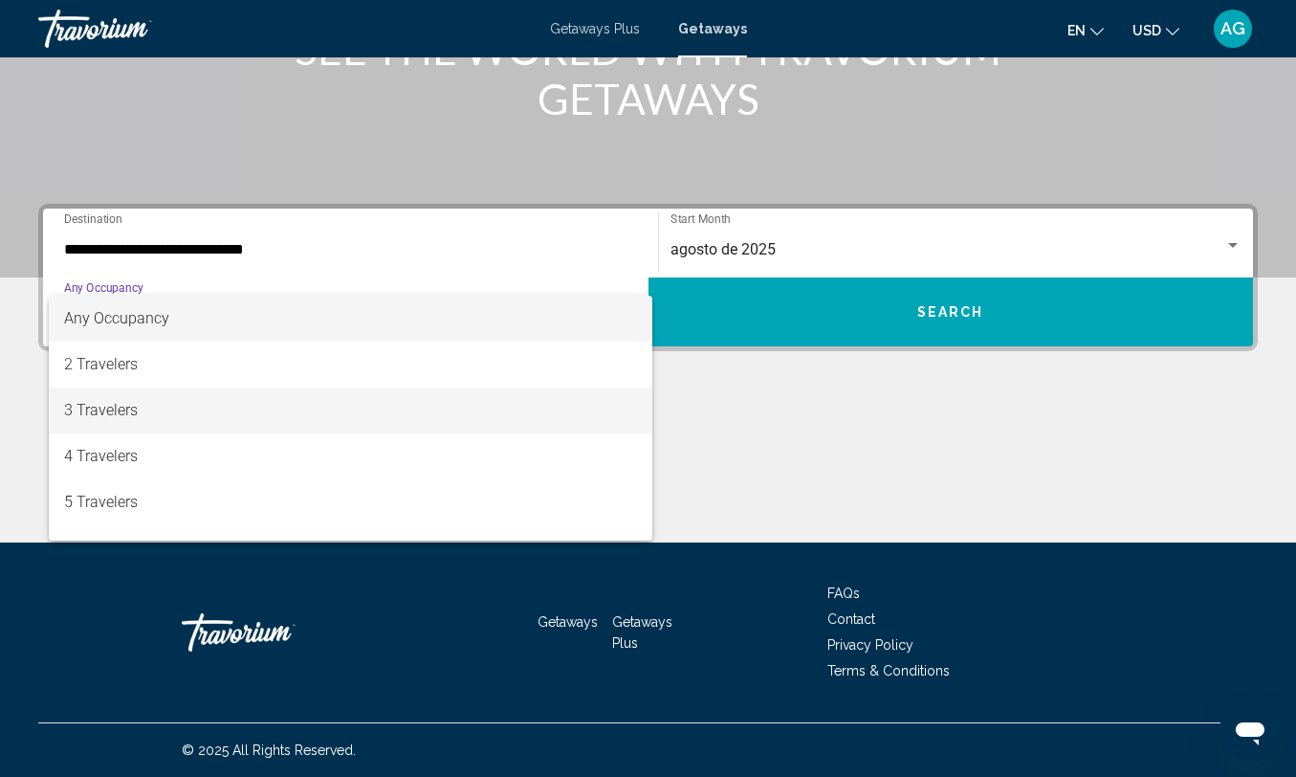
click at [543, 397] on span "3 Travelers" at bounding box center [350, 410] width 573 height 46
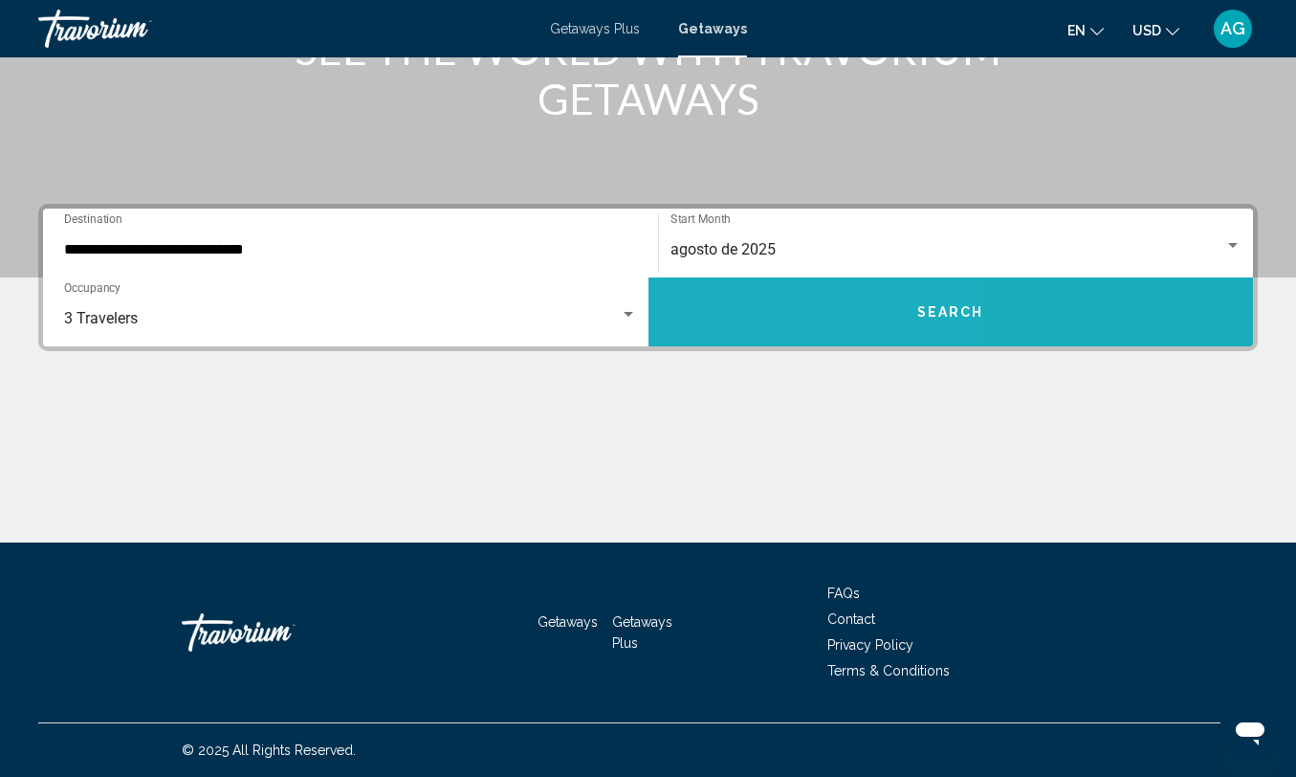
click at [755, 296] on button "Search" at bounding box center [950, 311] width 605 height 69
